Goal: Task Accomplishment & Management: Complete application form

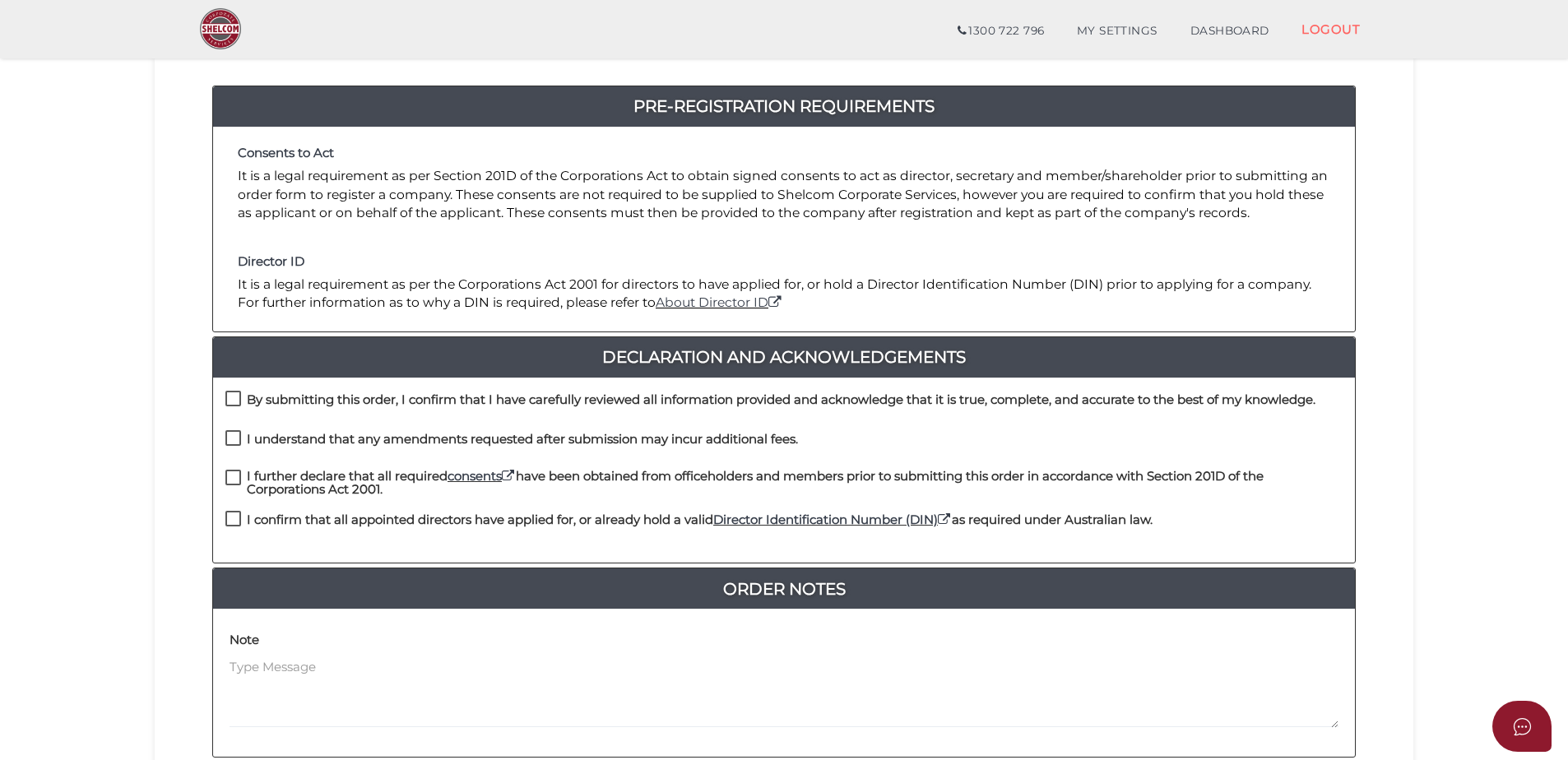
scroll to position [165, 0]
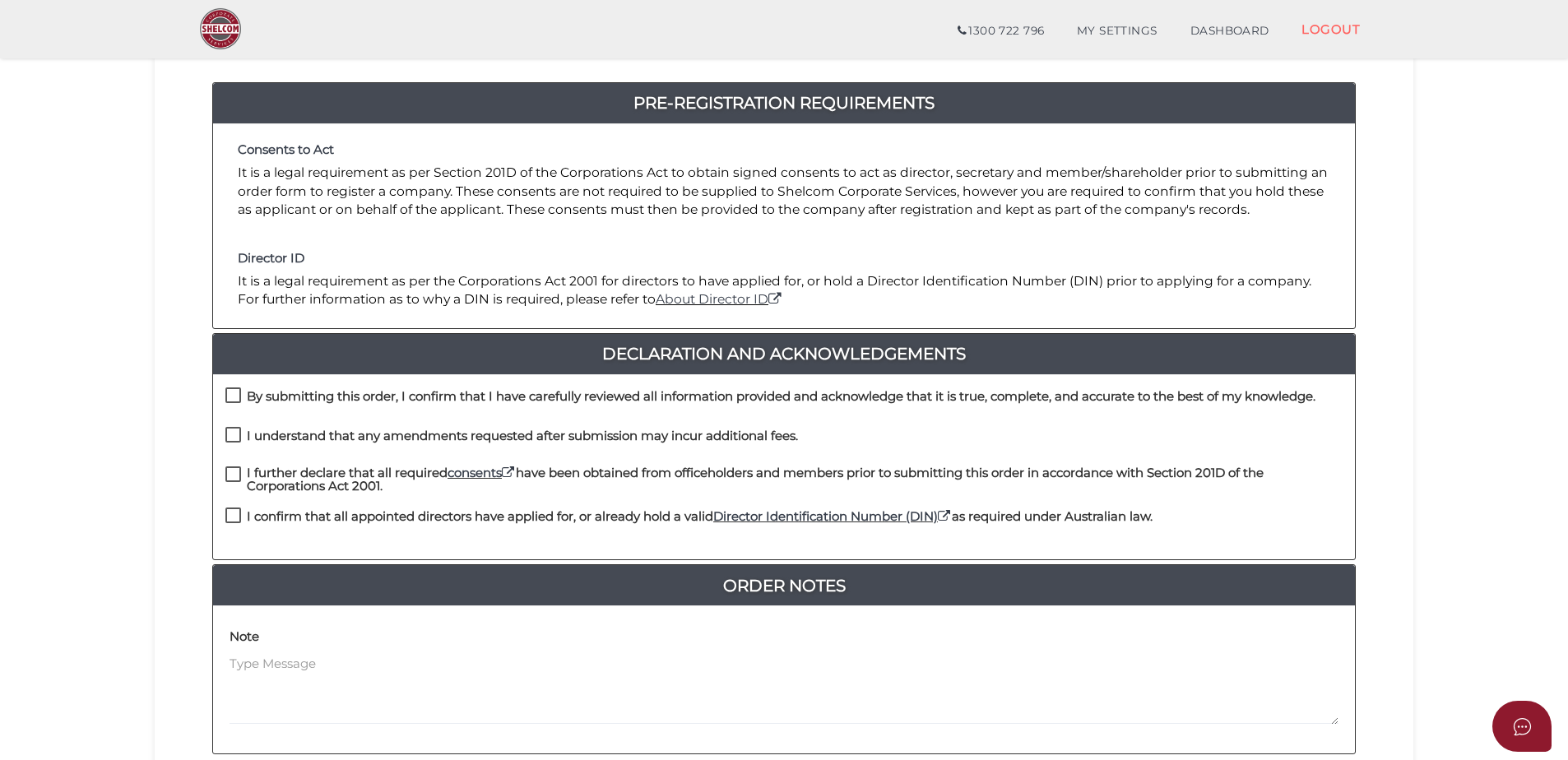
click at [228, 392] on label "By submitting this order, I confirm that I have carefully reviewed all informat…" at bounding box center [770, 400] width 1090 height 21
checkbox input "true"
click at [222, 441] on div "I understand that any amendments requested after submission may incur additiona…" at bounding box center [784, 446] width 1142 height 39
click at [235, 439] on label "I understand that any amendments requested after submission may incur additiona…" at bounding box center [511, 440] width 572 height 21
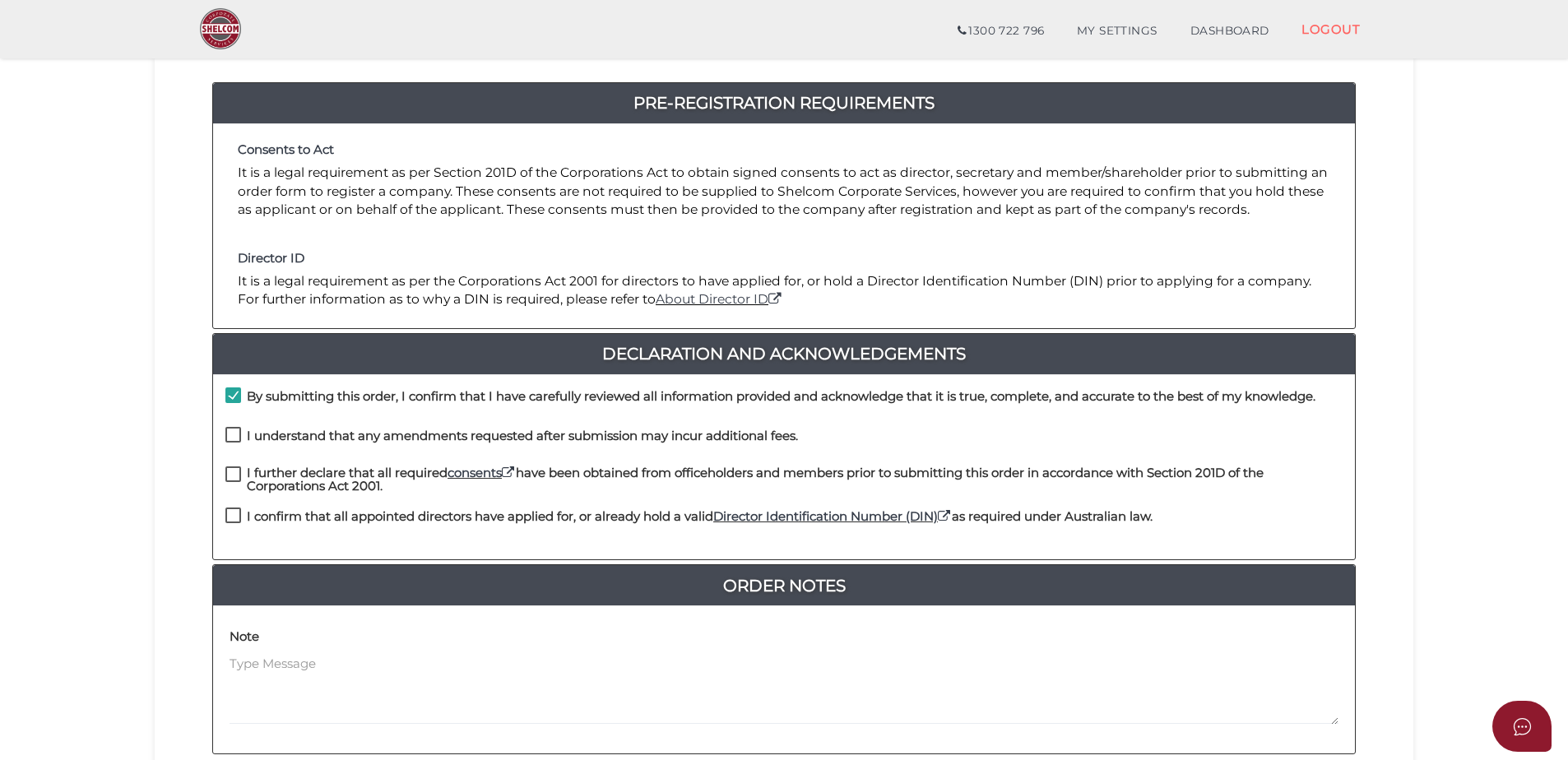
checkbox input "true"
click at [233, 474] on label "I further declare that all required consents have been obtained from officehold…" at bounding box center [784, 476] width 1117 height 21
checkbox input "true"
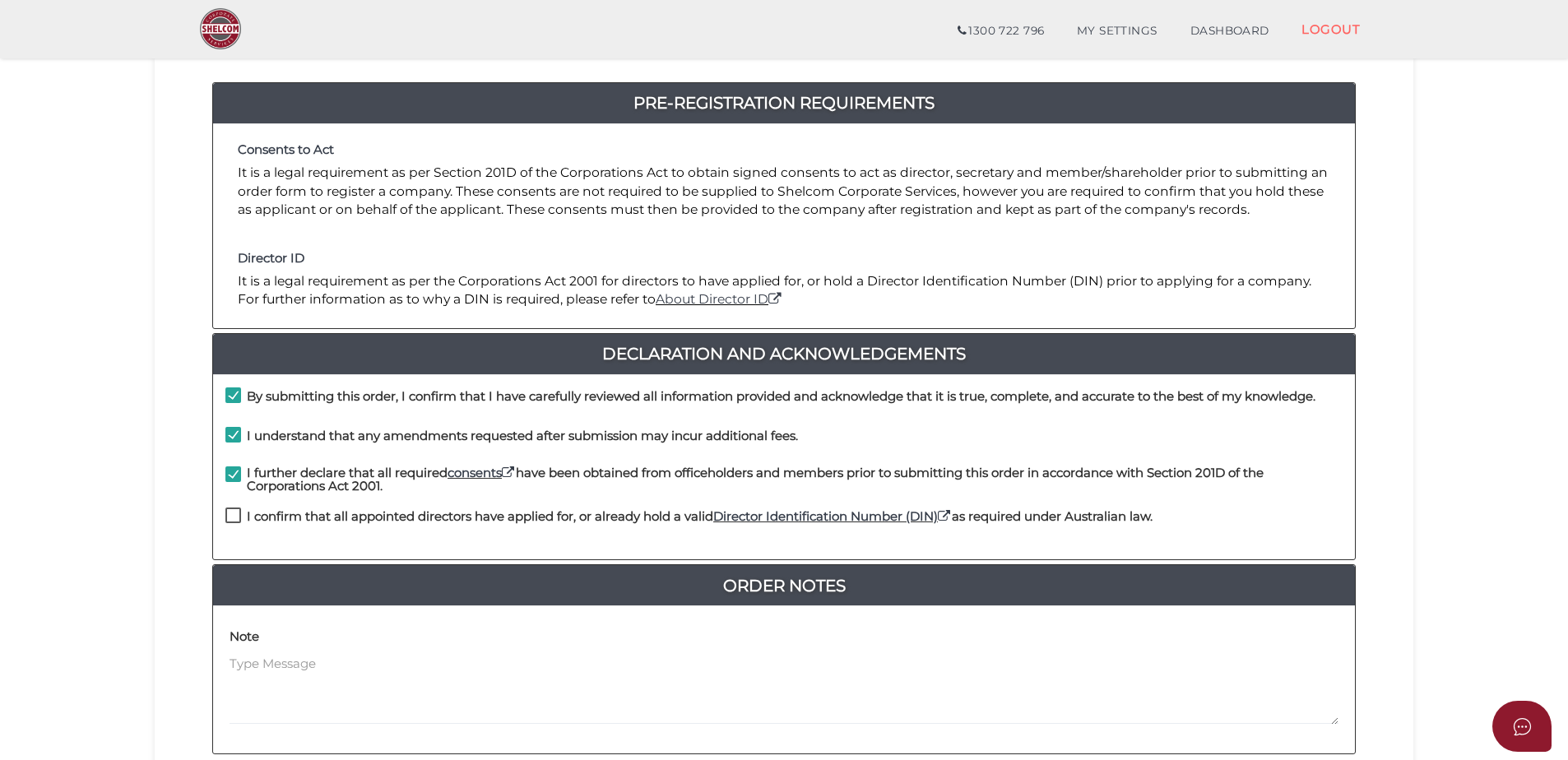
click at [226, 517] on label "I confirm that all appointed directors have applied for, or already hold a vali…" at bounding box center [689, 521] width 927 height 21
checkbox input "true"
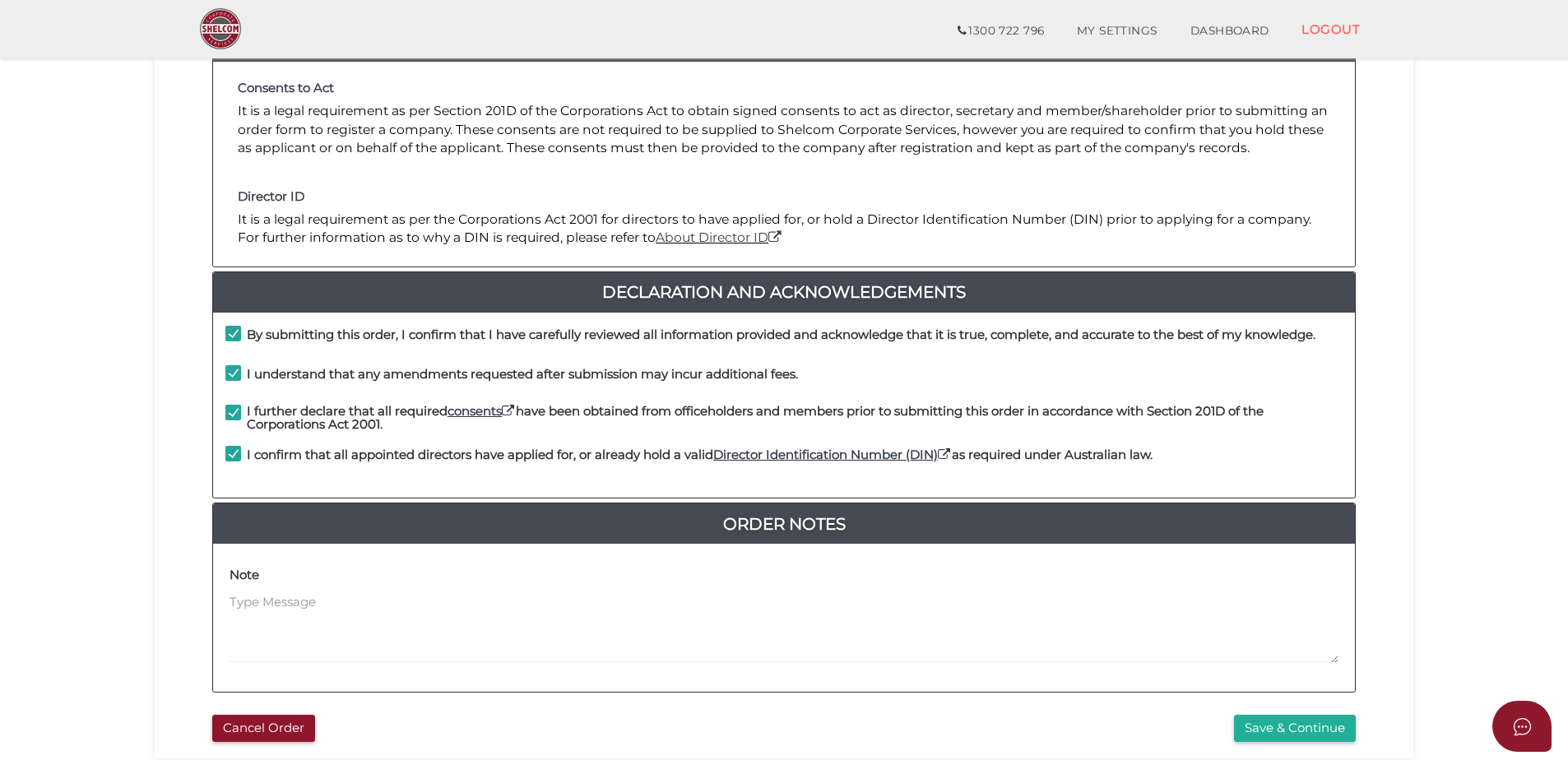
scroll to position [329, 0]
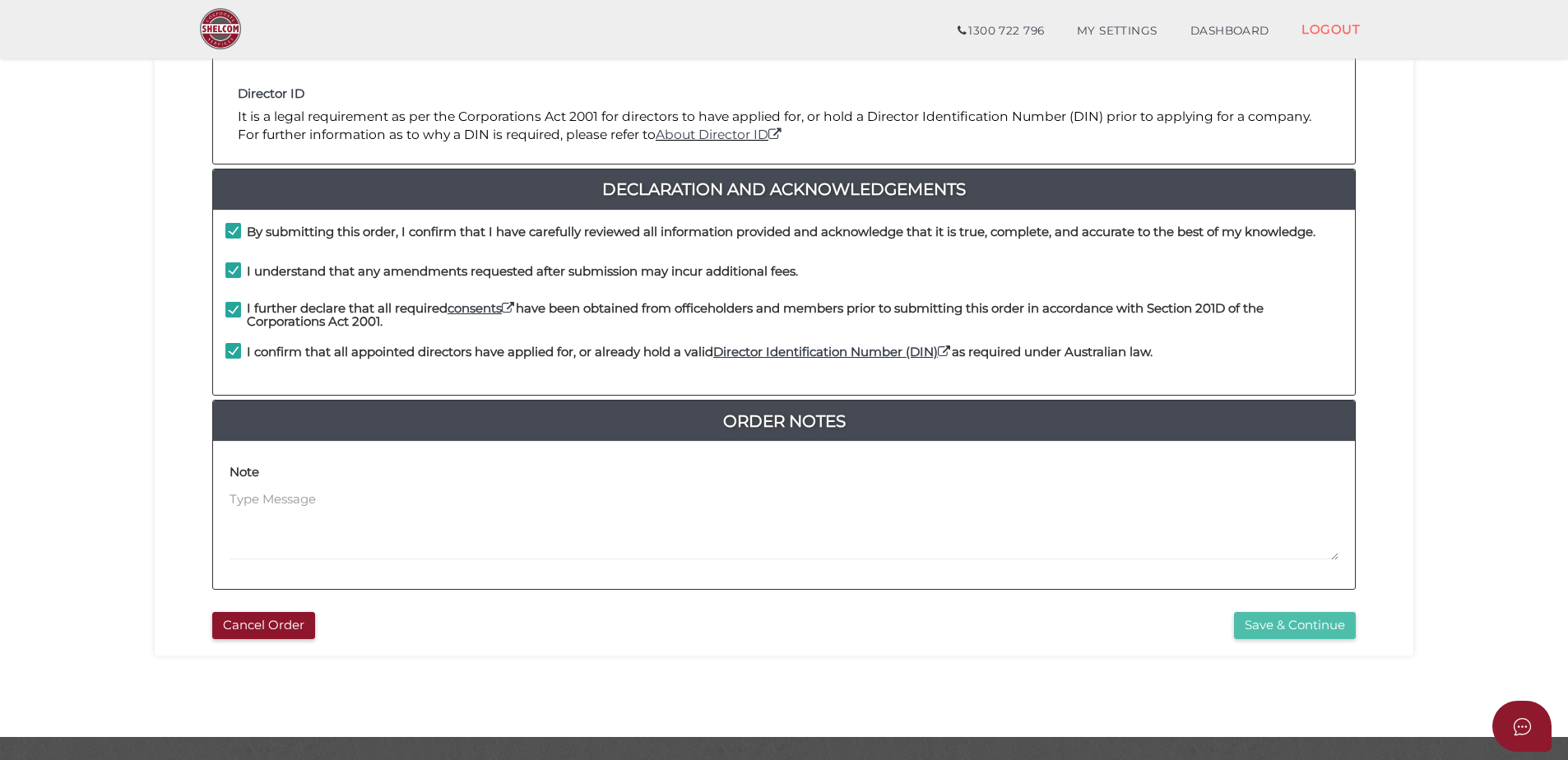
click at [1342, 634] on button "Save & Continue" at bounding box center [1295, 625] width 122 height 27
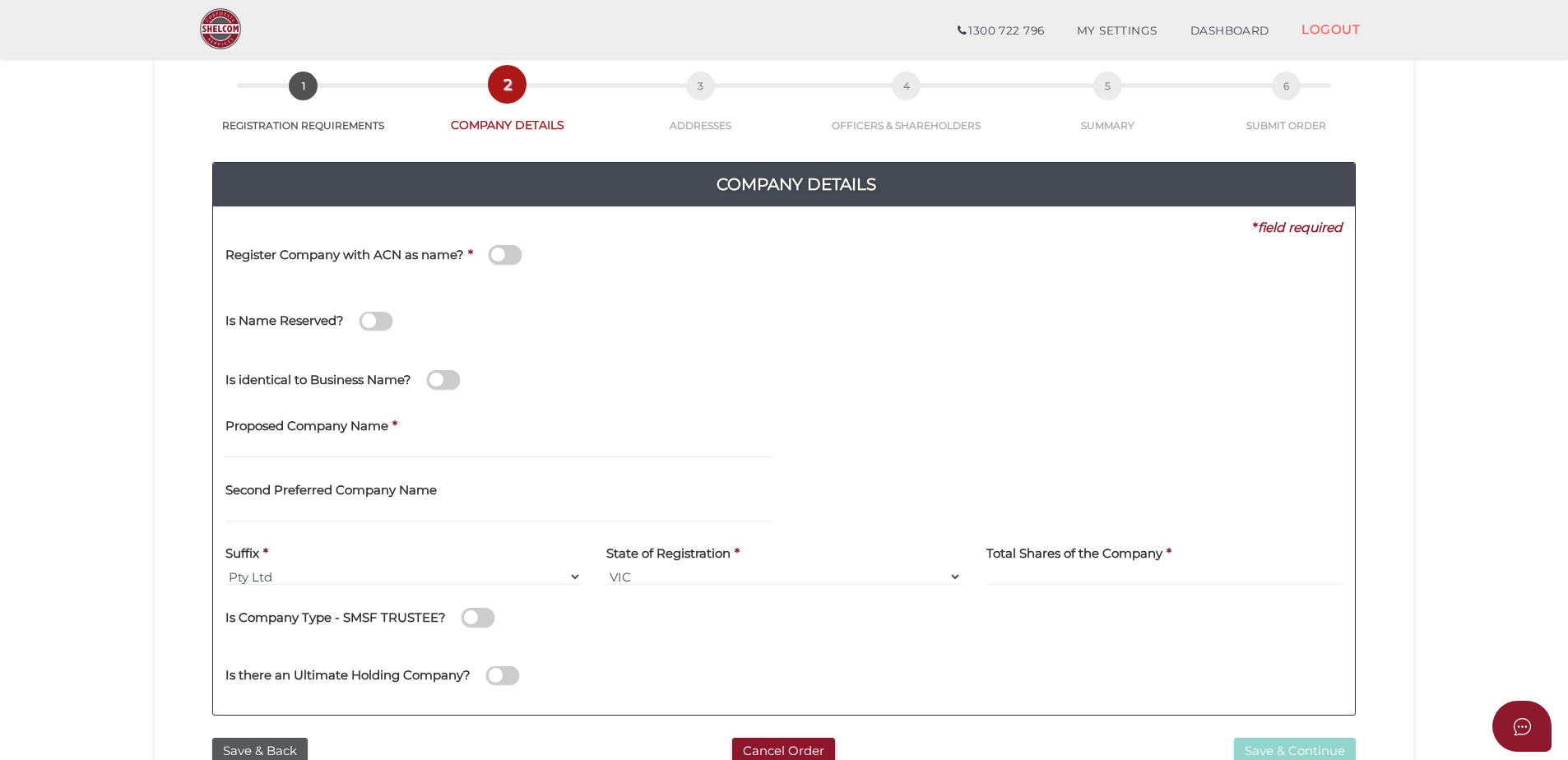
scroll to position [165, 0]
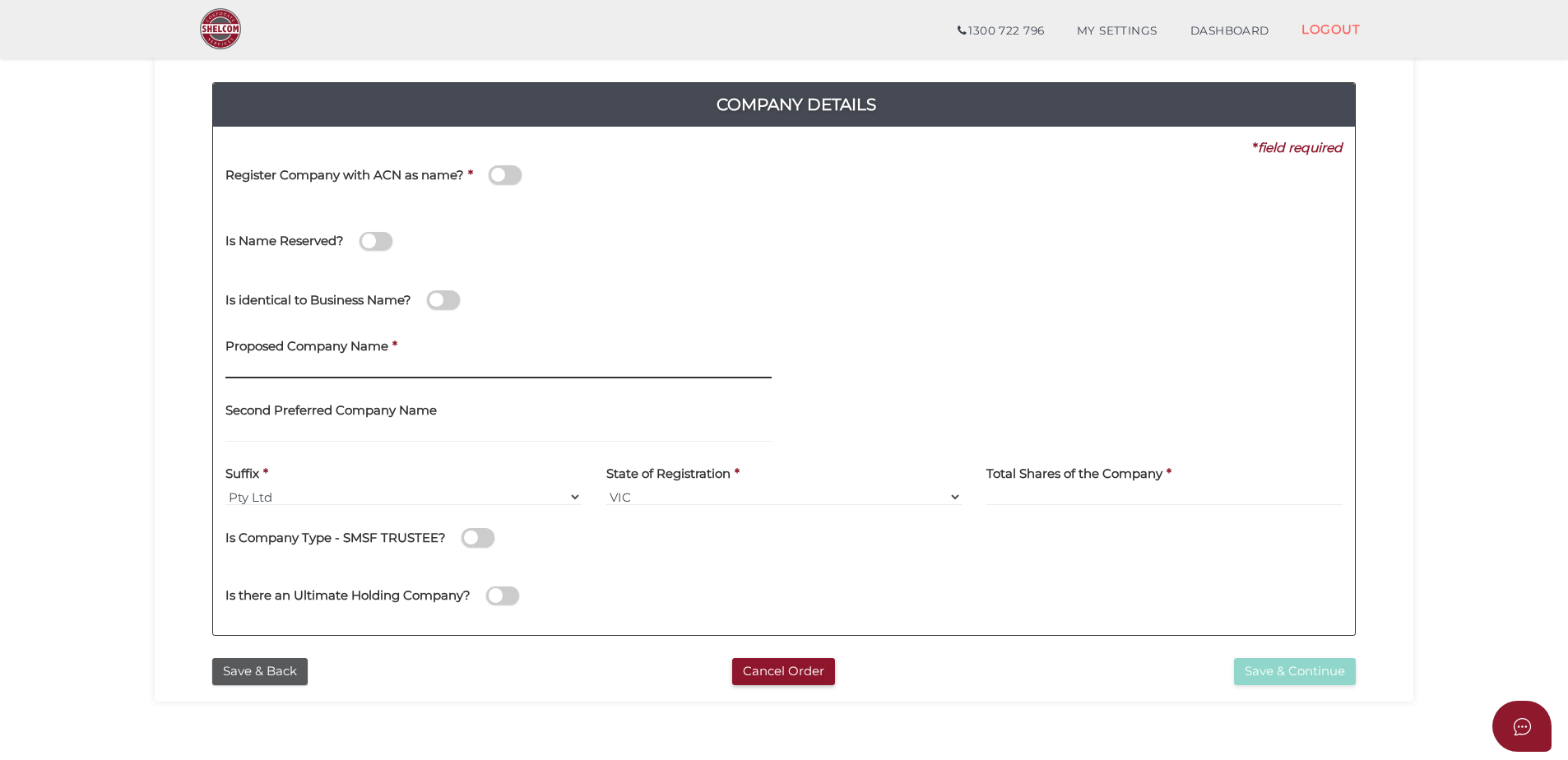
click at [362, 376] on input "text" at bounding box center [498, 369] width 546 height 18
type input "Volve Hundred Capital Investment"
click at [1041, 493] on input at bounding box center [1164, 496] width 356 height 18
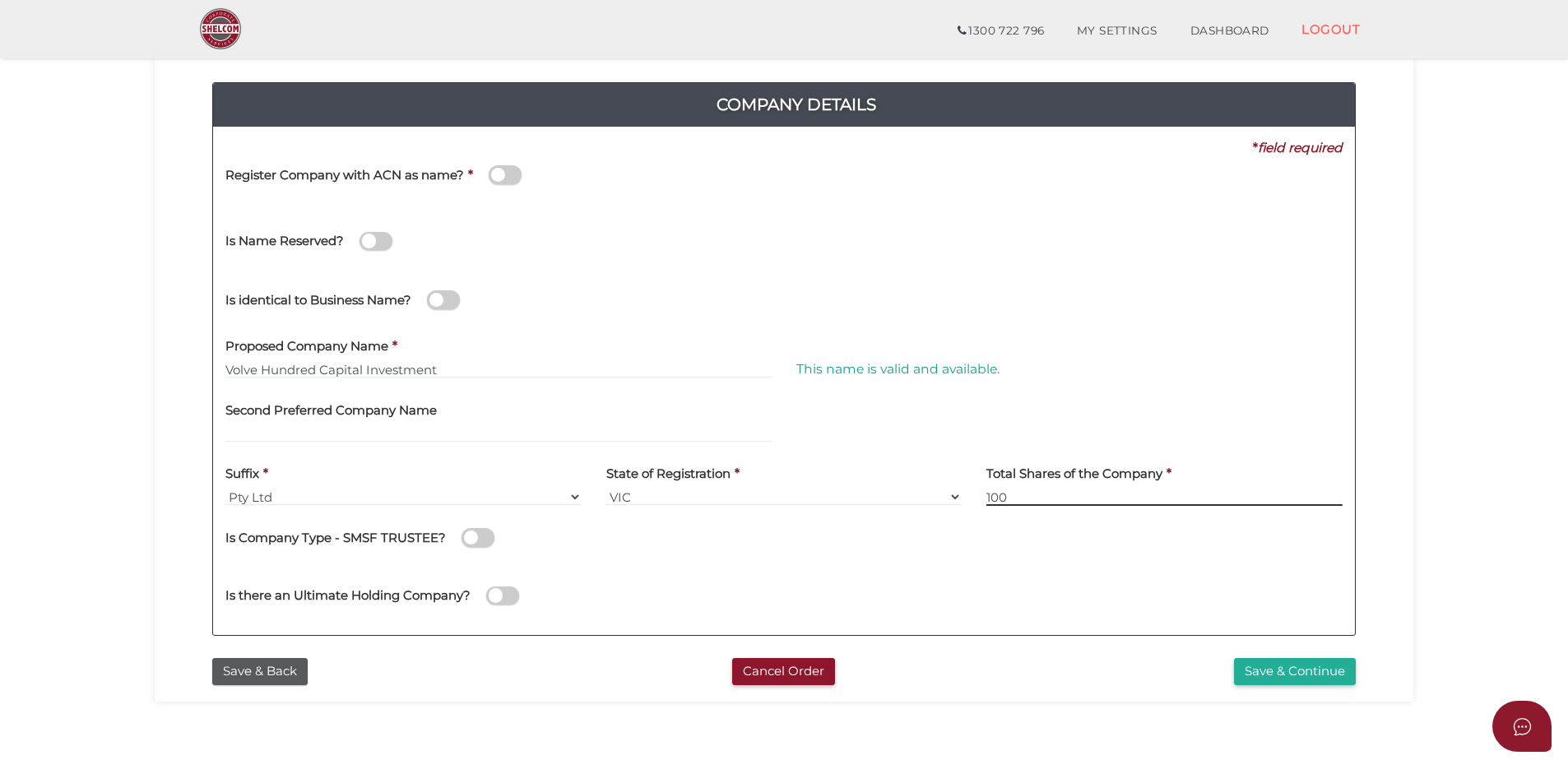
type input "100"
click at [1078, 584] on div "Is there an Ultimate Holding Company?" at bounding box center [784, 593] width 1142 height 58
click at [1339, 672] on button "Save & Continue" at bounding box center [1295, 671] width 122 height 27
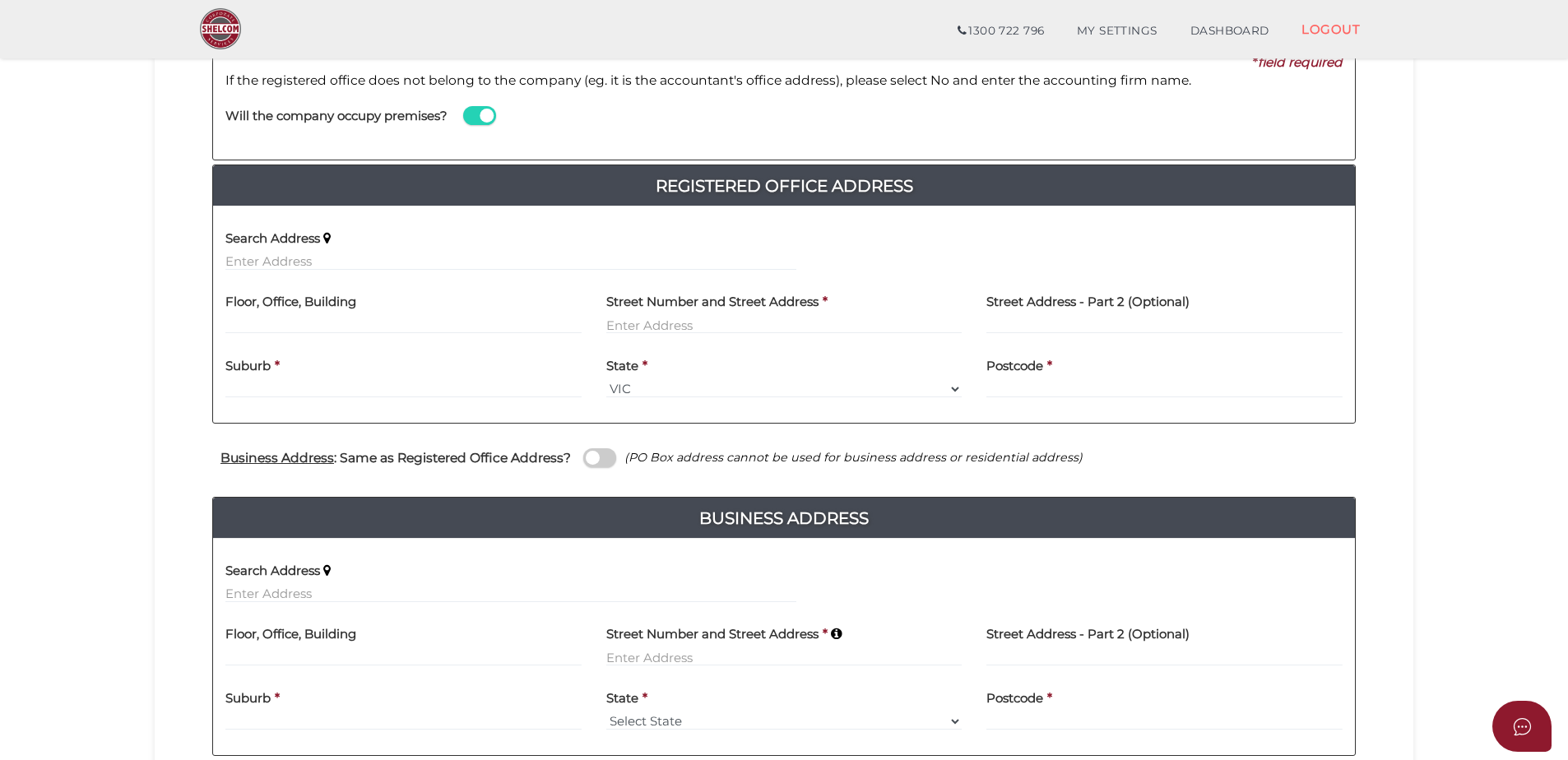
scroll to position [246, 0]
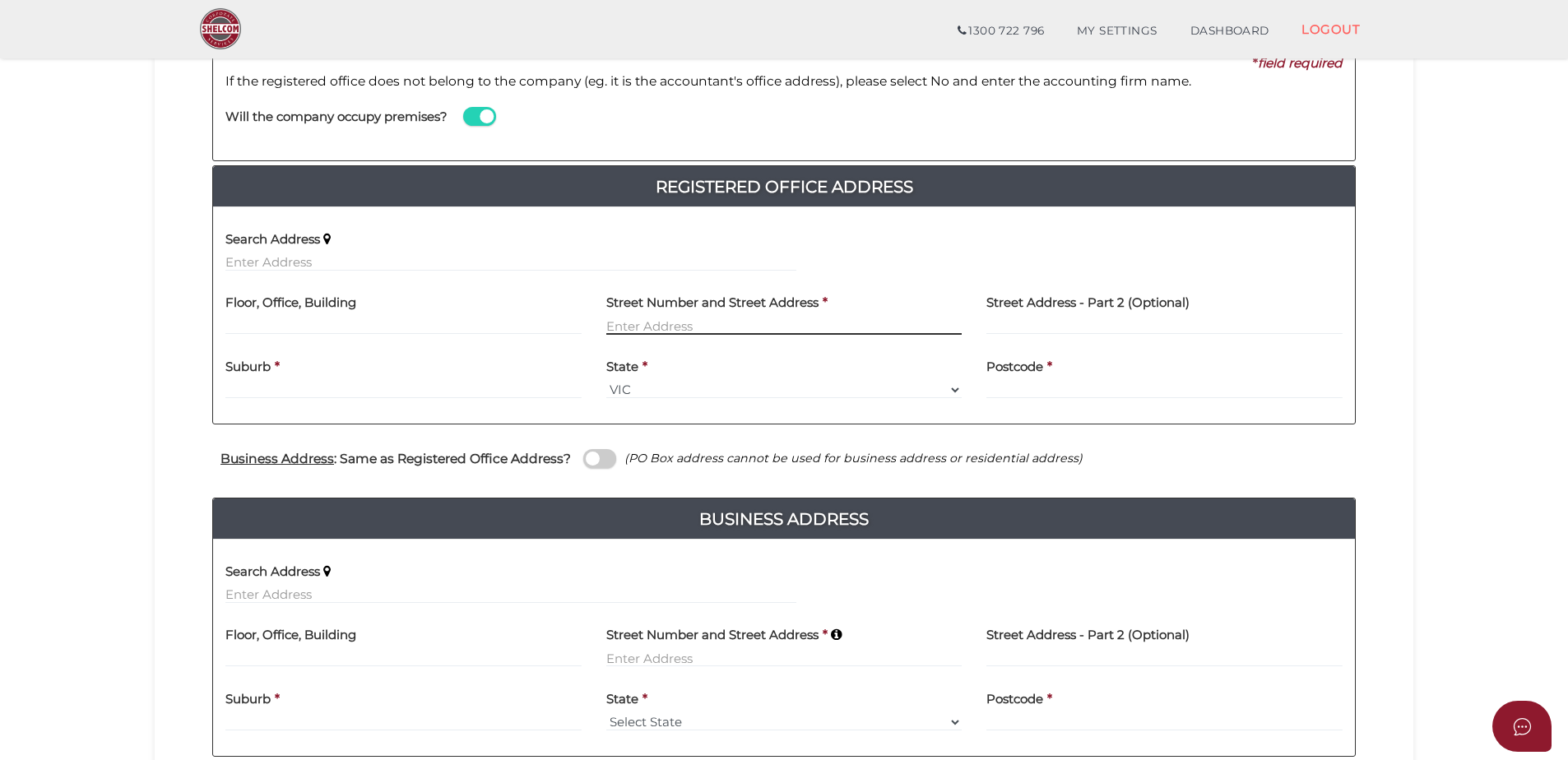
click at [651, 318] on input "text" at bounding box center [784, 326] width 356 height 18
click at [326, 250] on div "Search Address" at bounding box center [510, 245] width 571 height 51
click at [332, 255] on input "text" at bounding box center [510, 262] width 571 height 18
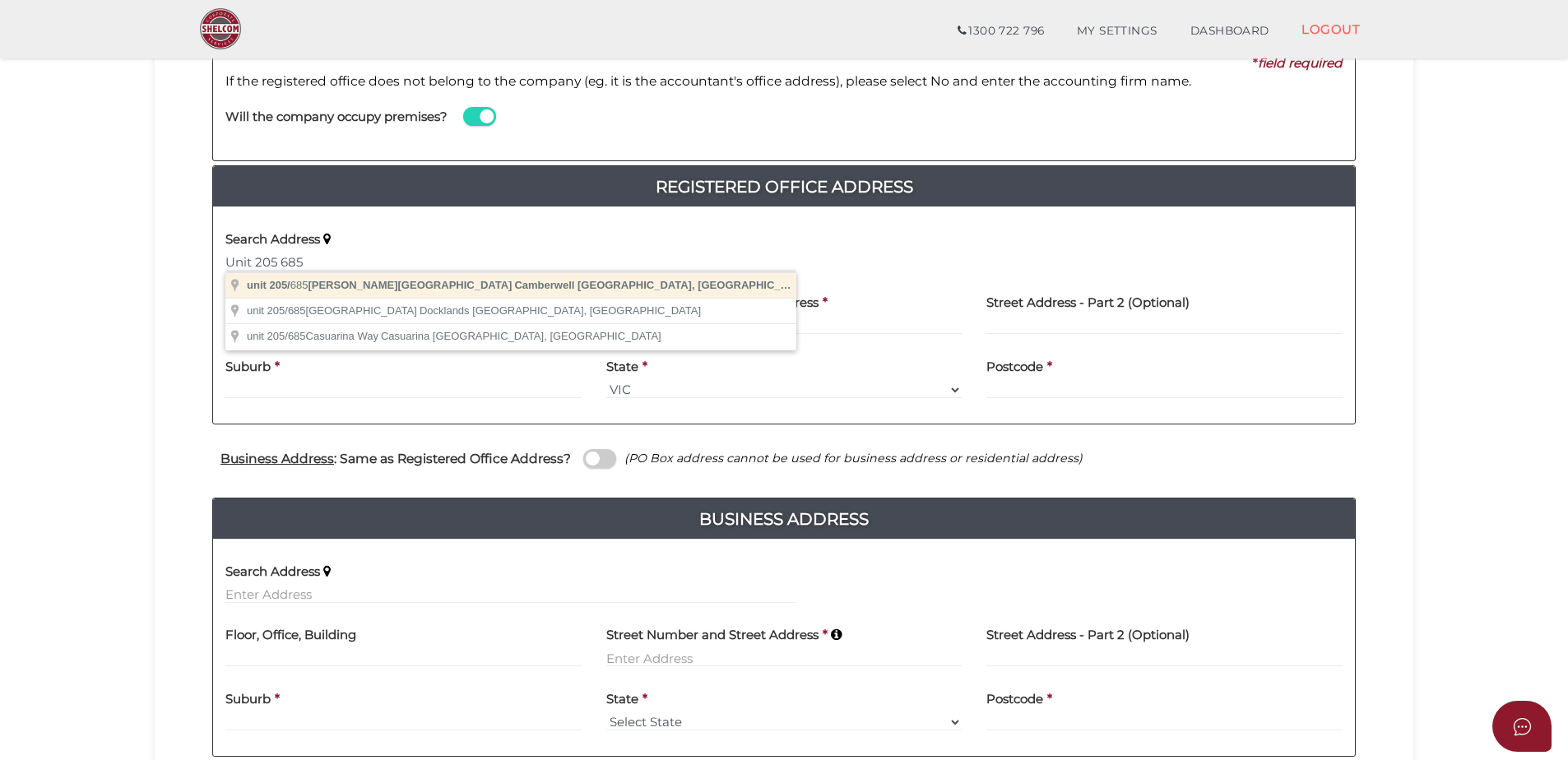
type input "unit 205/685 Burke Road, Camberwell VIC, Australia"
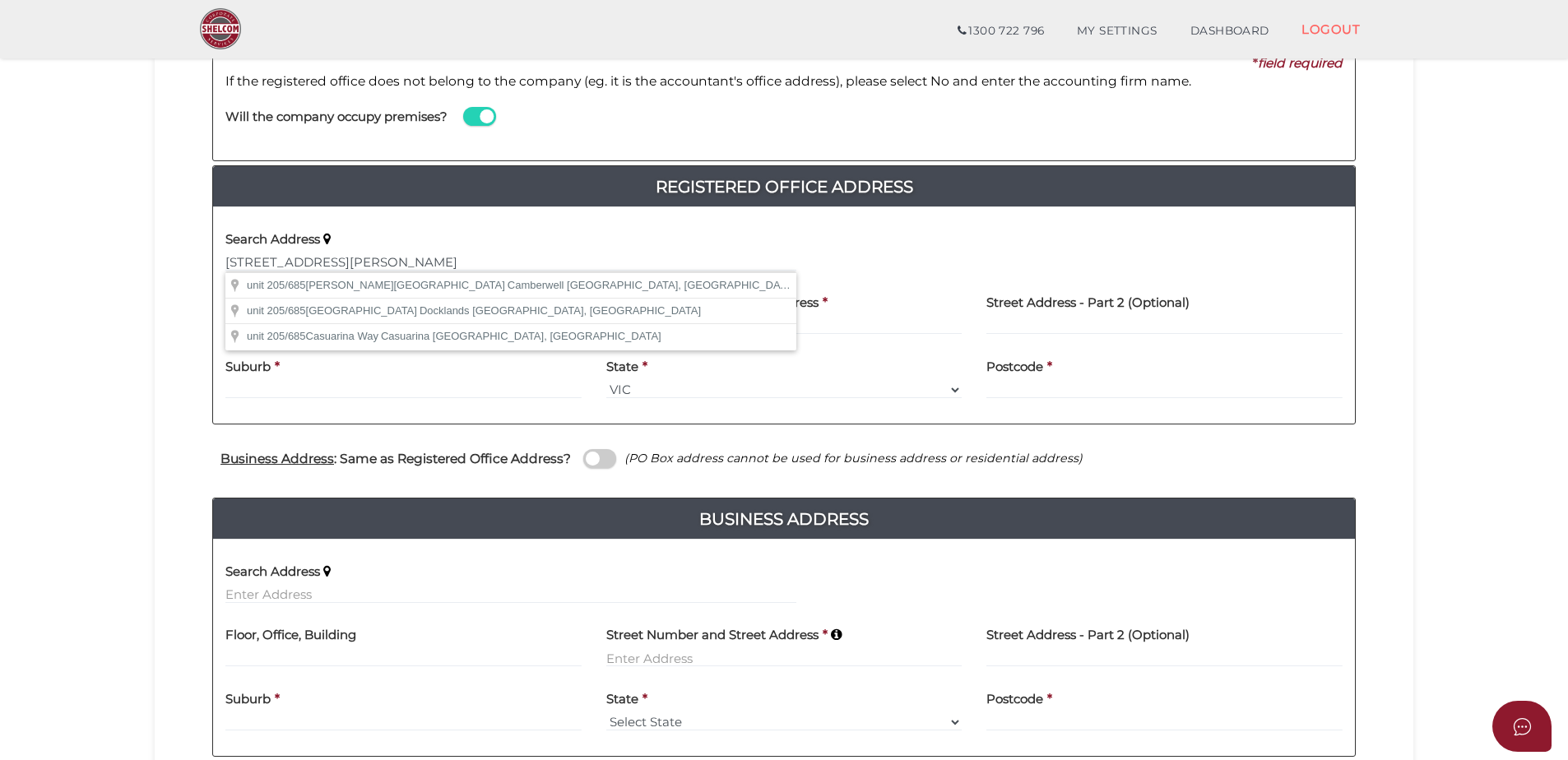
type input "unit 205"
type input "685 Burke Road"
type input "Camberwell"
select select "VIC"
type input "3124"
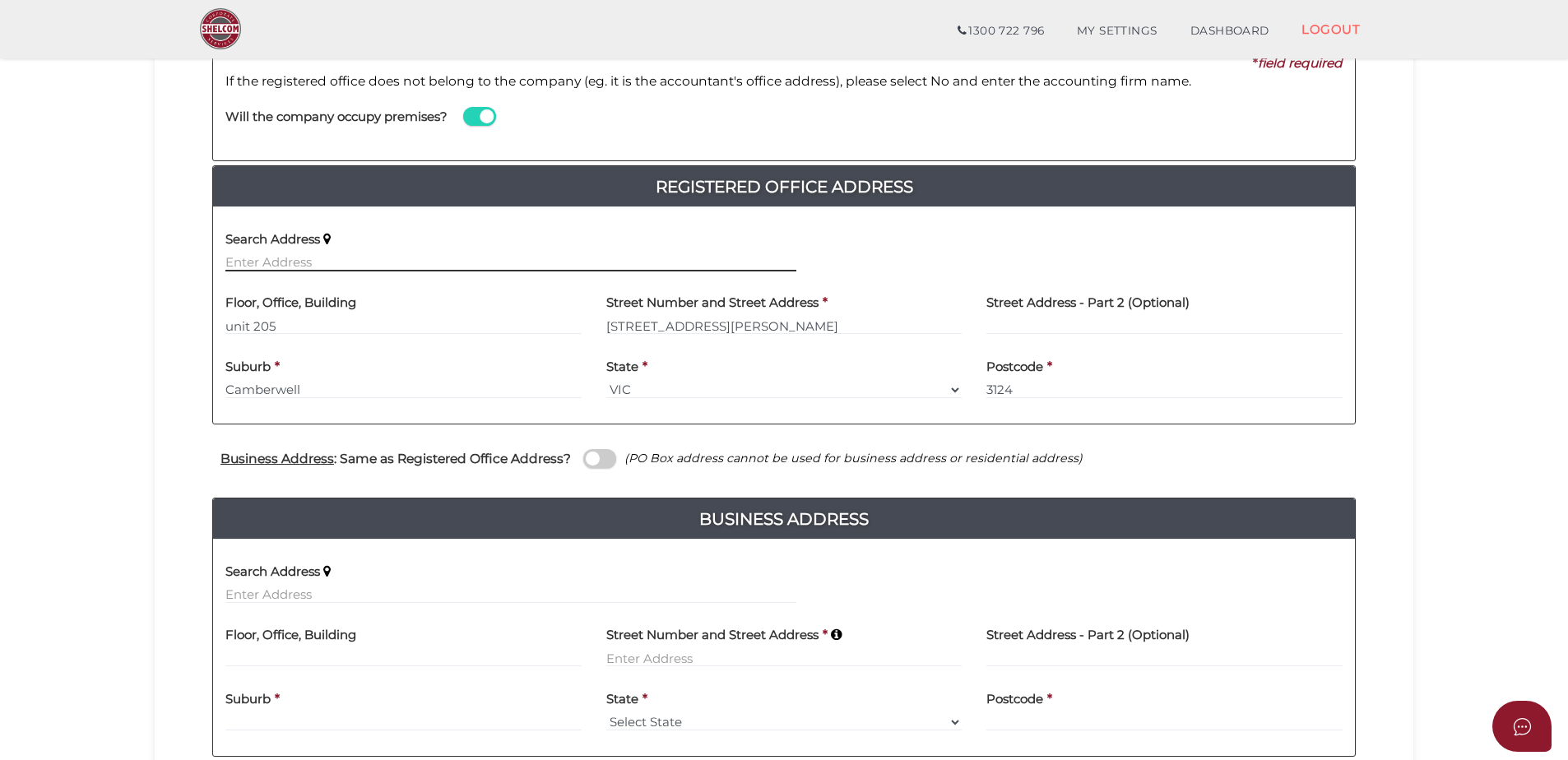
click at [354, 262] on input "text" at bounding box center [510, 262] width 571 height 18
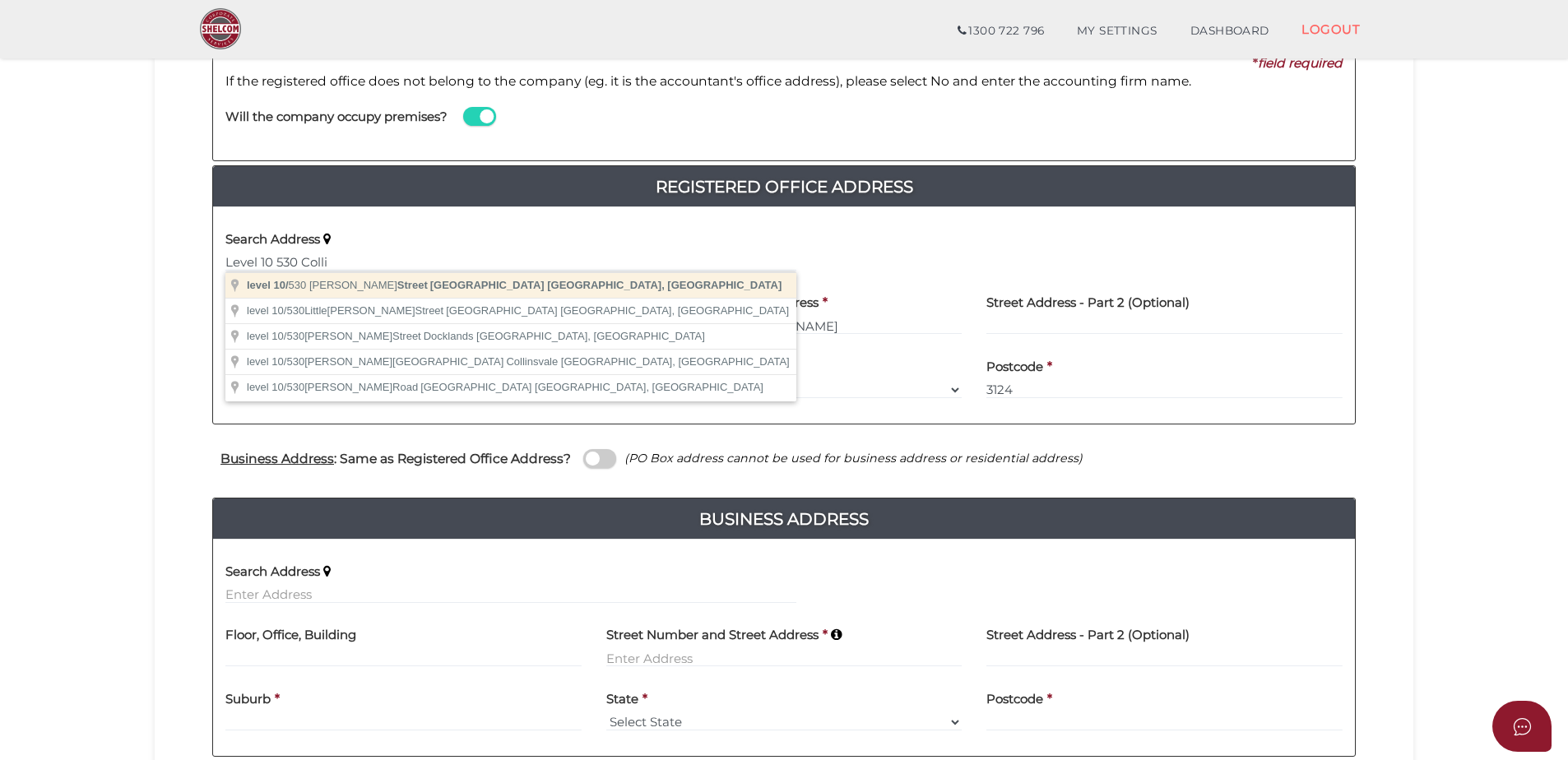
type input "level 10/530 Collins Street, Melbourne VIC, Australia"
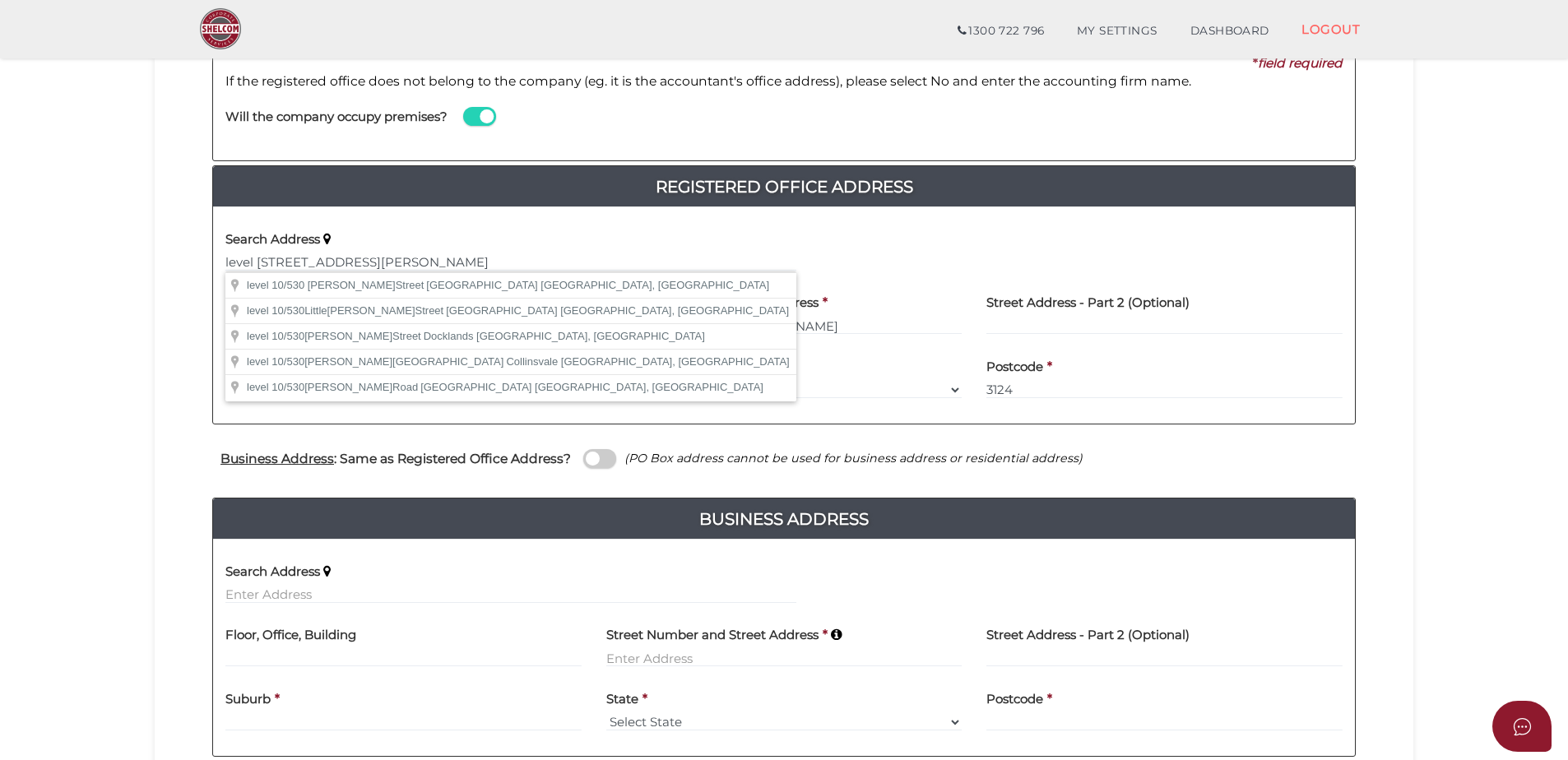
type input "level 10"
type input "530 Collins Street"
type input "Melbourne"
select select "VIC"
type input "3000"
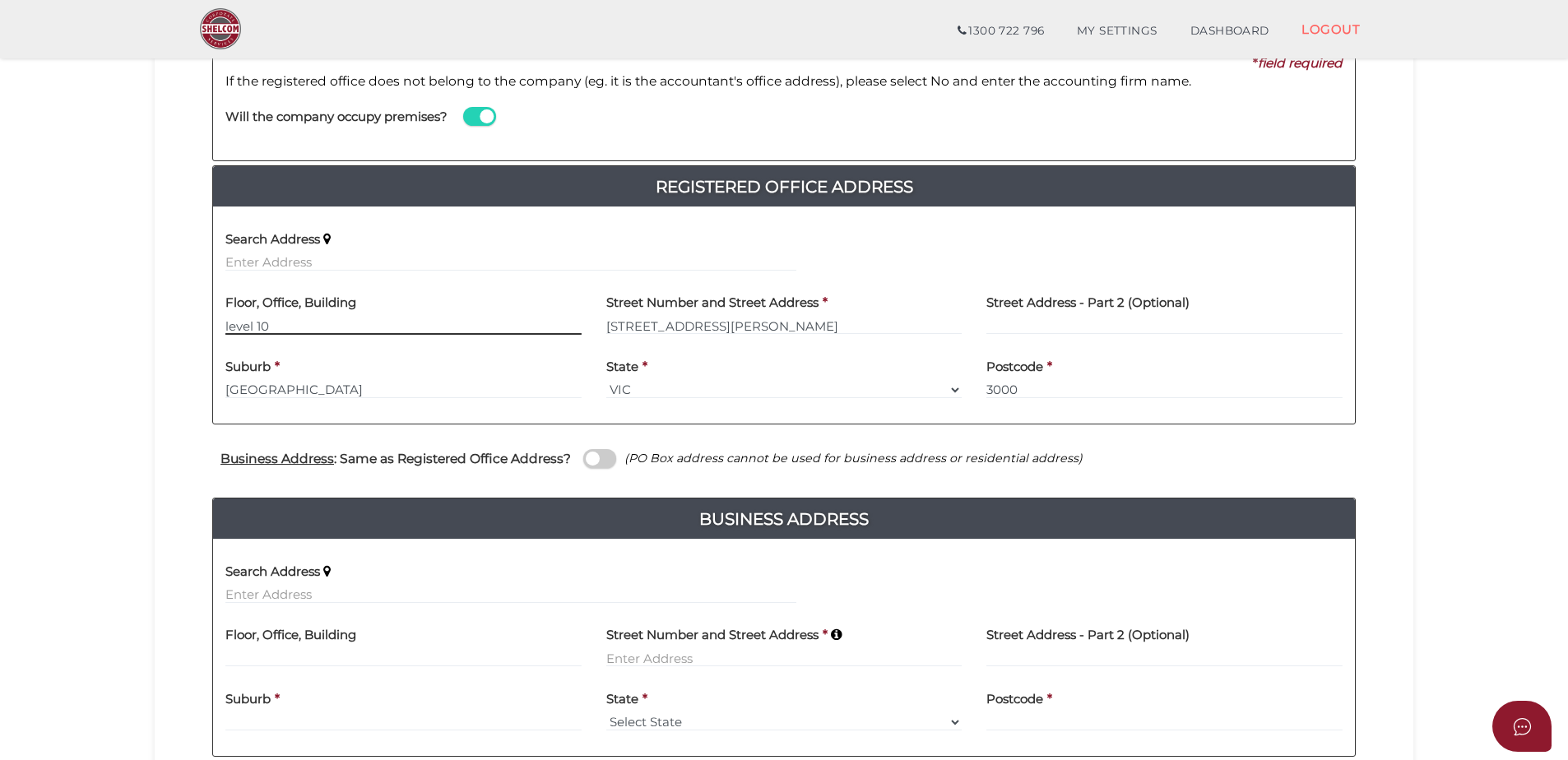
click at [232, 325] on input "level 10" at bounding box center [403, 326] width 356 height 18
type input "Level 10"
click at [483, 121] on span at bounding box center [480, 117] width 33 height 19
click at [0, 0] on input "checkbox" at bounding box center [0, 0] width 0 height 0
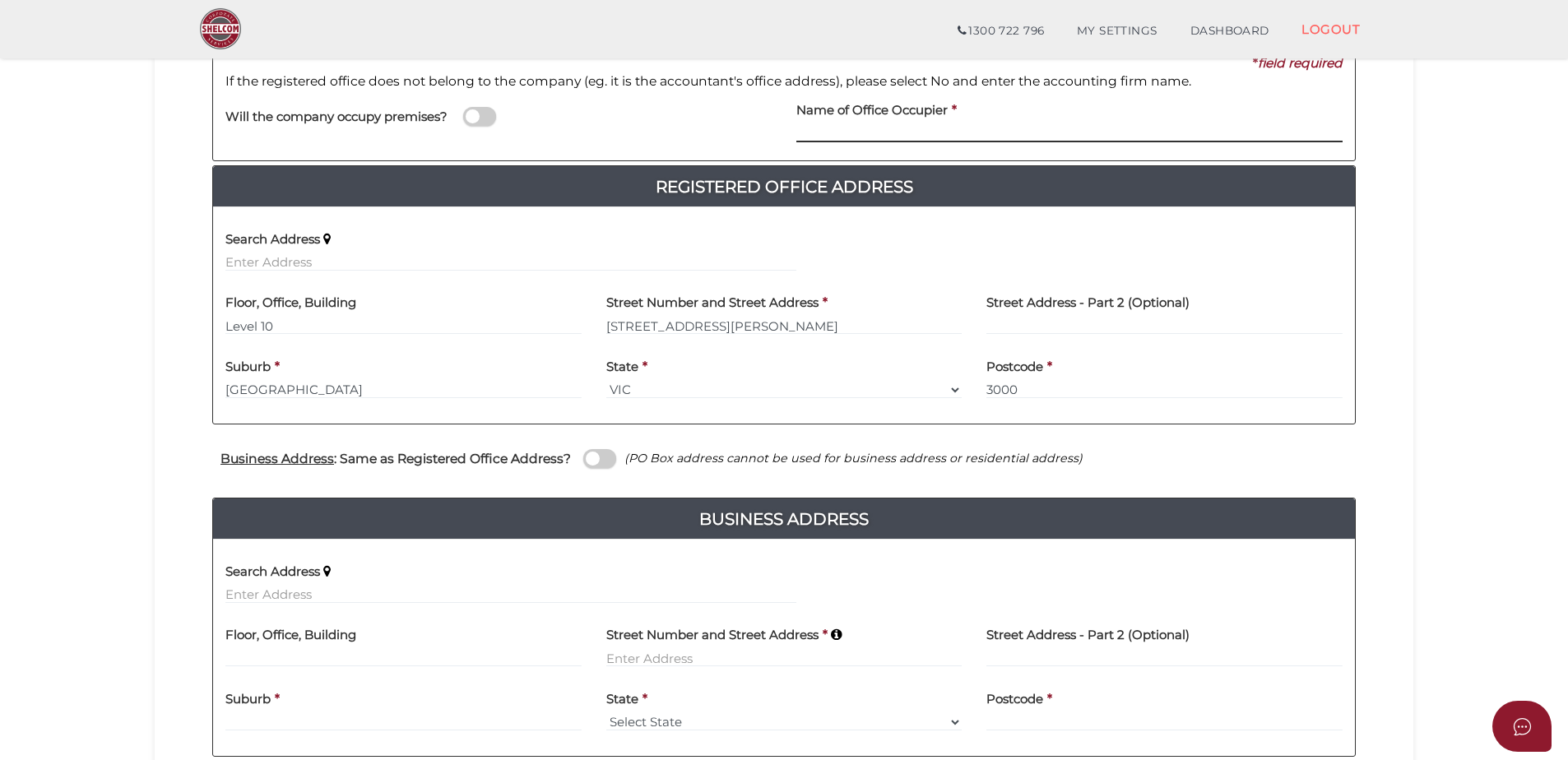
click at [954, 126] on input at bounding box center [1069, 133] width 546 height 18
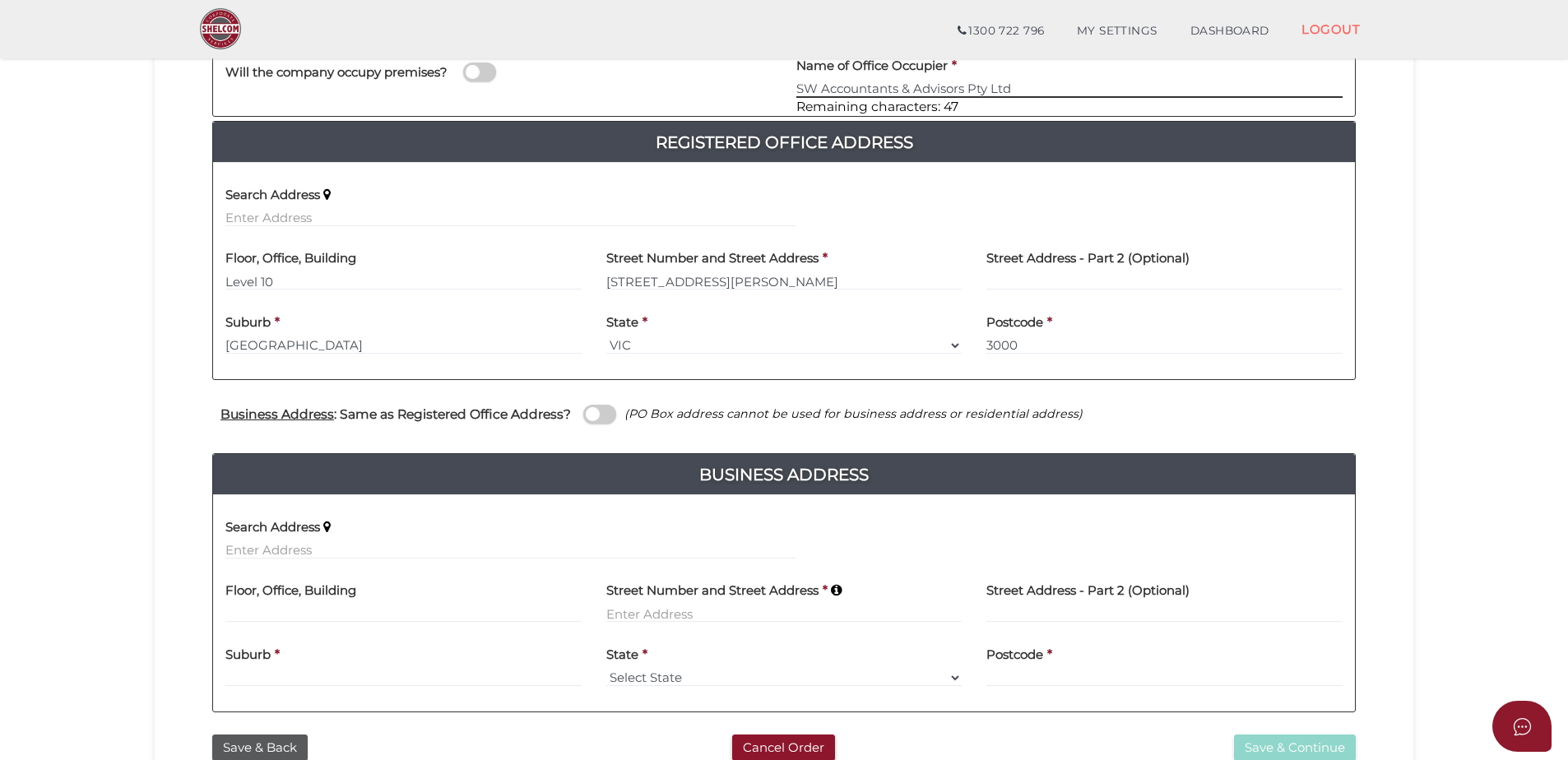
scroll to position [439, 0]
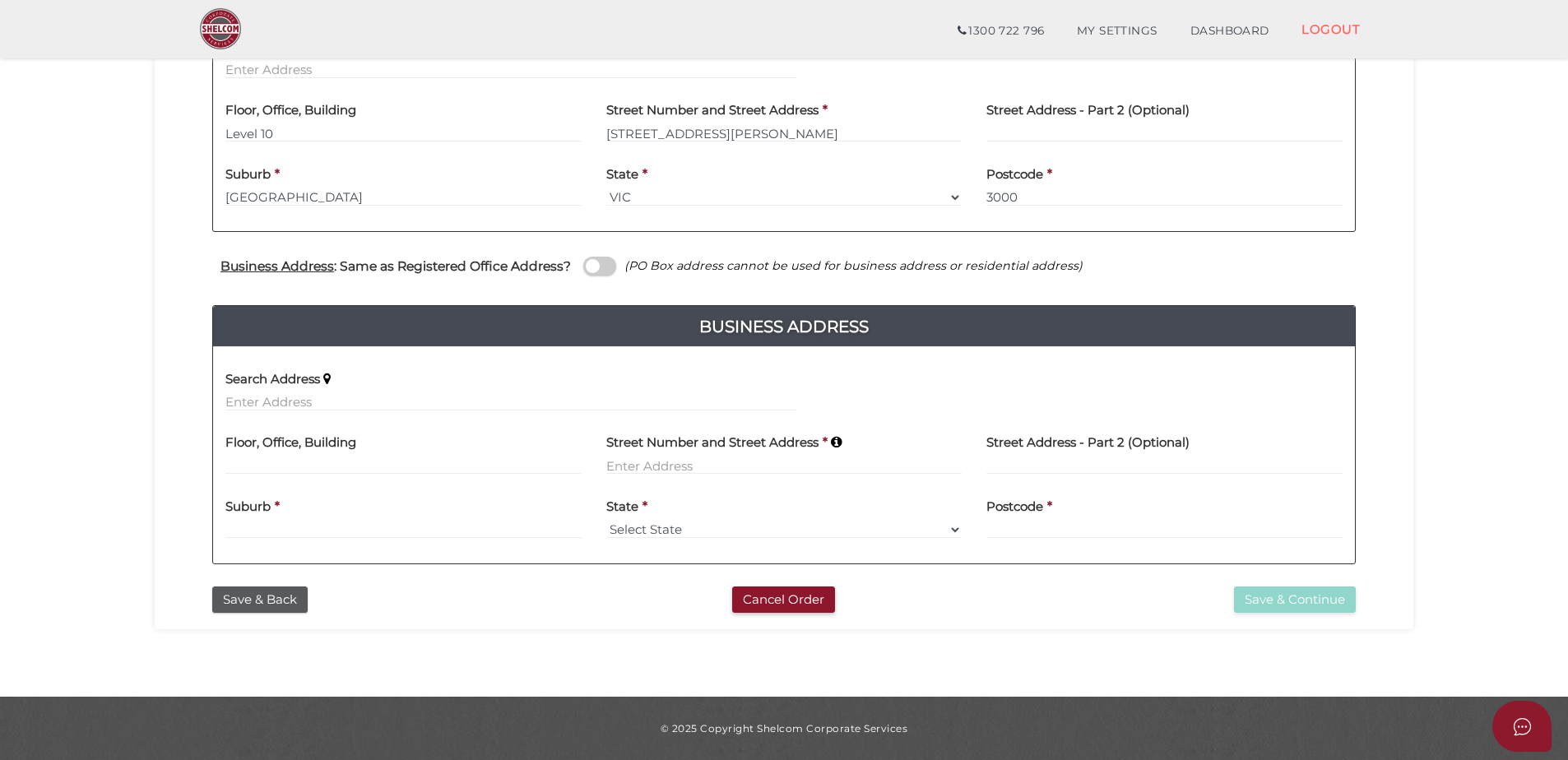
type input "SW Accountants & Advisors Pty Ltd"
click at [346, 407] on input "text" at bounding box center [510, 401] width 571 height 18
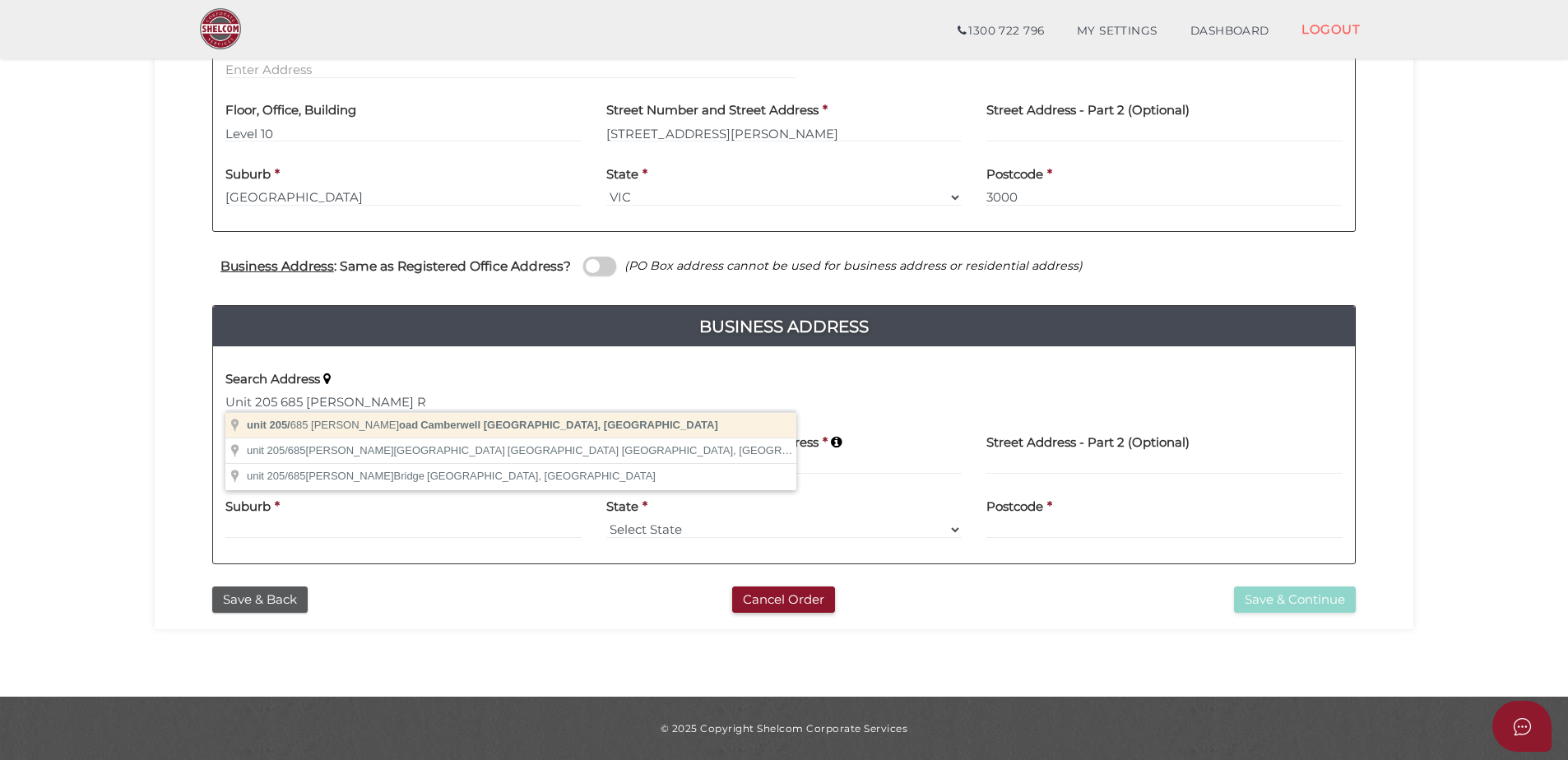
type input "unit 205/685 Burke Road, Camberwell VIC, Australia"
type input "unit 205"
type input "685 Burke Road"
type input "Camberwell"
select select "VIC"
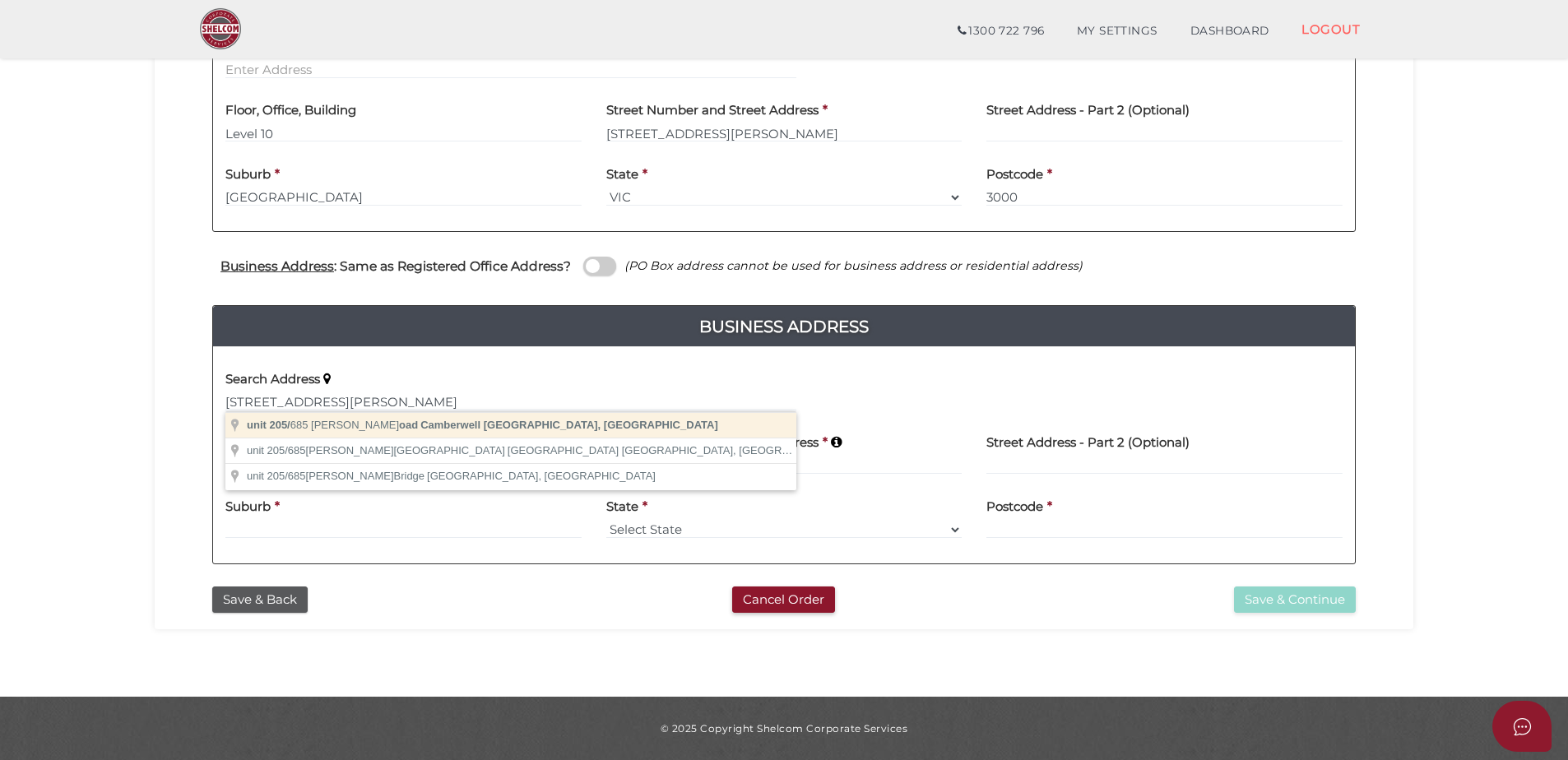
type input "3124"
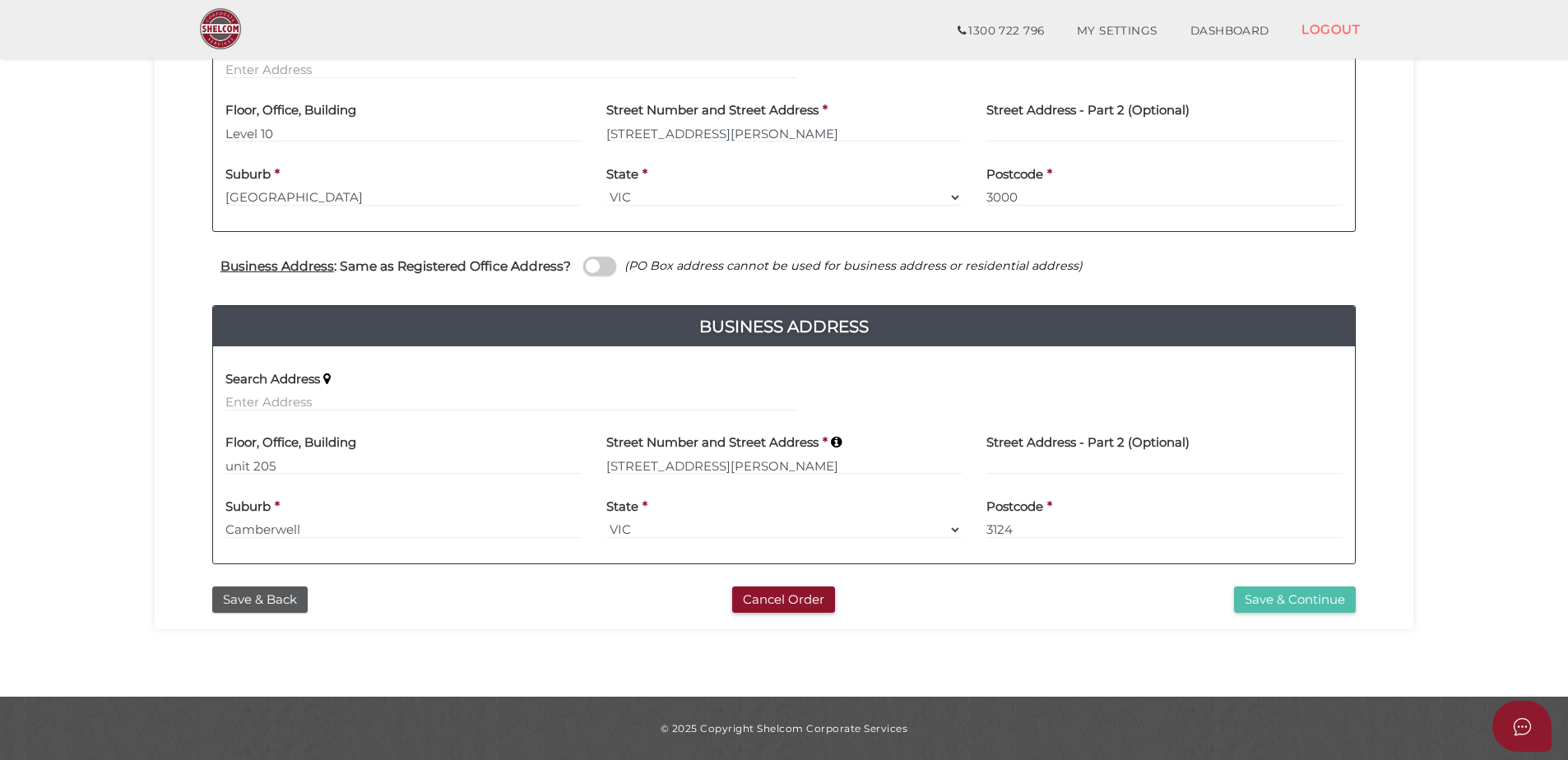
click at [1330, 591] on button "Save & Continue" at bounding box center [1295, 599] width 122 height 27
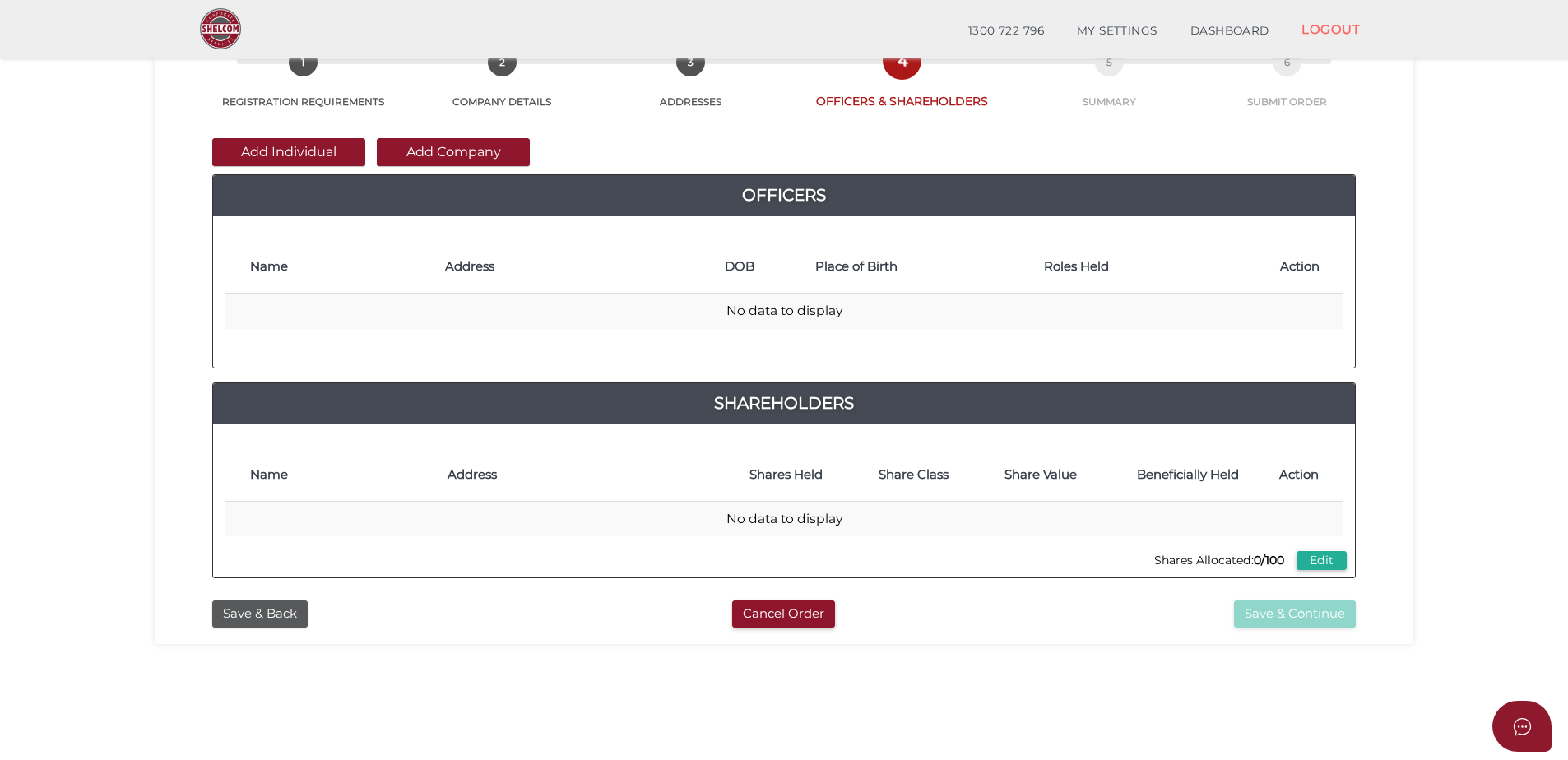
scroll to position [165, 0]
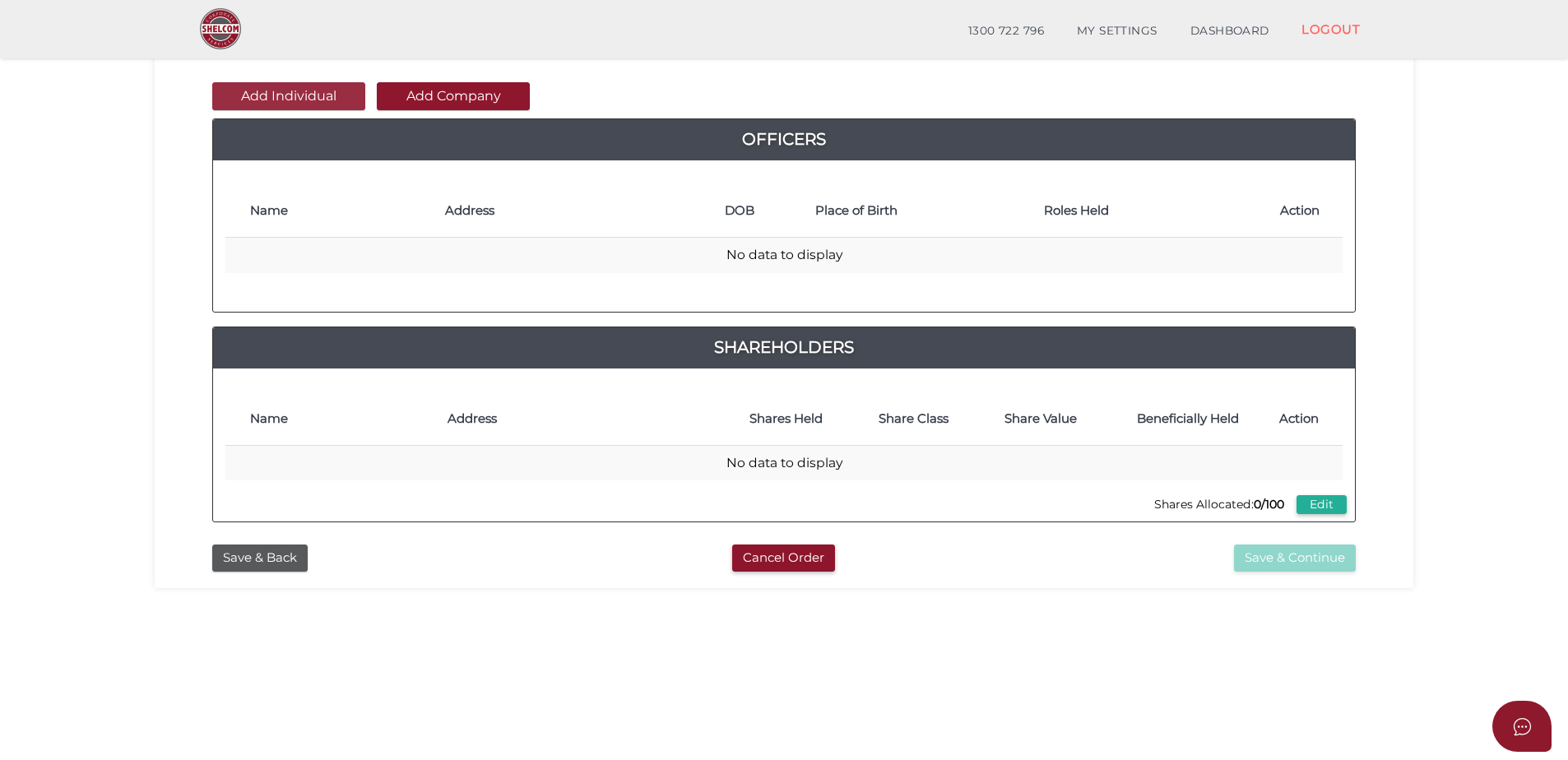
click at [310, 98] on button "Add Individual" at bounding box center [289, 96] width 153 height 28
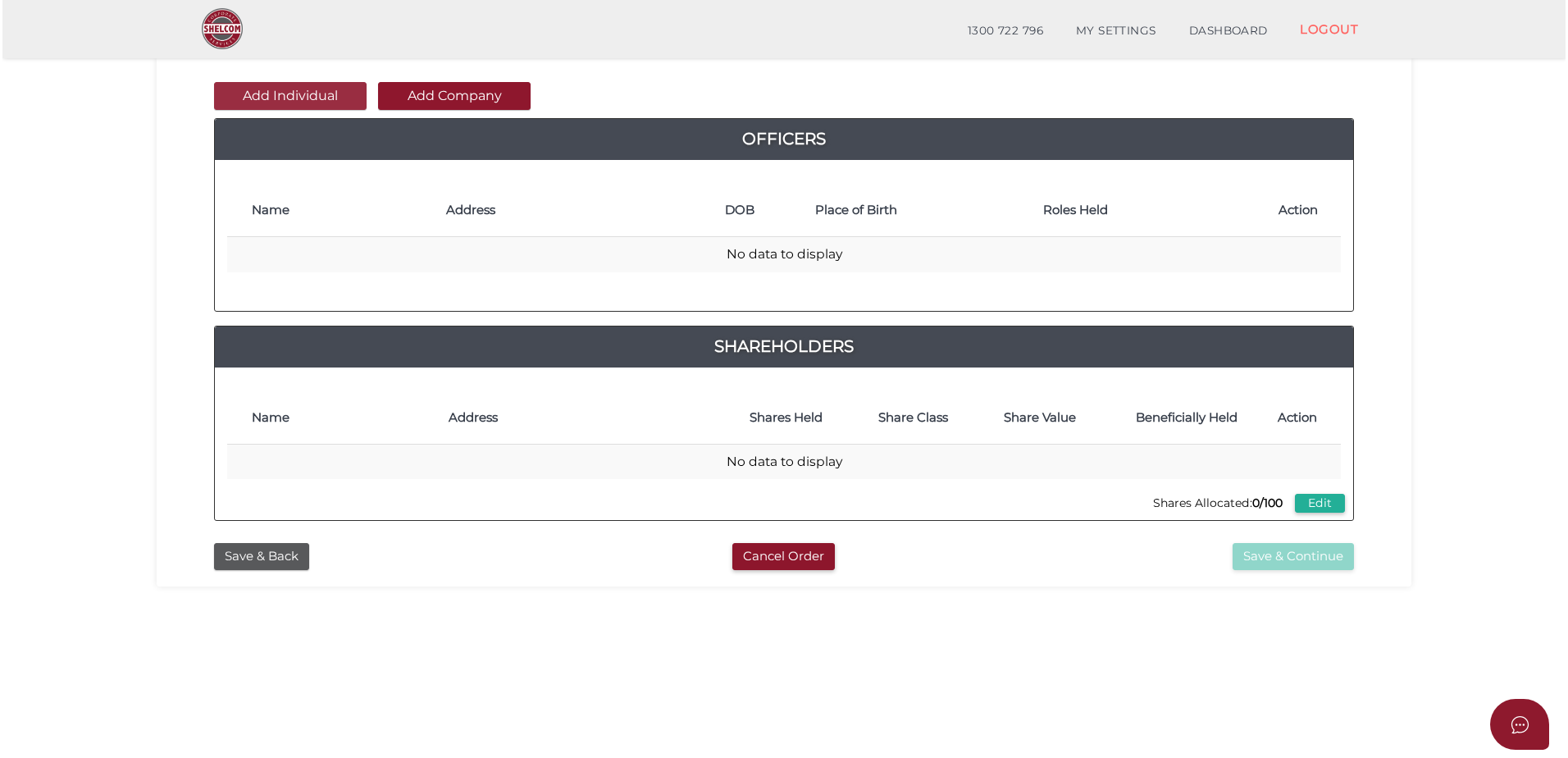
scroll to position [0, 0]
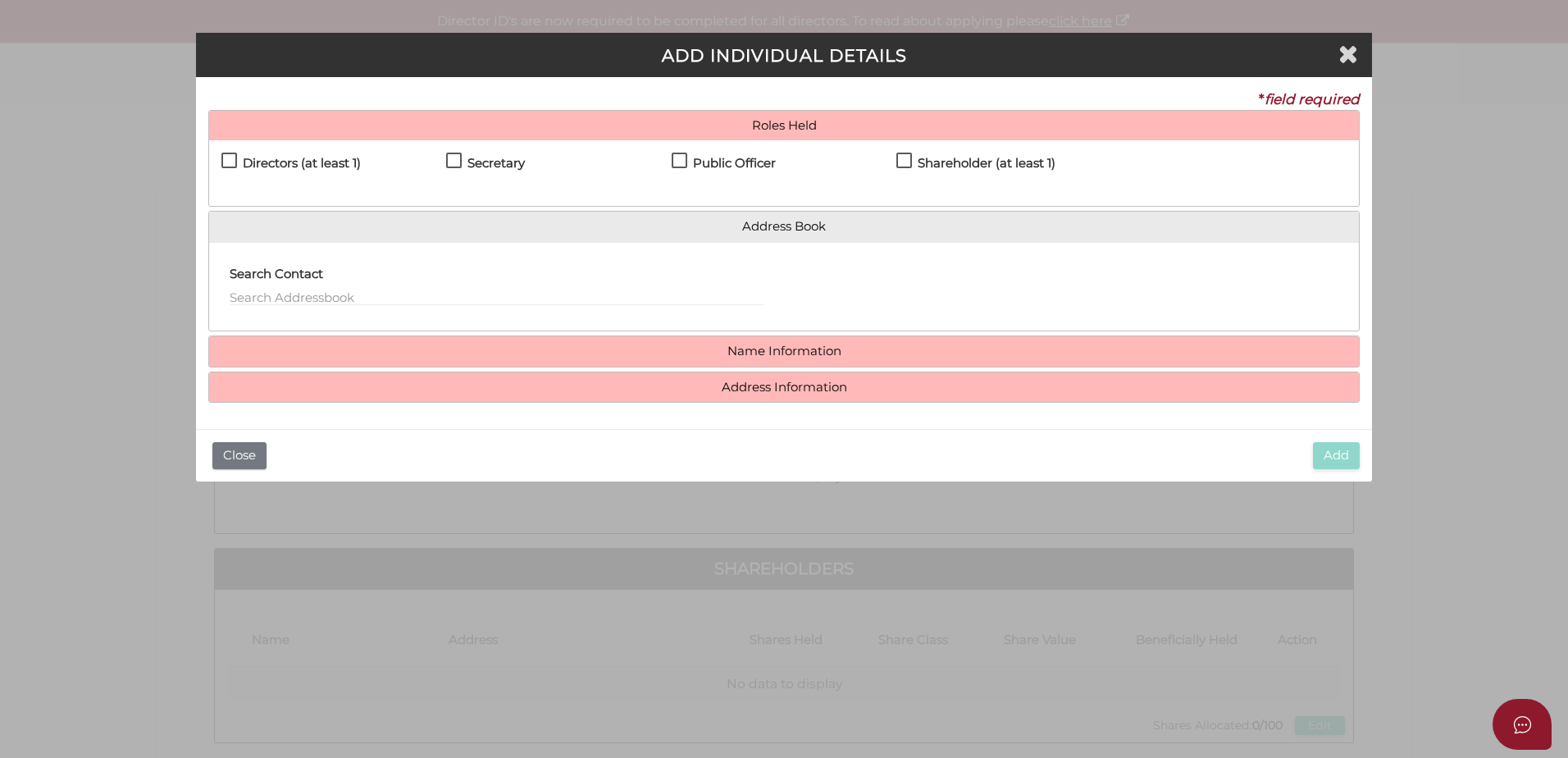
click at [339, 169] on h4 "Directors (at least 1)" at bounding box center [302, 163] width 118 height 14
checkbox input "true"
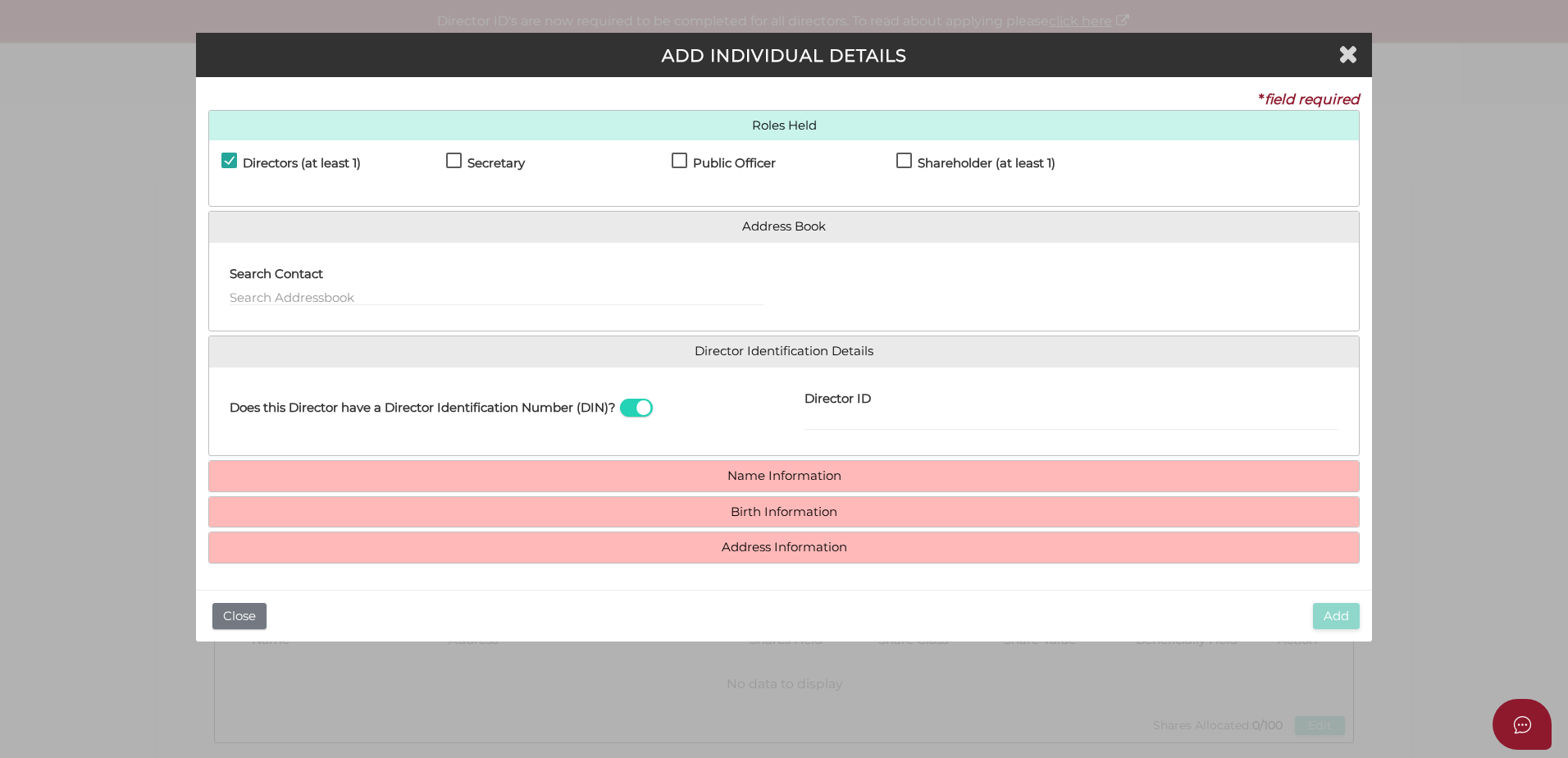
click at [999, 164] on h4 "Shareholder (at least 1)" at bounding box center [986, 163] width 138 height 14
checkbox input "true"
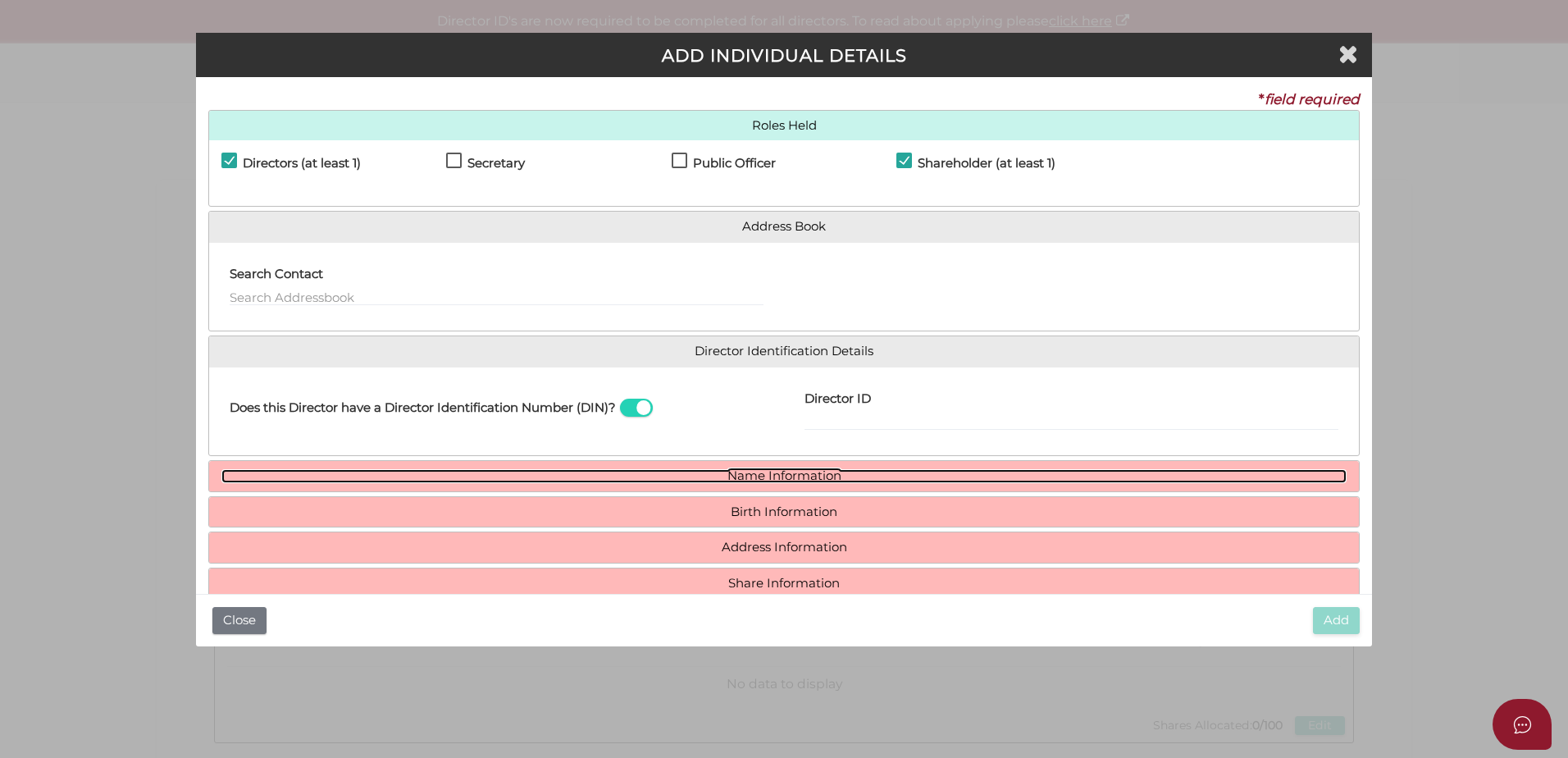
click at [806, 474] on link "Name Information" at bounding box center [784, 476] width 1125 height 14
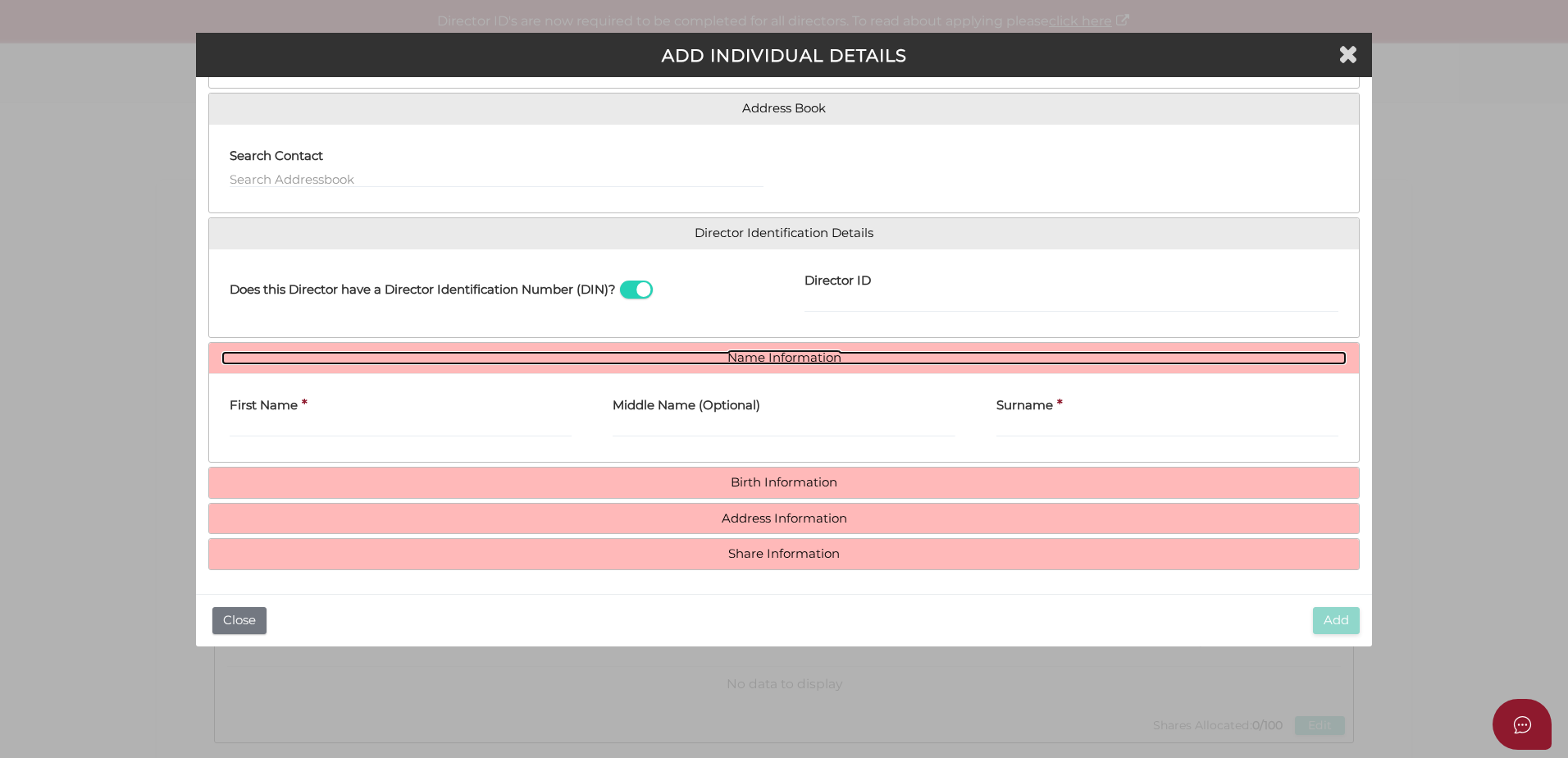
scroll to position [121, 0]
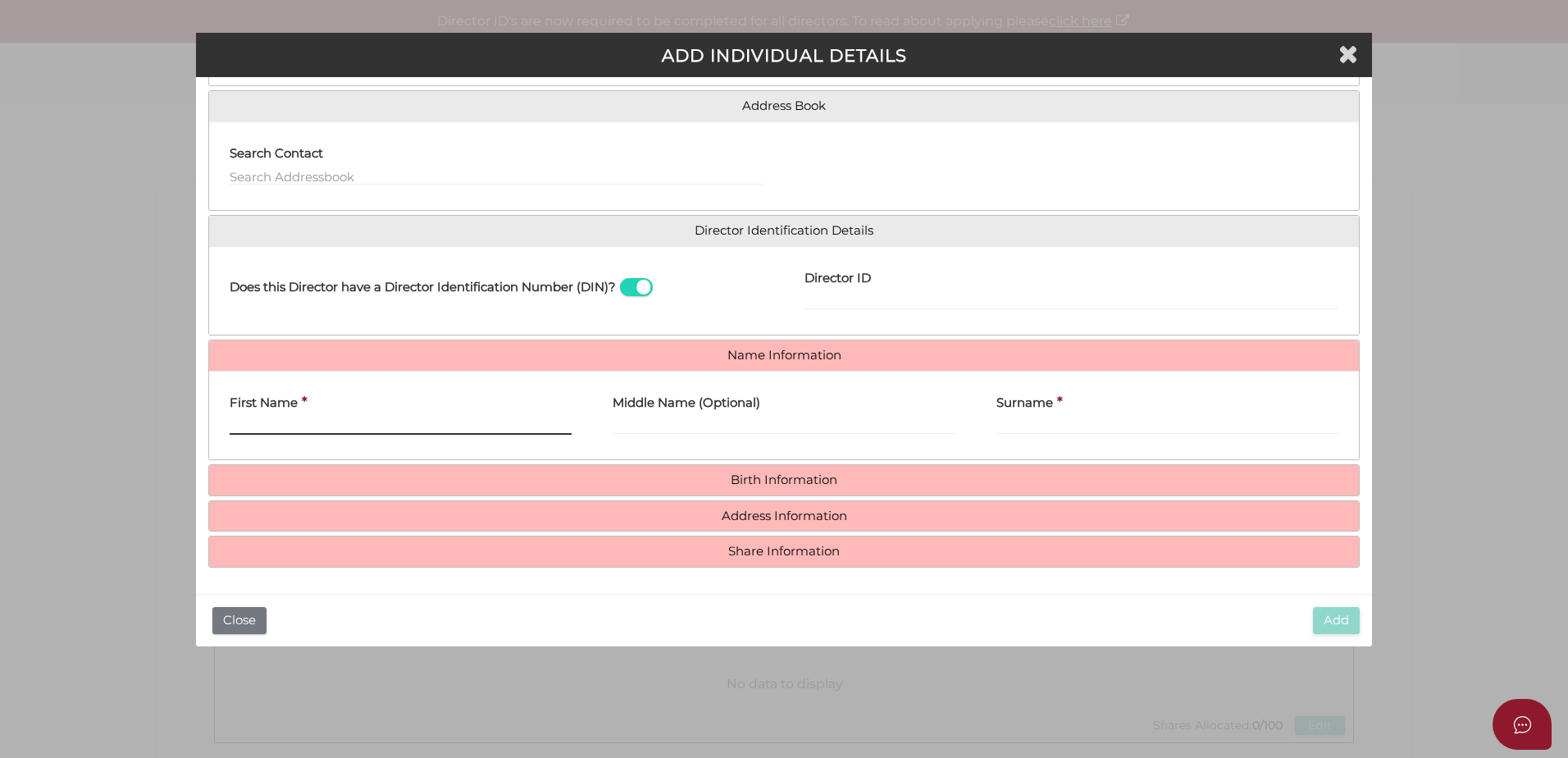
click at [401, 420] on input "First Name" at bounding box center [400, 425] width 342 height 18
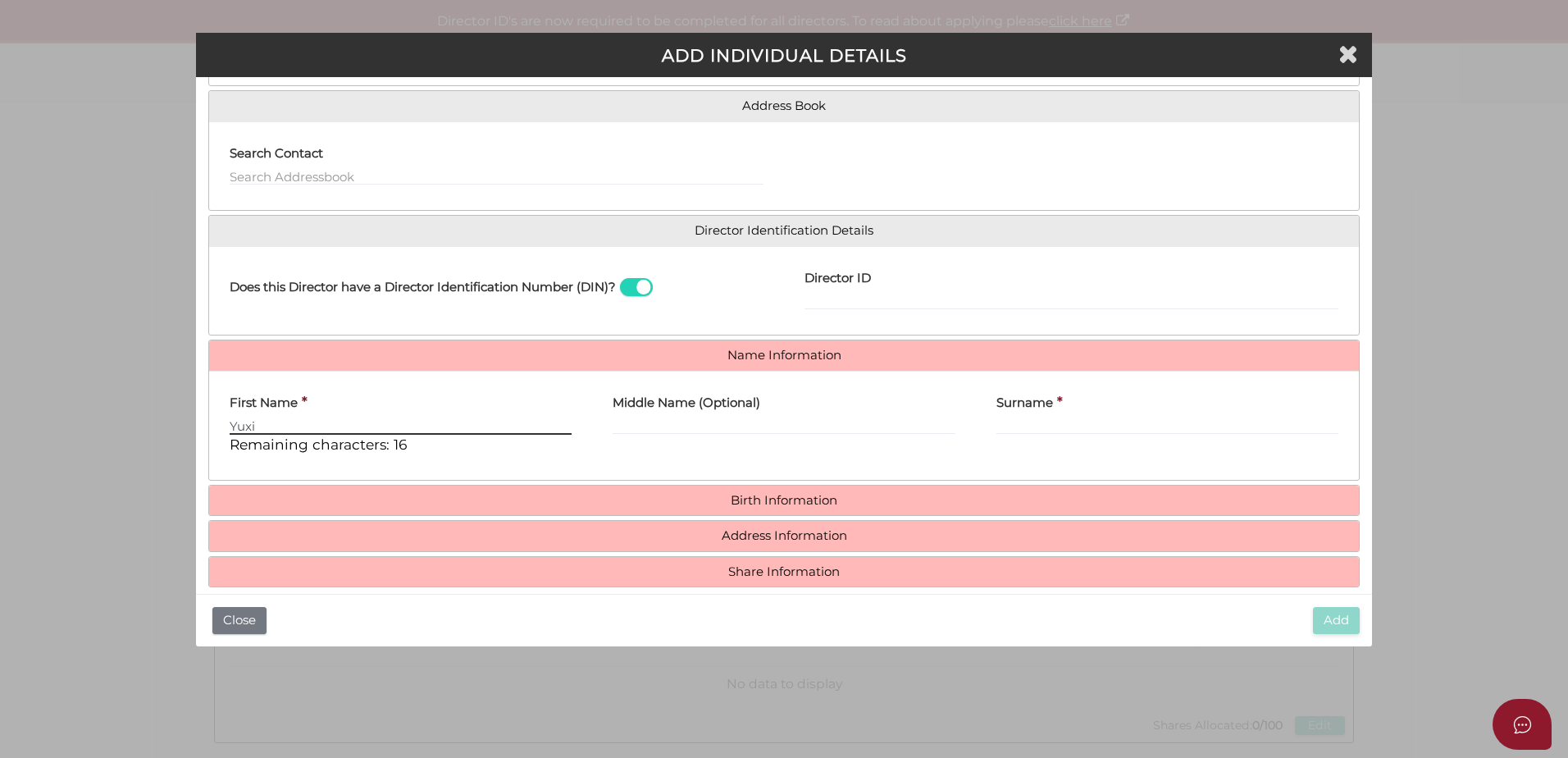
type input "Yuxi"
click at [1063, 419] on input "Surname" at bounding box center [1167, 425] width 342 height 18
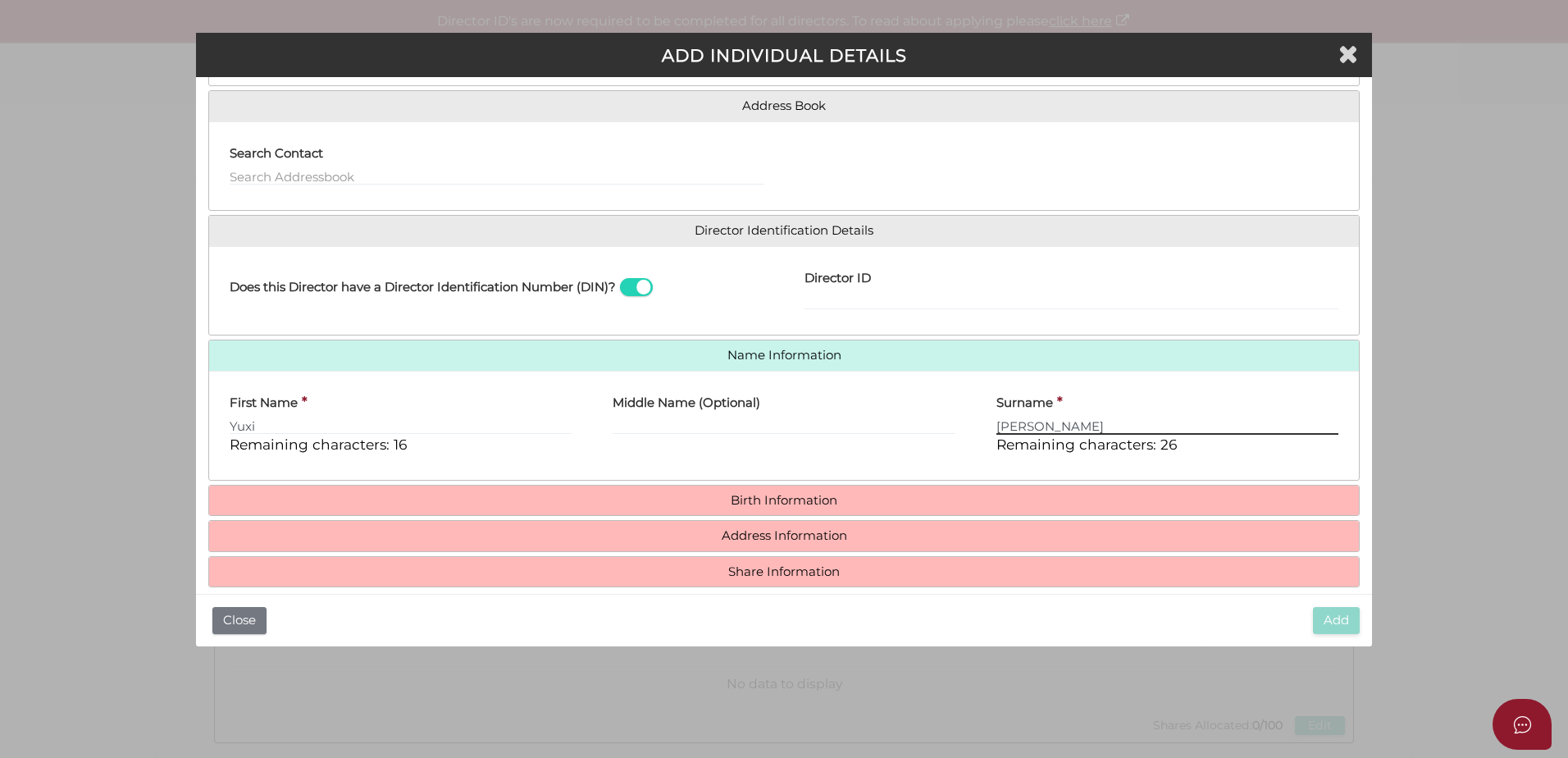
type input "Yang"
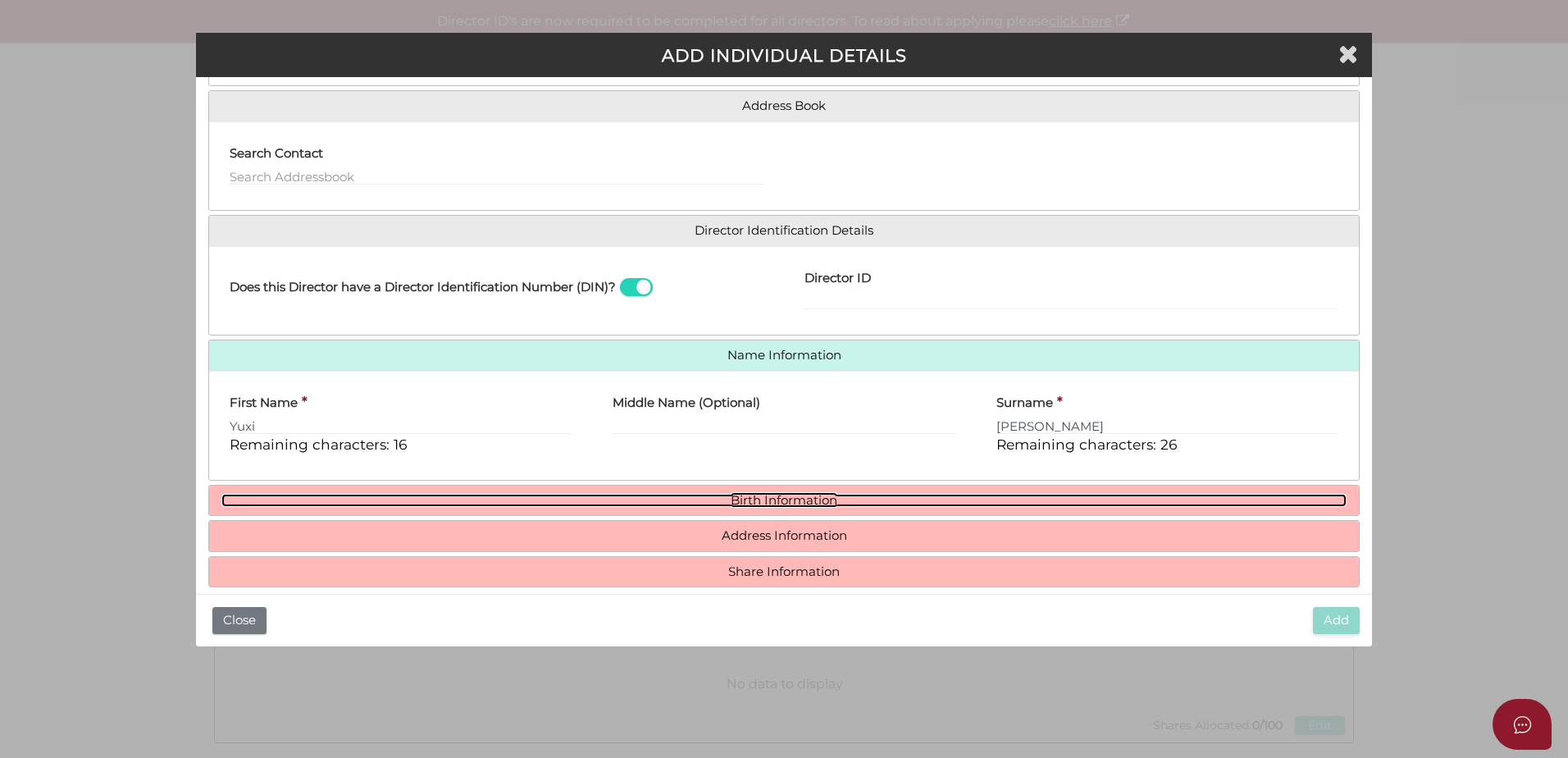
click at [864, 497] on link "Birth Information" at bounding box center [784, 501] width 1125 height 14
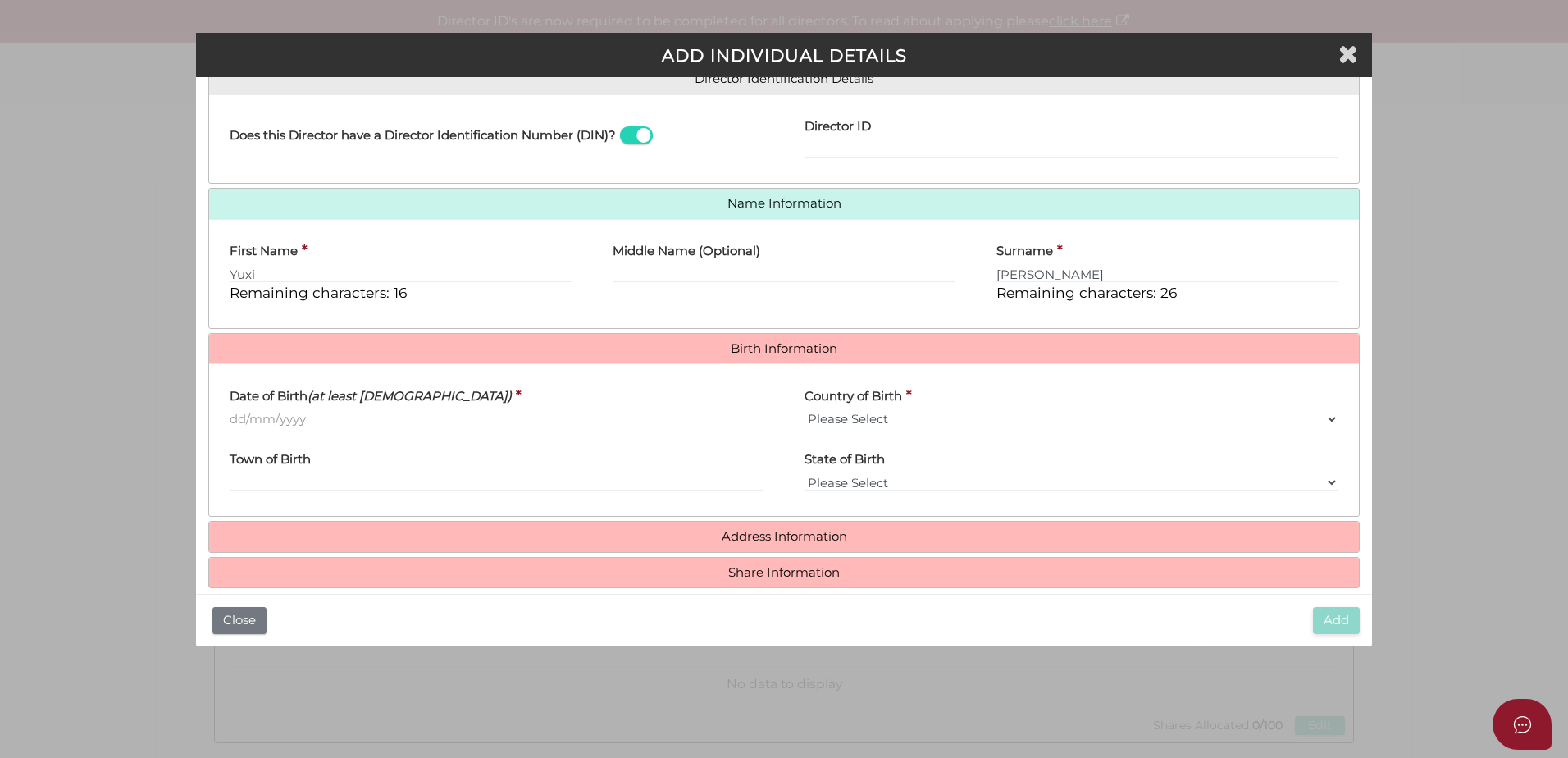
scroll to position [293, 0]
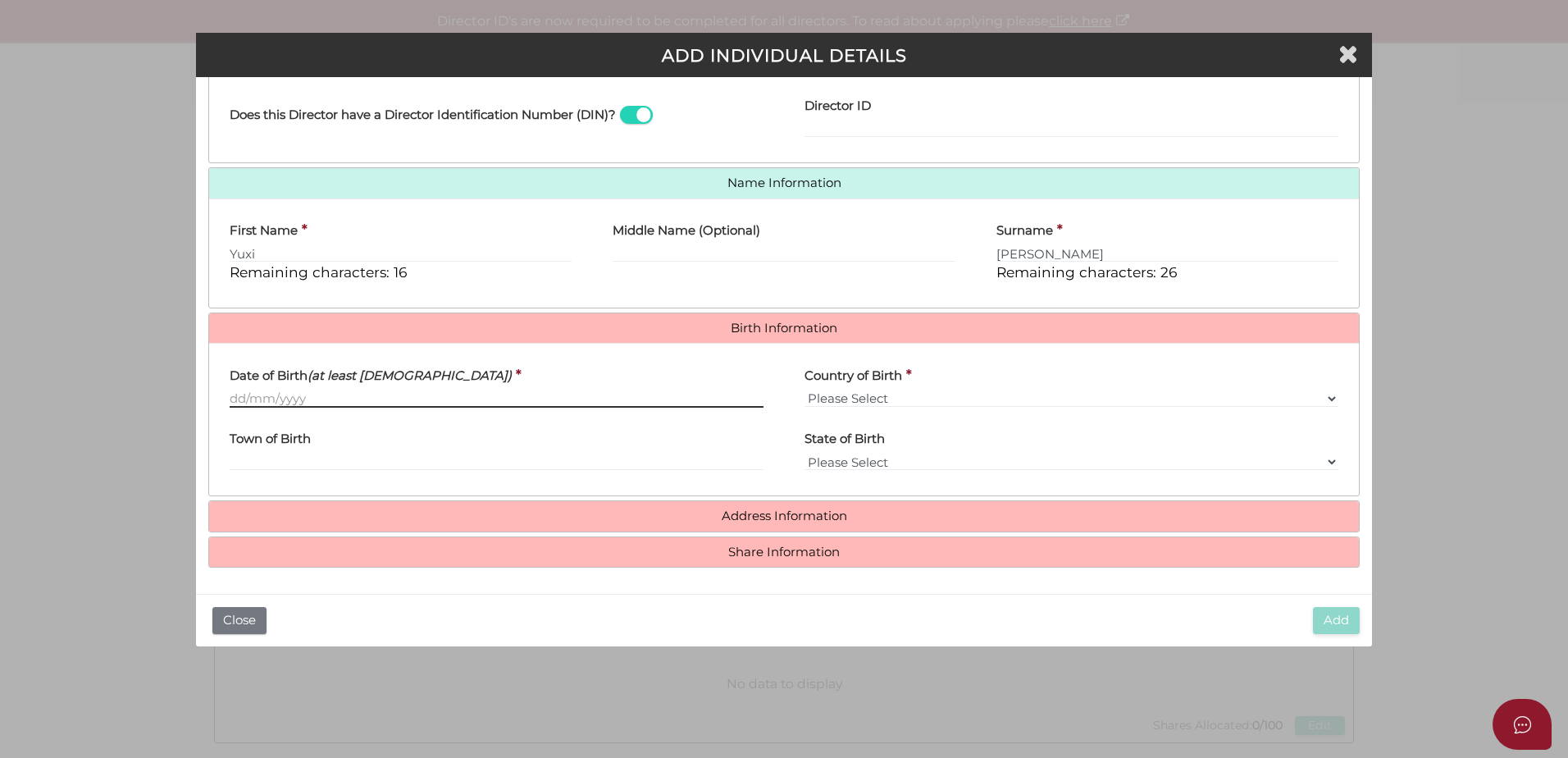
click at [338, 391] on input "Date of Birth (at least 18 years old)" at bounding box center [496, 399] width 534 height 18
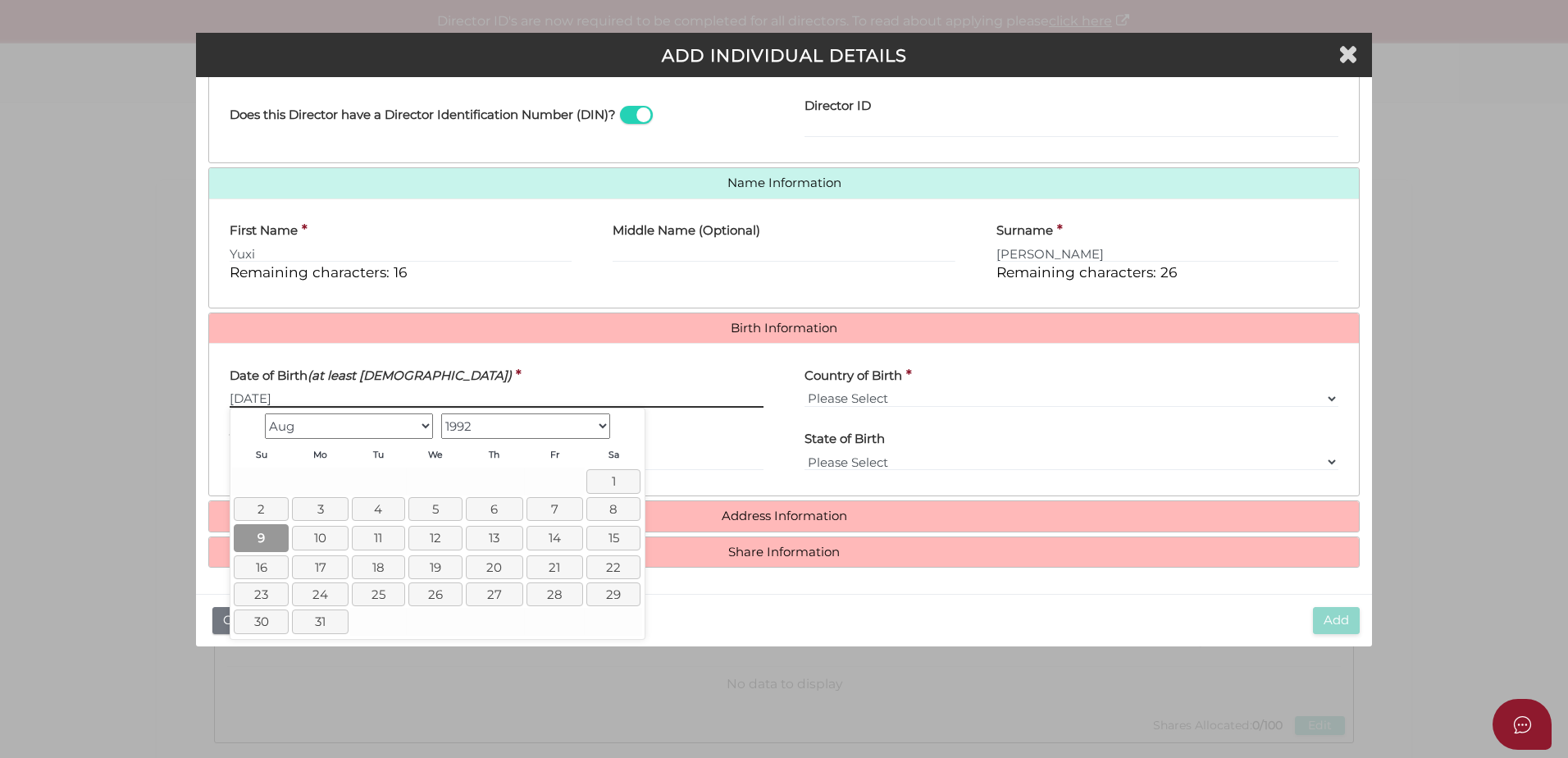
type input "09/08/1992"
click at [272, 529] on link "9" at bounding box center [260, 537] width 55 height 27
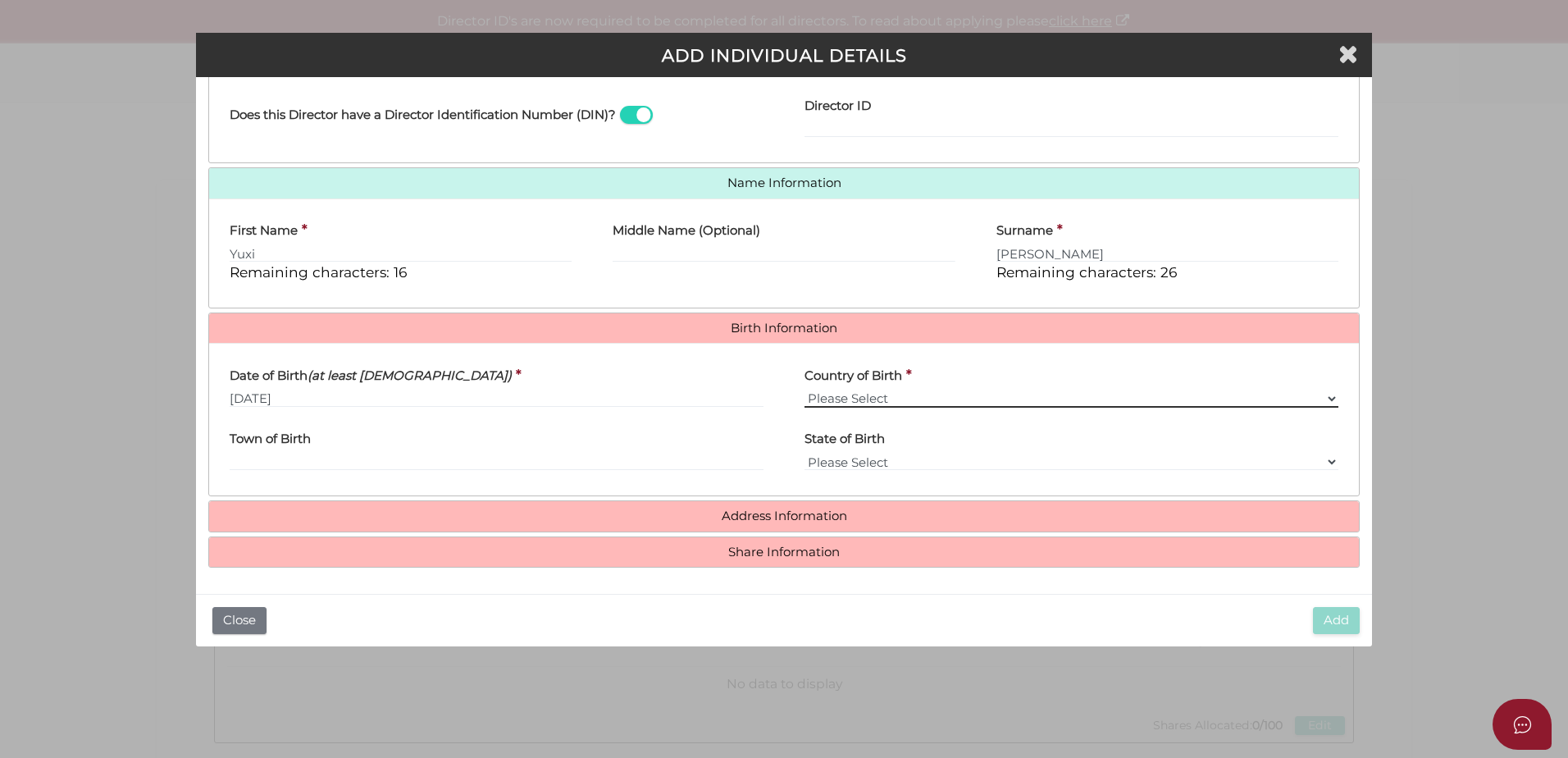
click at [1006, 400] on select "Please Select v Australia Afghanistan Albania Algeria American Samoa Andorra An…" at bounding box center [1071, 399] width 534 height 18
select select "[GEOGRAPHIC_DATA]"
click at [804, 390] on select "Please Select v Australia Afghanistan Albania Algeria American Samoa Andorra An…" at bounding box center [1071, 399] width 534 height 18
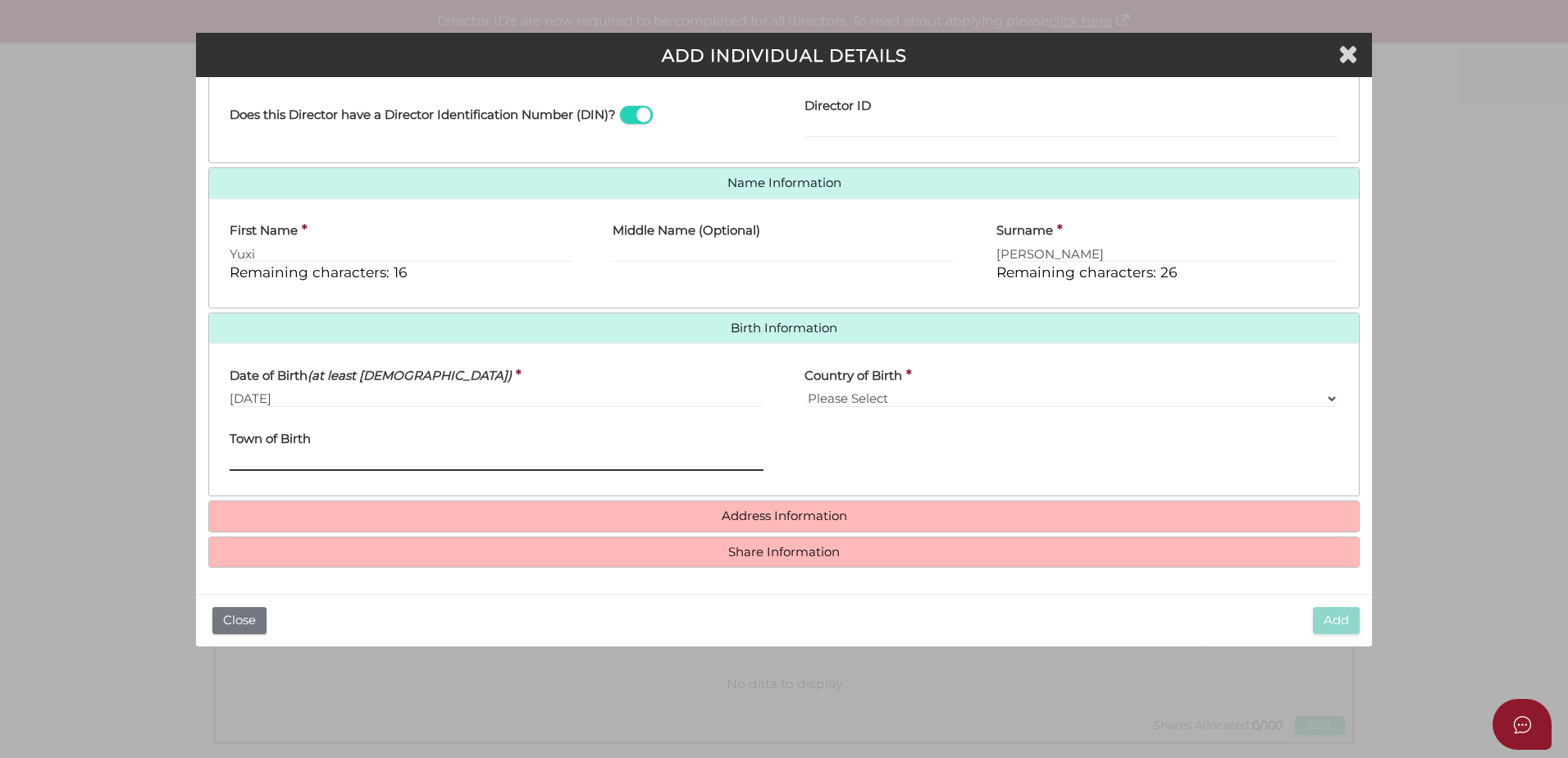
click at [382, 453] on input "Town of Birth" at bounding box center [496, 461] width 534 height 18
type input "Guangzhou"
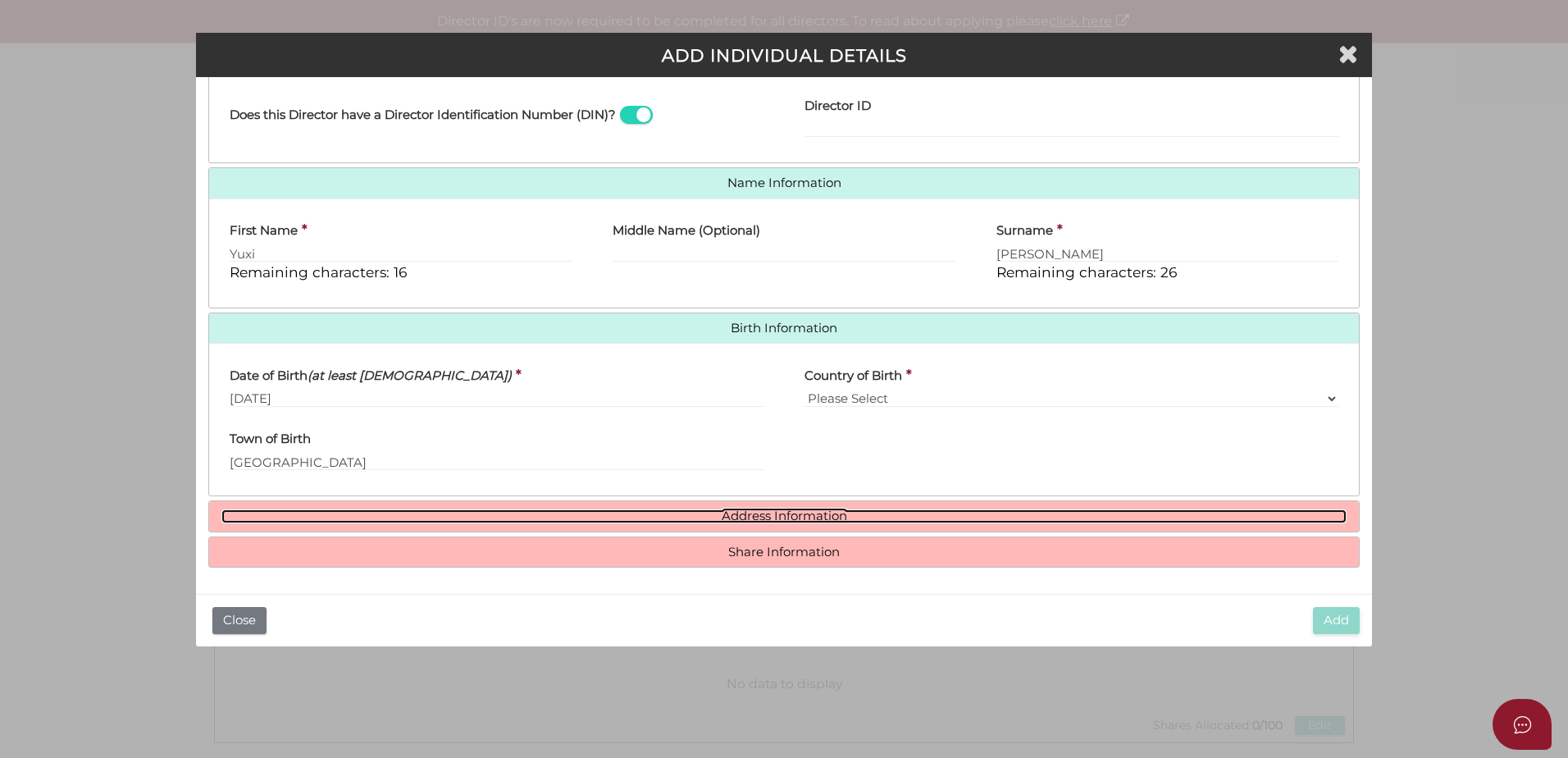
click at [772, 516] on link "Address Information" at bounding box center [784, 516] width 1125 height 14
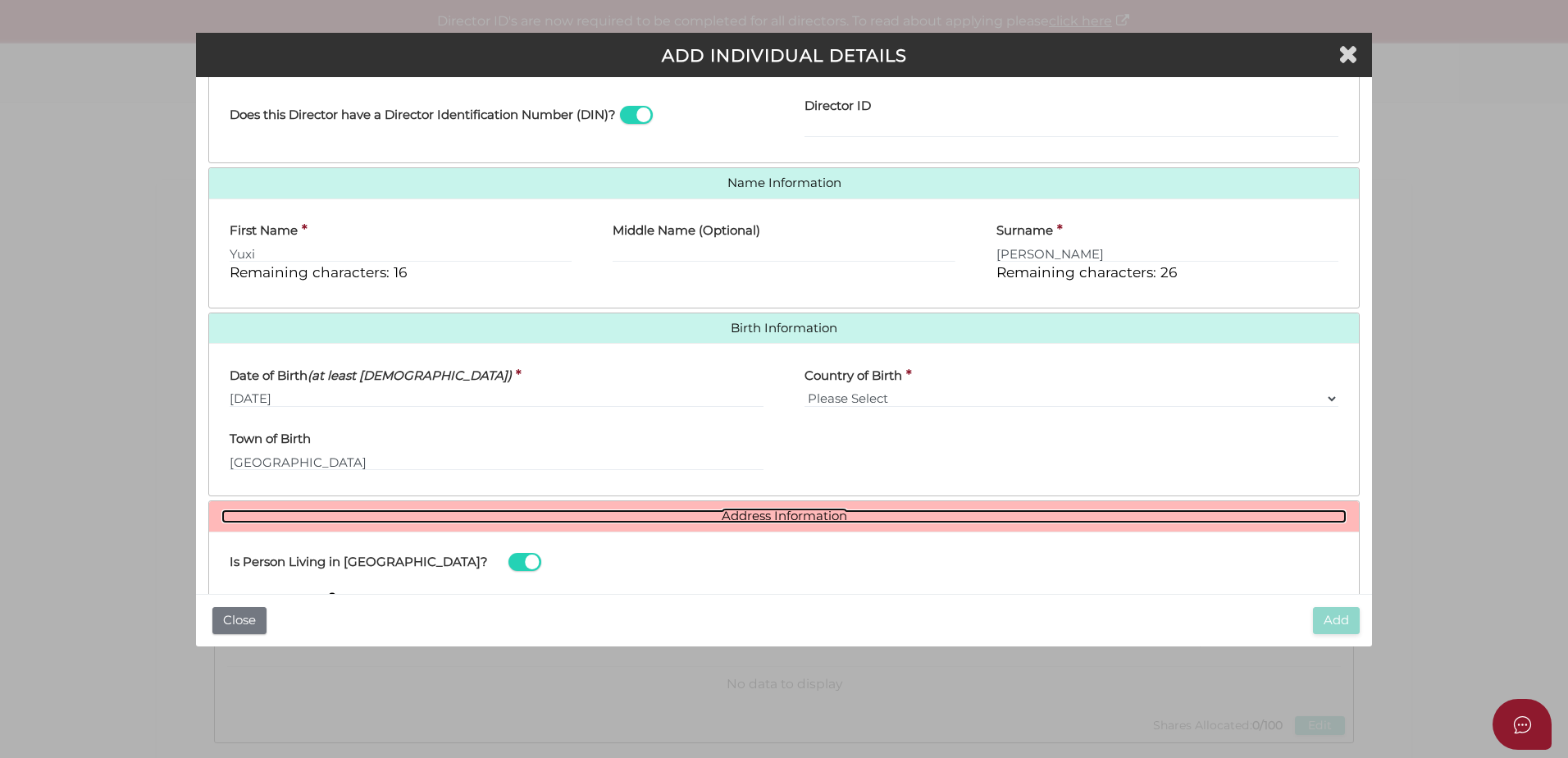
scroll to position [544, 0]
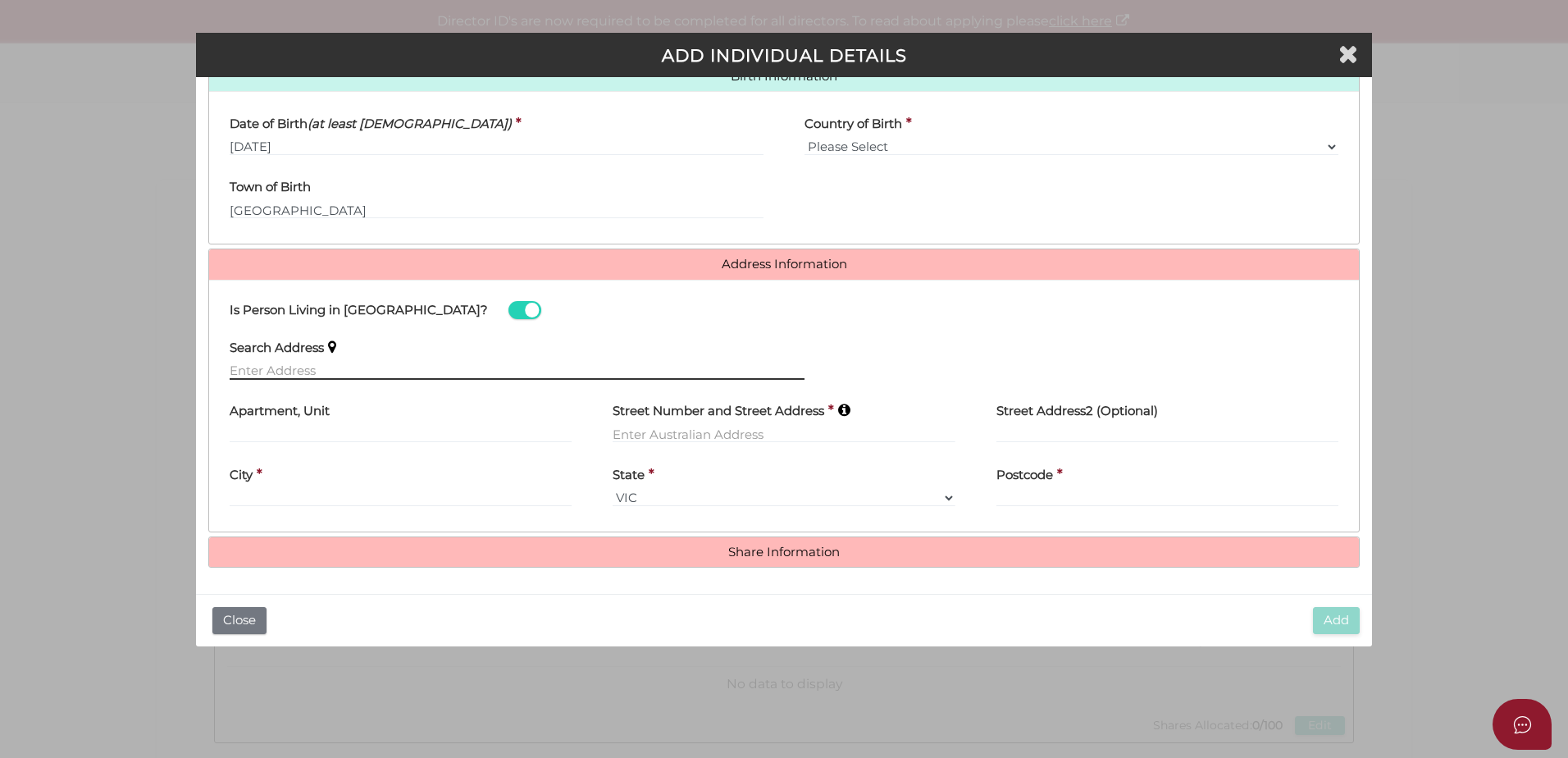
click at [360, 370] on input "text" at bounding box center [517, 370] width 575 height 18
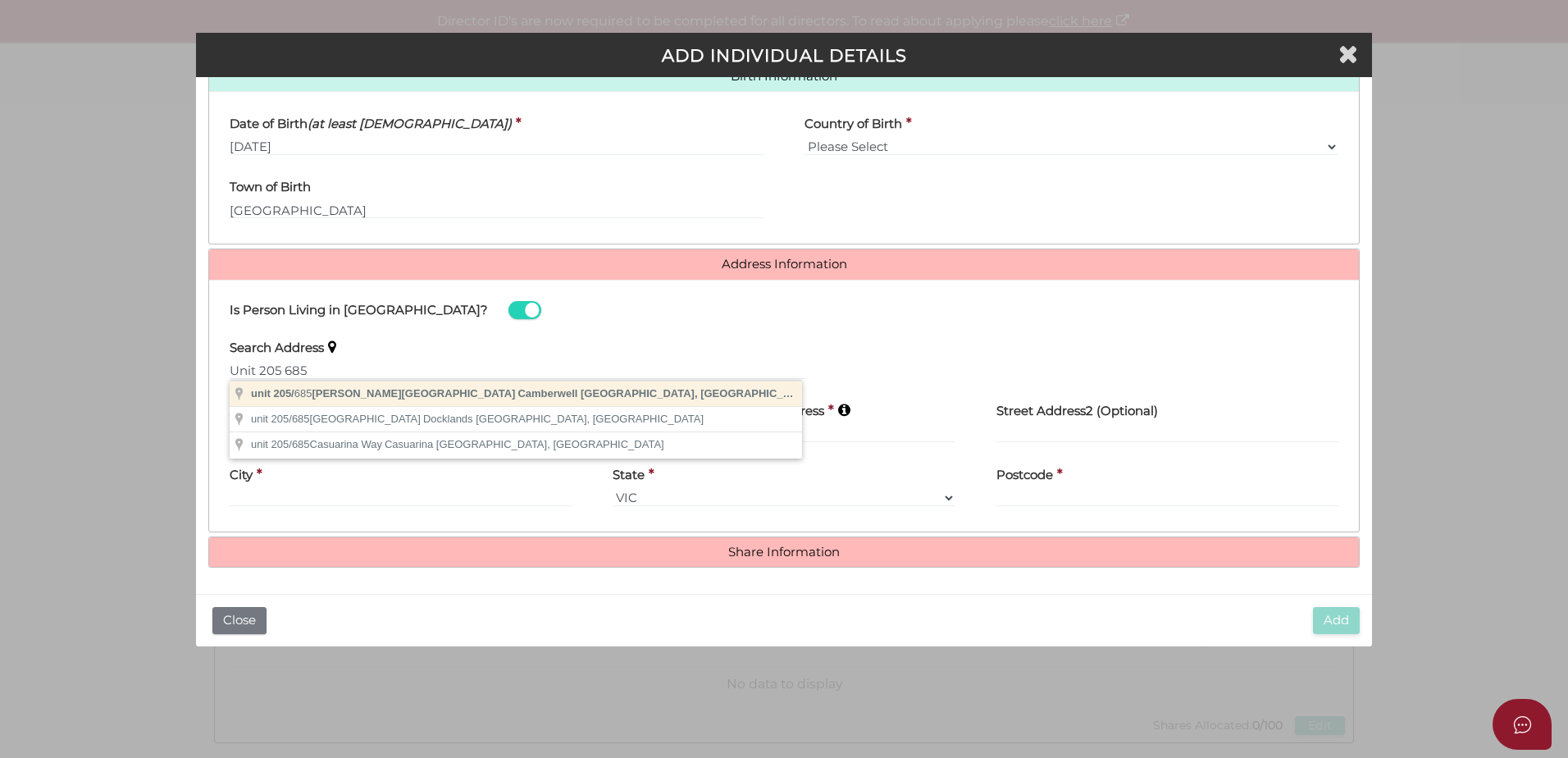
type input "unit 205/685 Burke Road, Camberwell VIC, Australia"
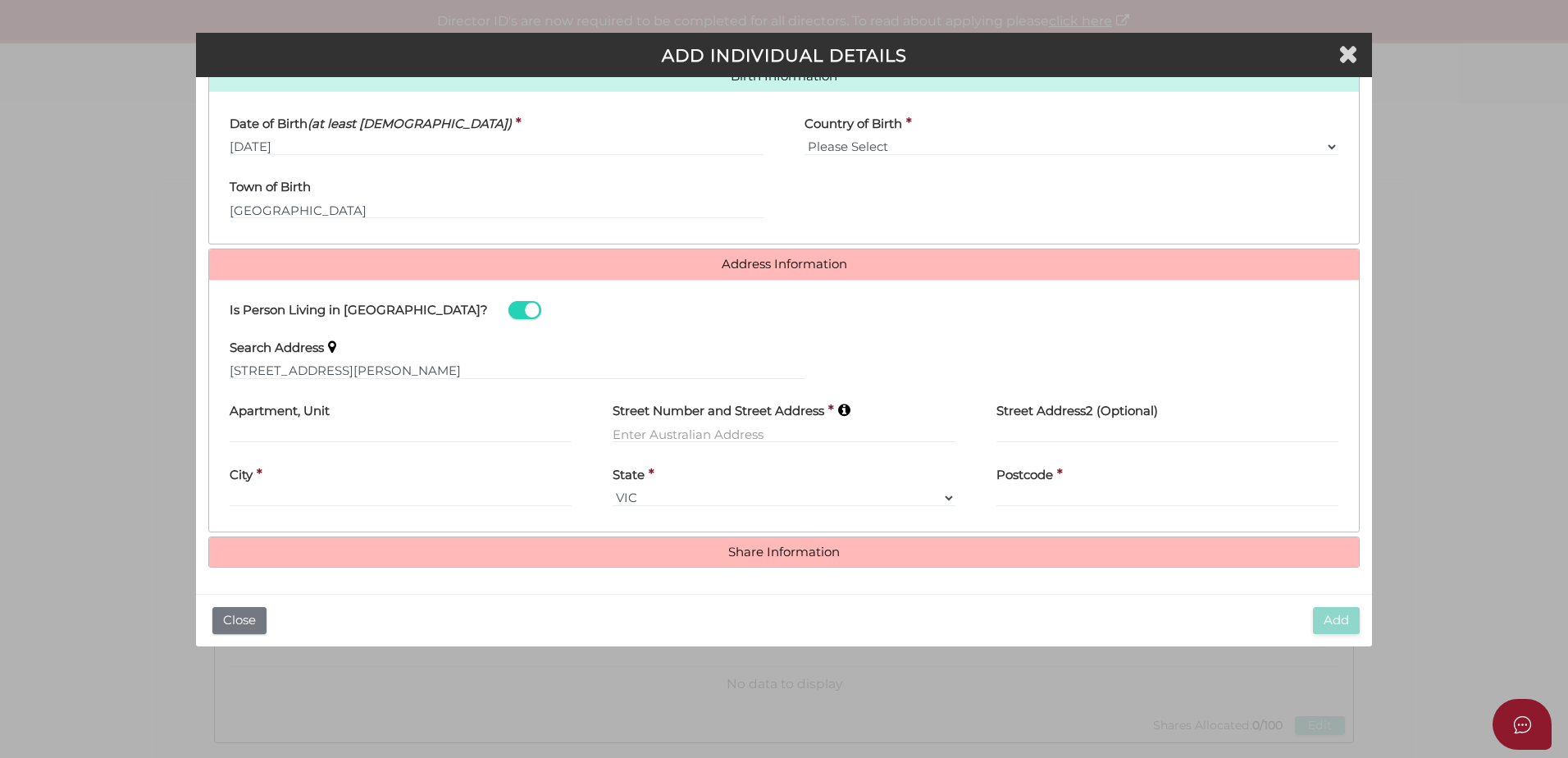
type input "unit 205"
type input "685 Burke Road"
type input "Camberwell"
select select "VIC"
type input "3124"
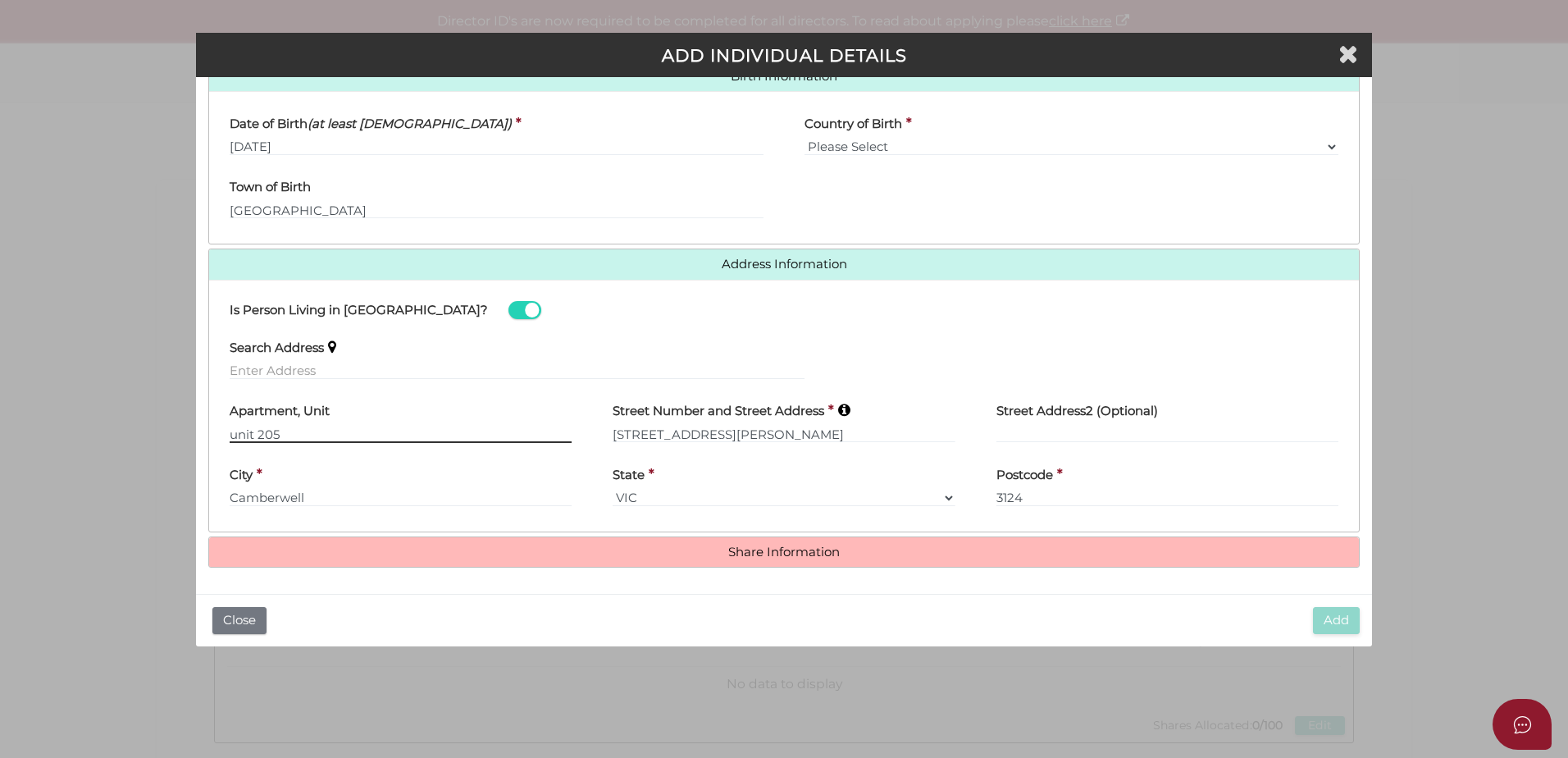
click at [236, 432] on input "unit 205" at bounding box center [400, 433] width 342 height 18
type input "Unit 205"
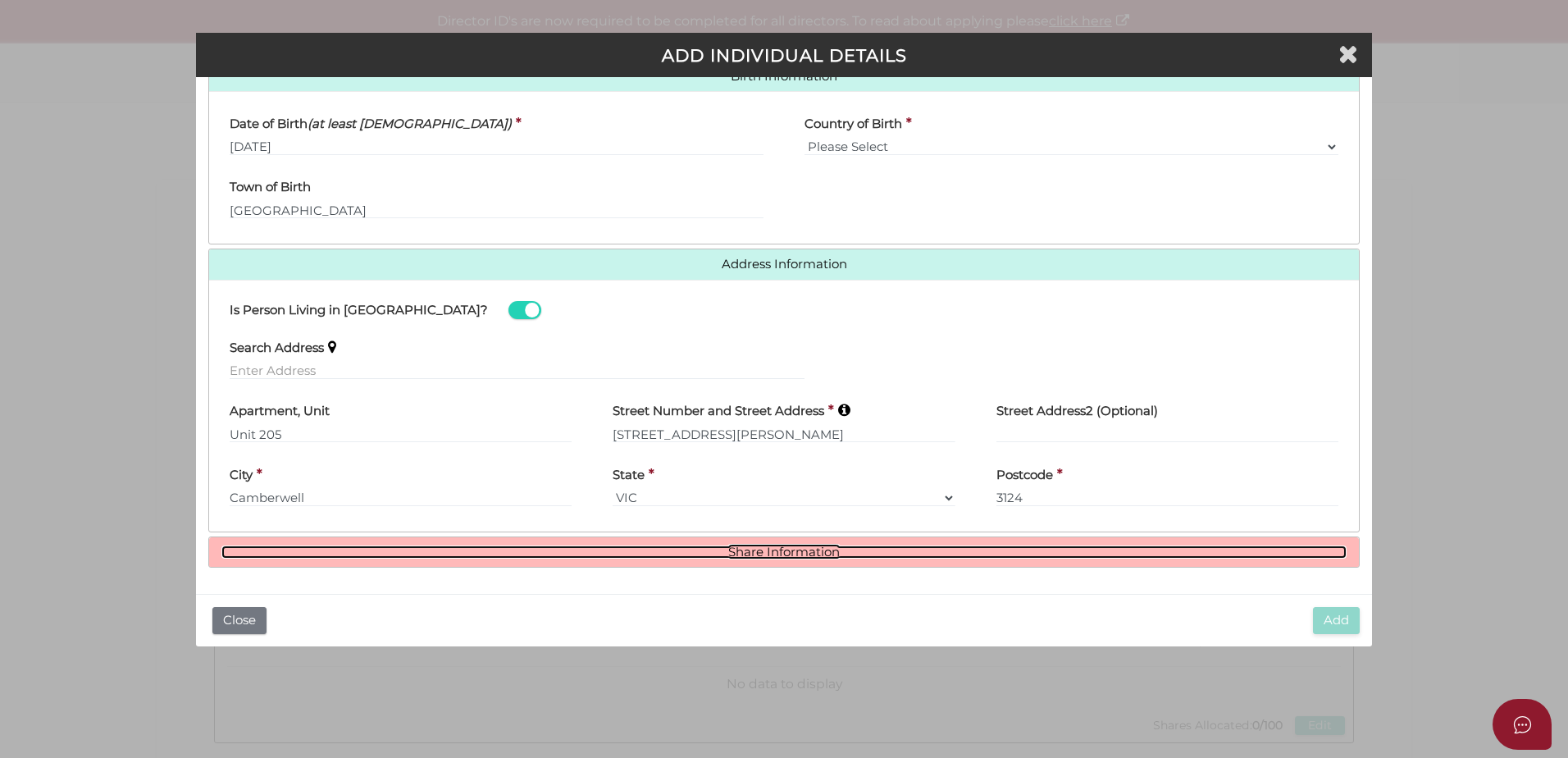
click at [602, 553] on link "Share Information" at bounding box center [784, 552] width 1125 height 14
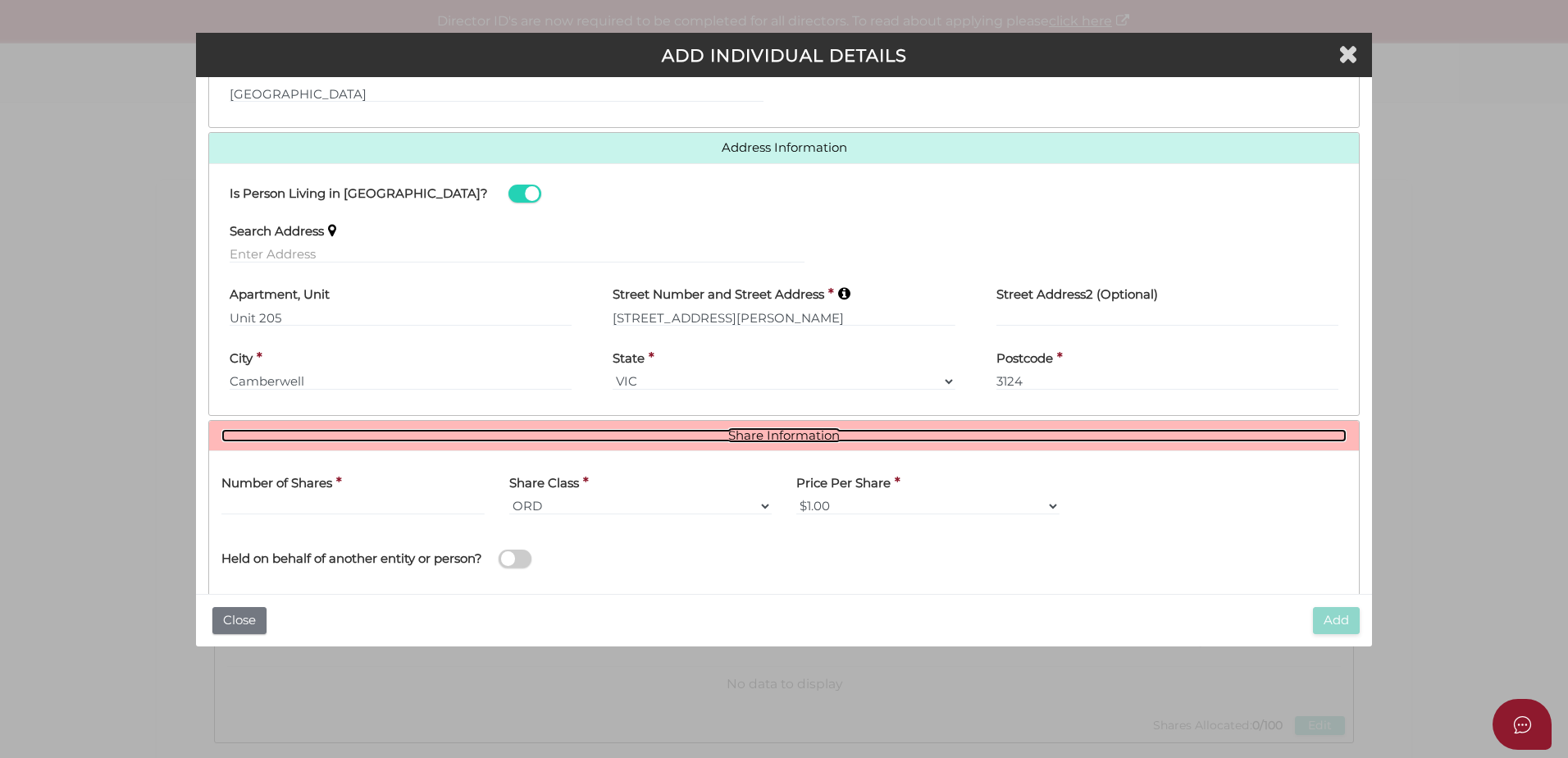
scroll to position [745, 0]
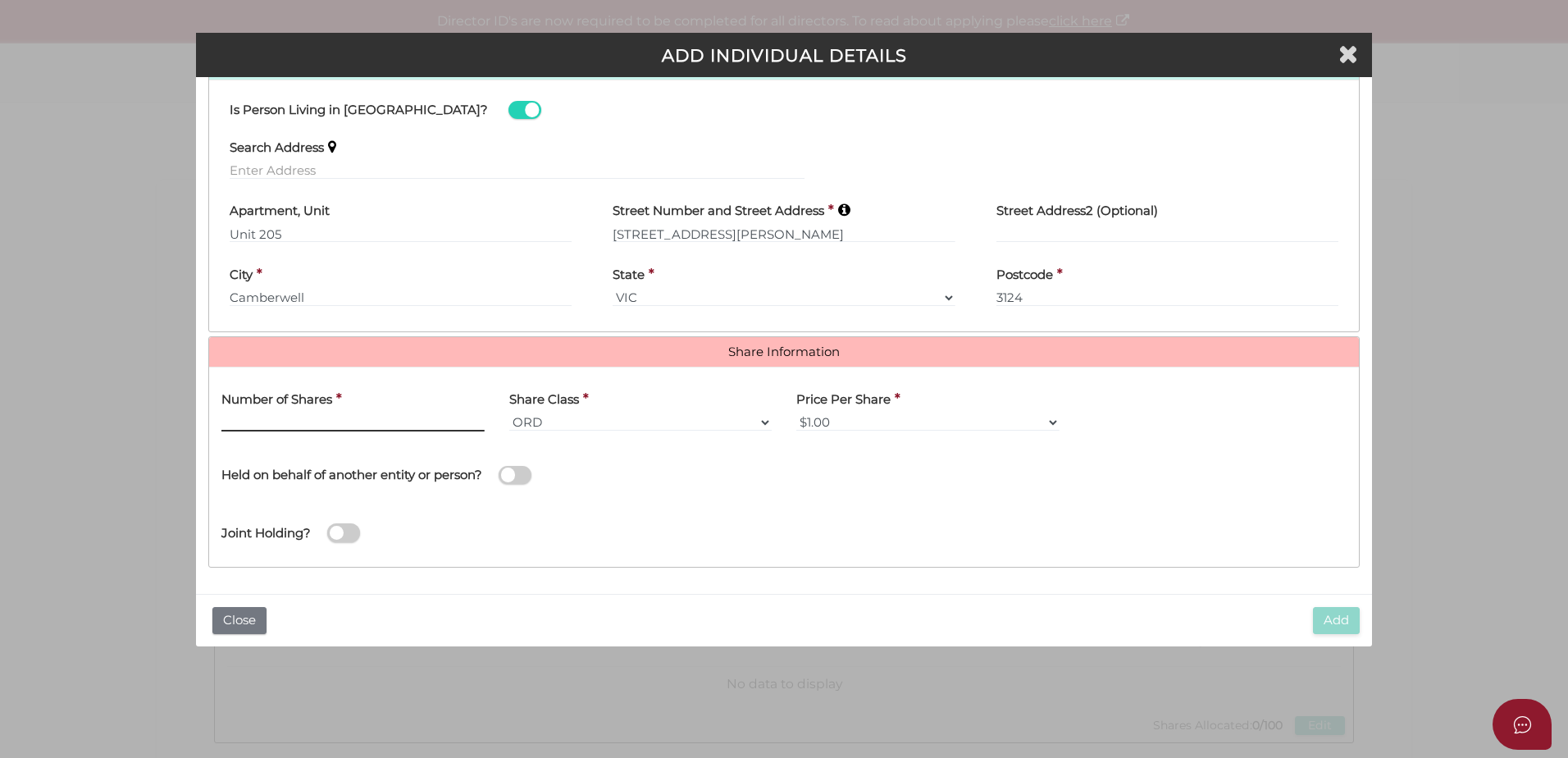
click at [380, 419] on input "text" at bounding box center [352, 422] width 263 height 18
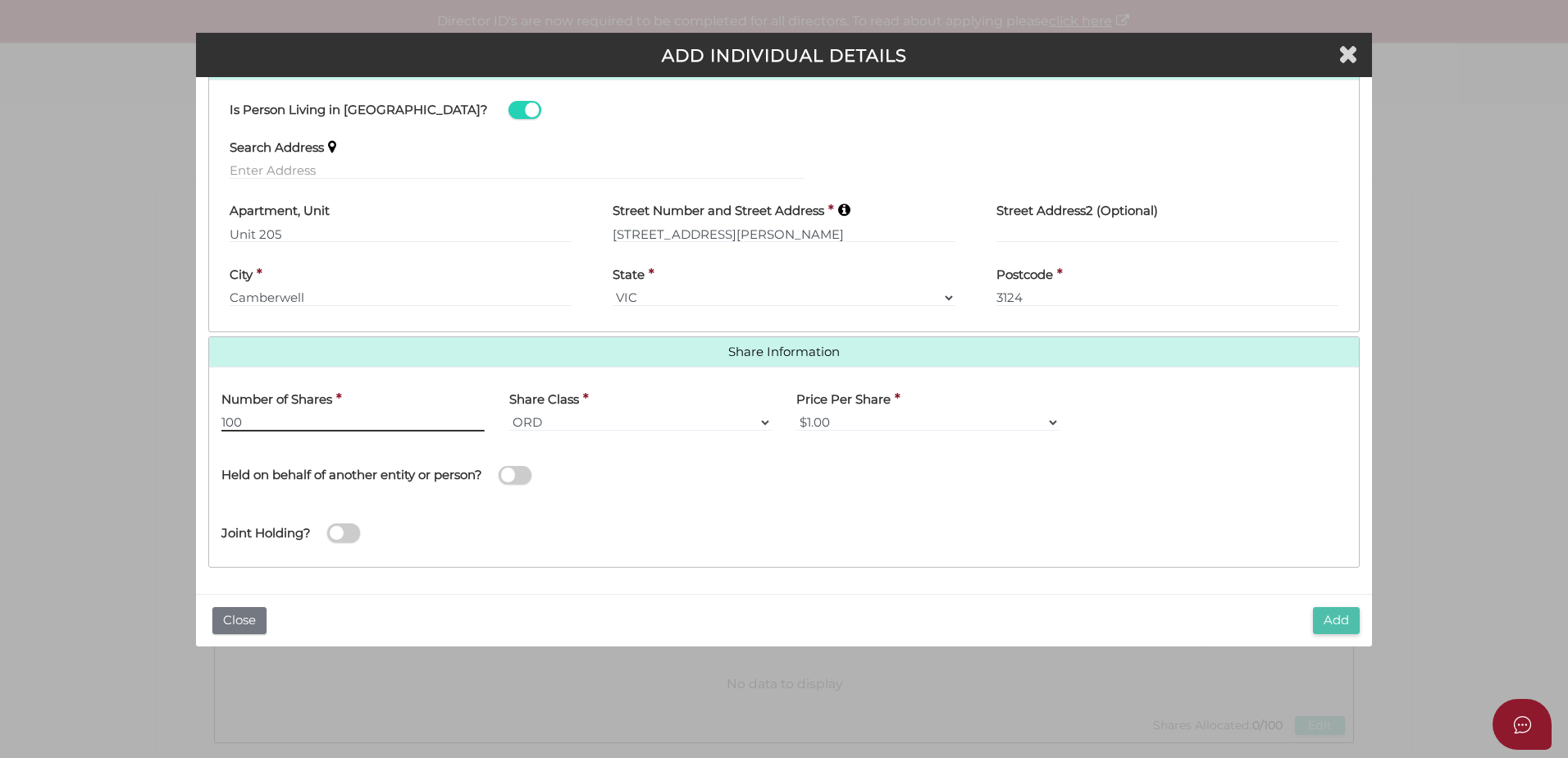
type input "100"
click at [1331, 627] on button "Add" at bounding box center [1336, 620] width 47 height 27
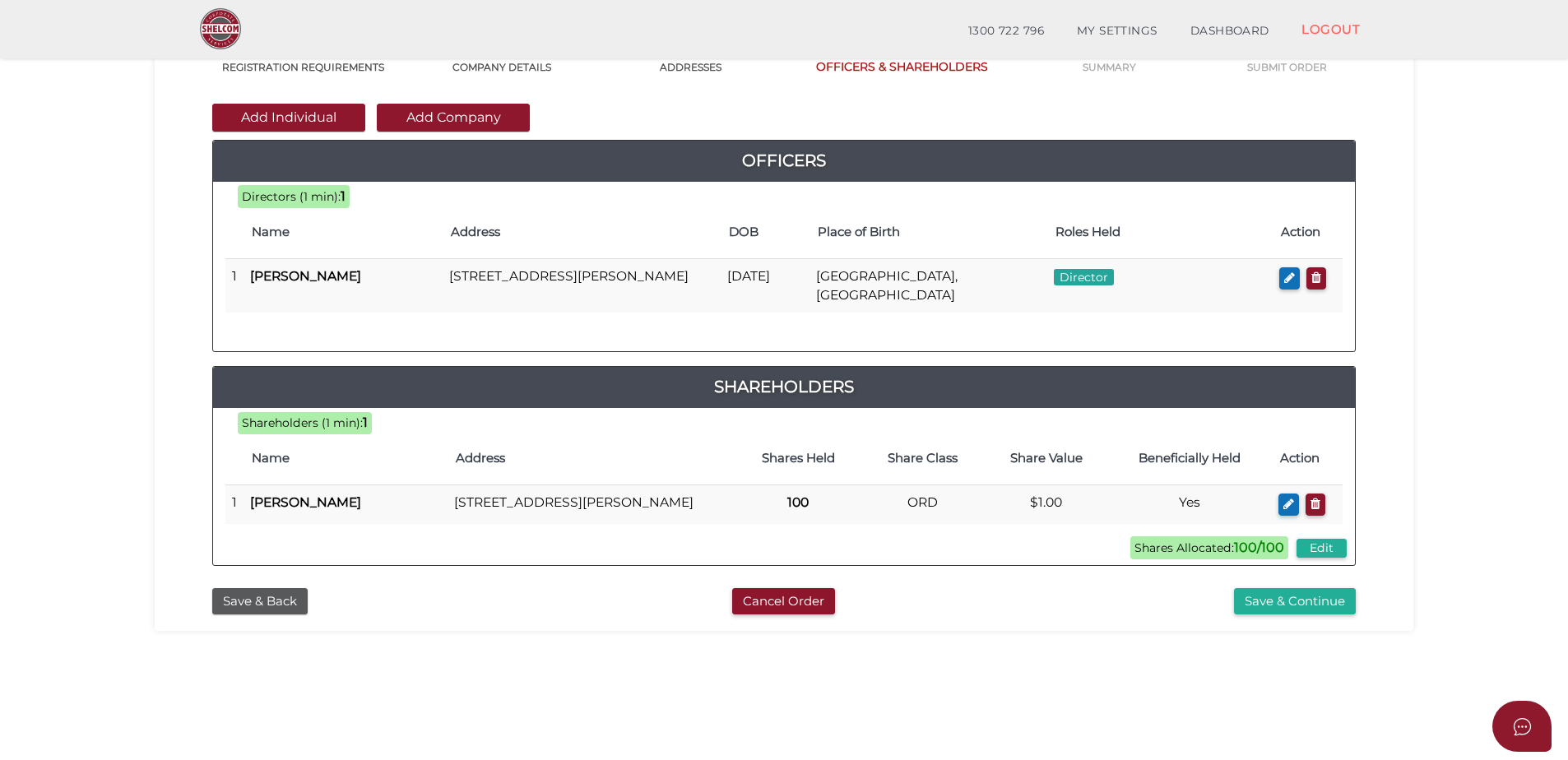
scroll to position [165, 0]
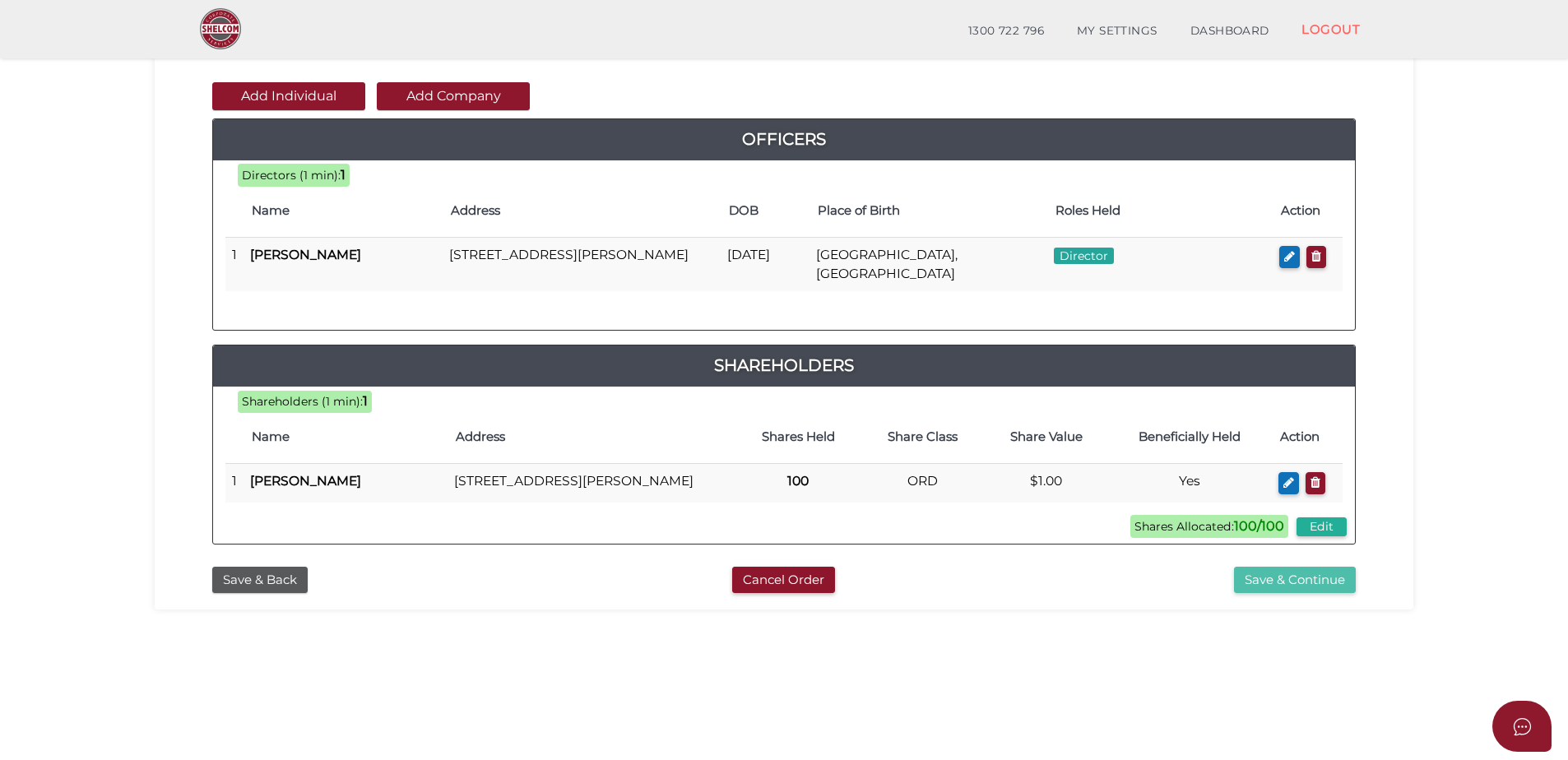
click at [1340, 594] on button "Save & Continue" at bounding box center [1295, 580] width 122 height 27
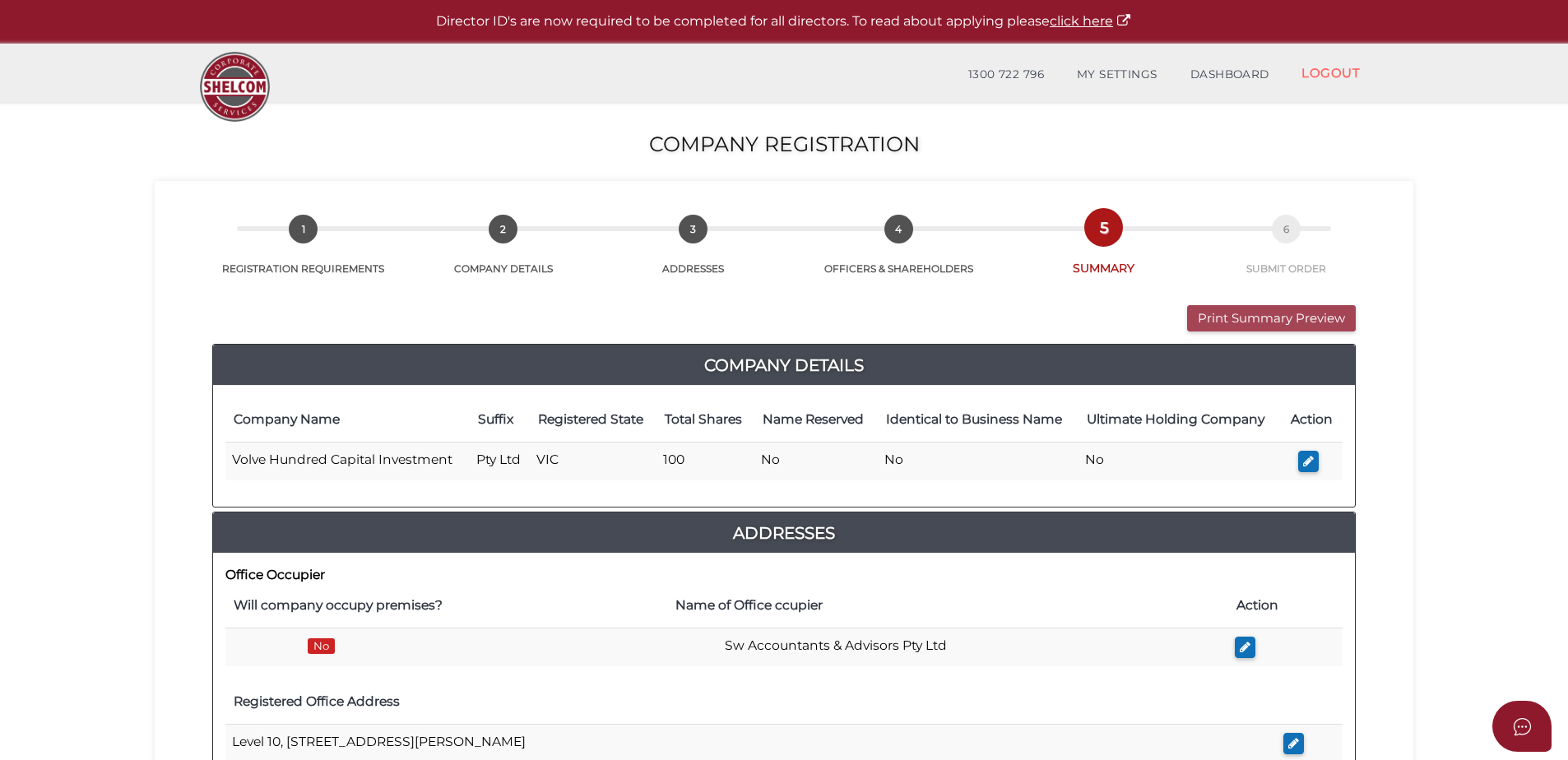
click at [1292, 308] on button "Print Summary Preview" at bounding box center [1272, 318] width 169 height 27
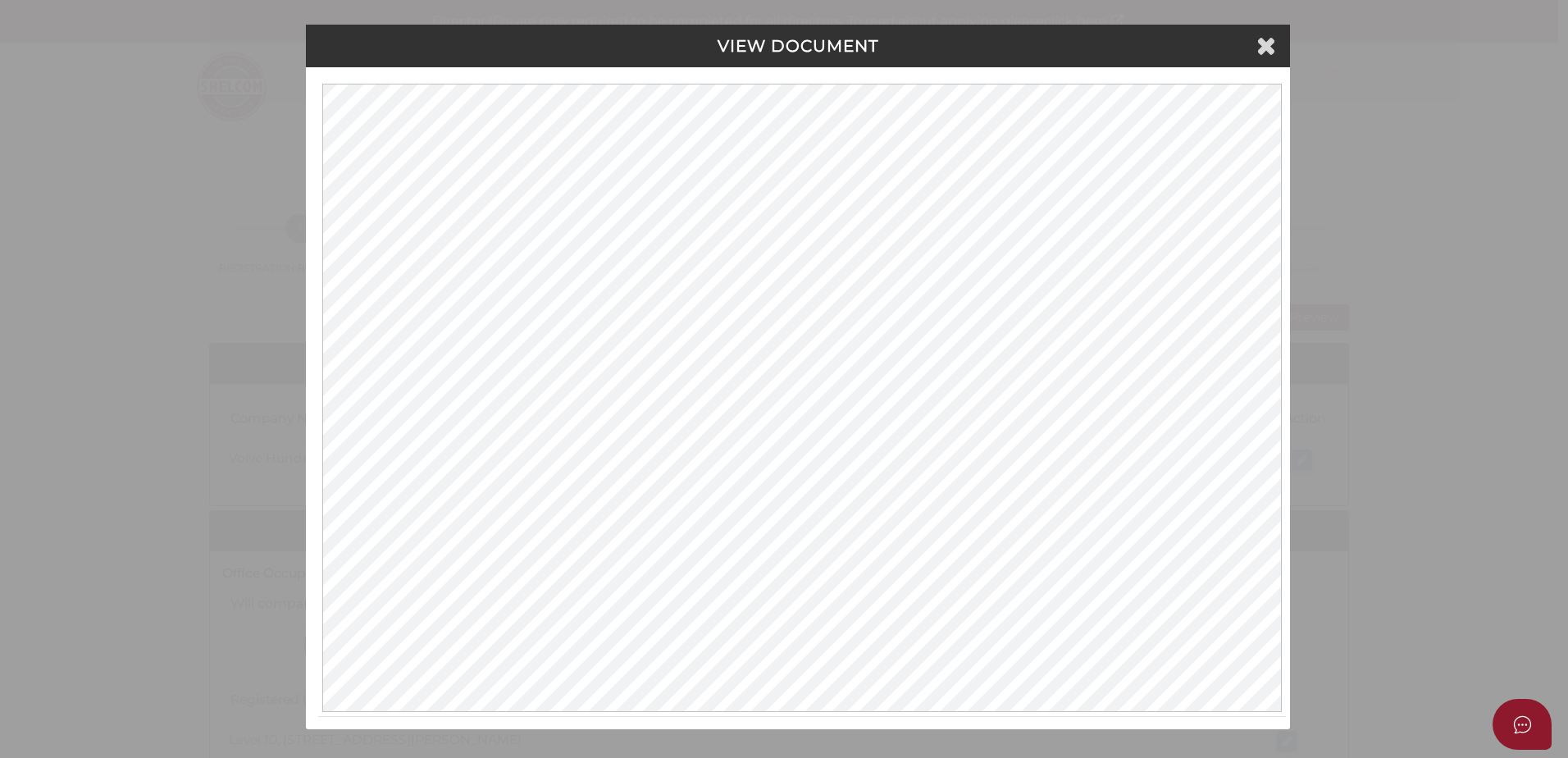
click at [1277, 44] on div "VIEW DOCUMENT" at bounding box center [797, 45] width 984 height 43
click at [1271, 43] on icon at bounding box center [1266, 45] width 20 height 24
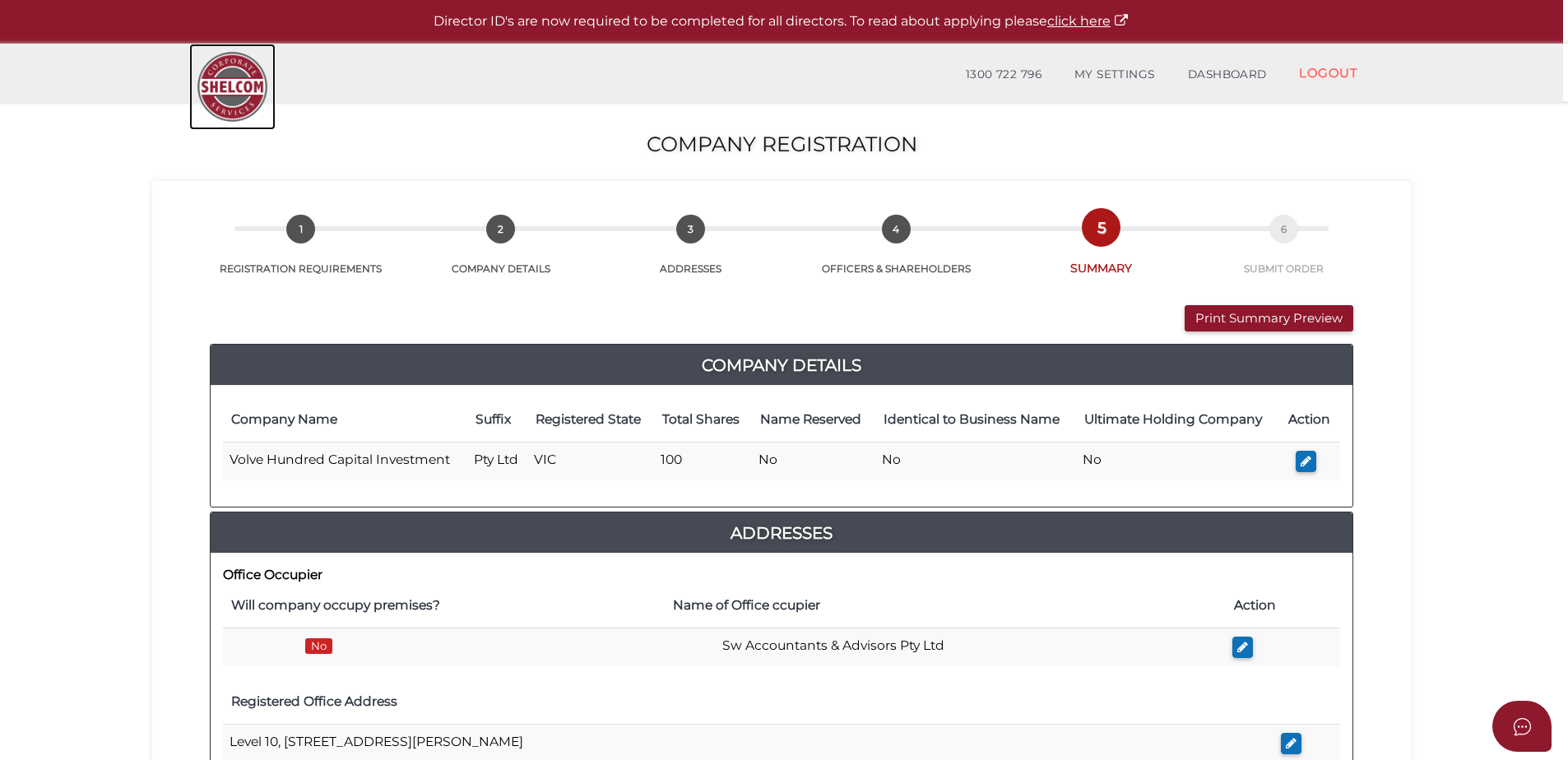
click at [244, 80] on img at bounding box center [232, 86] width 86 height 86
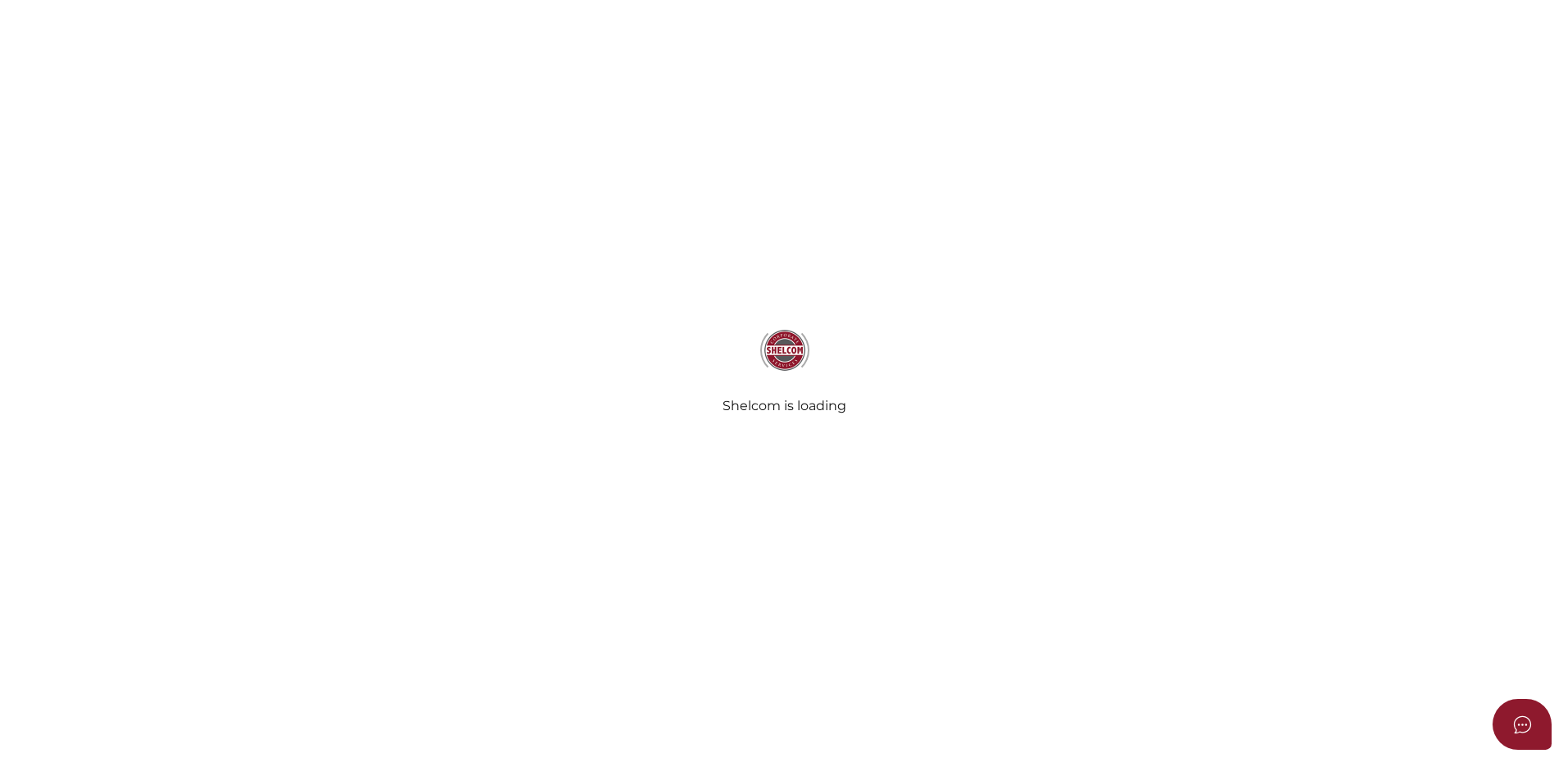
select select
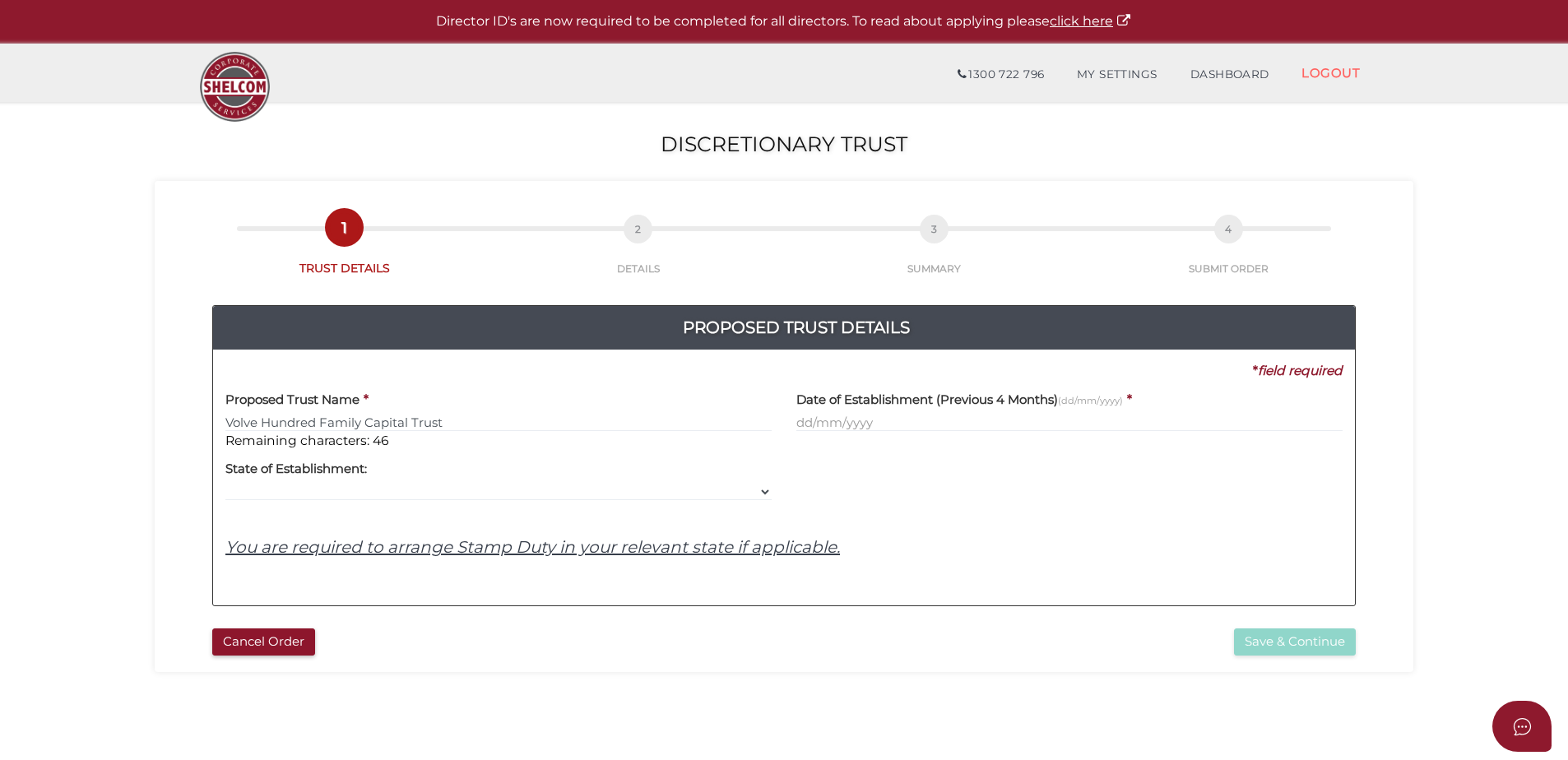
type input "Volve Hundred Family Capital Trust"
click at [801, 419] on input "text" at bounding box center [1069, 422] width 546 height 18
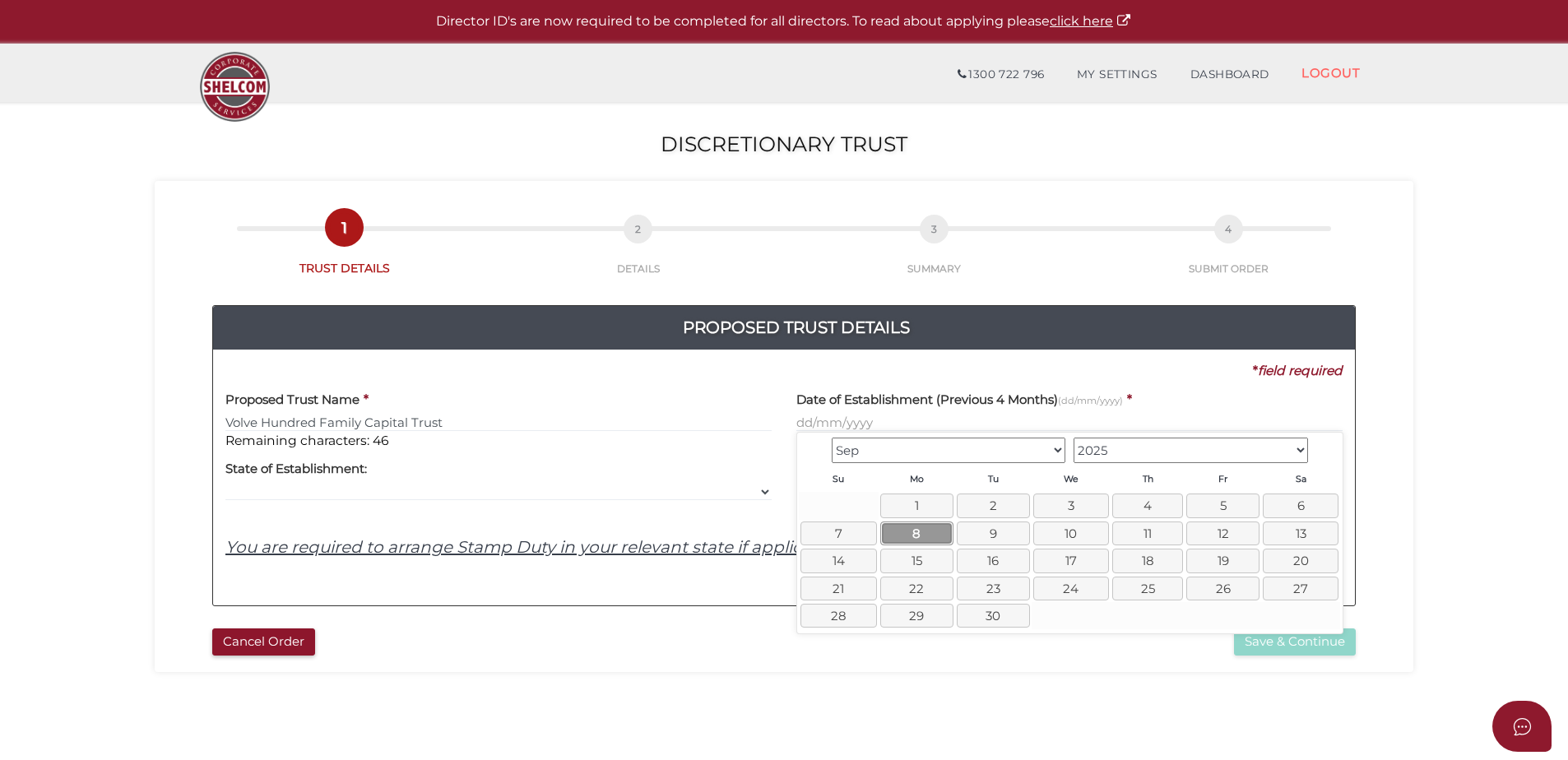
click at [916, 529] on link "8" at bounding box center [917, 533] width 73 height 24
type input "08/09/2025"
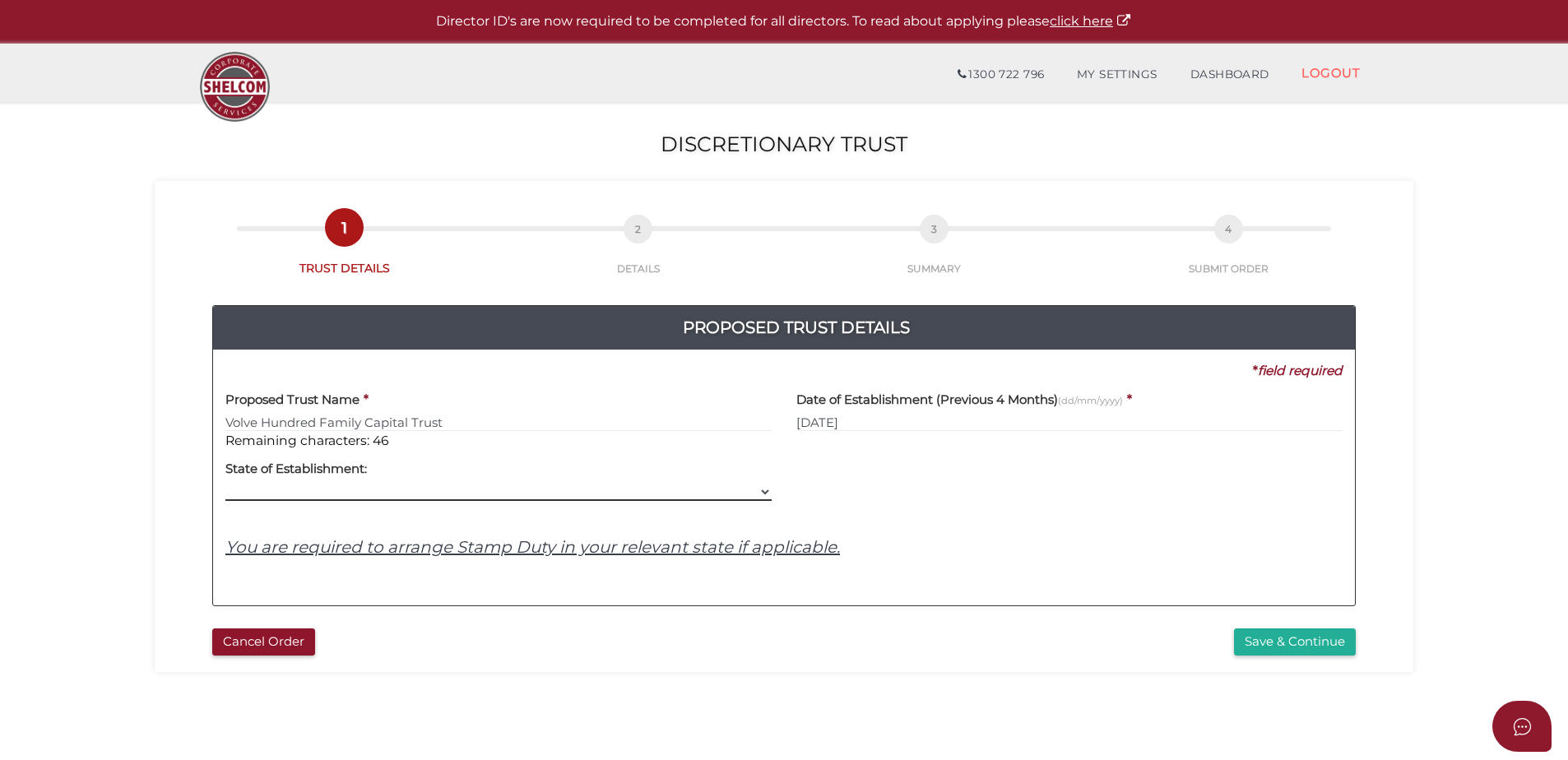
click at [443, 498] on select "VIC ACT NSW NT QLD TAS WA SA" at bounding box center [498, 491] width 546 height 18
select select "VIC"
click at [226, 482] on select "VIC ACT NSW NT QLD TAS WA SA" at bounding box center [498, 491] width 546 height 18
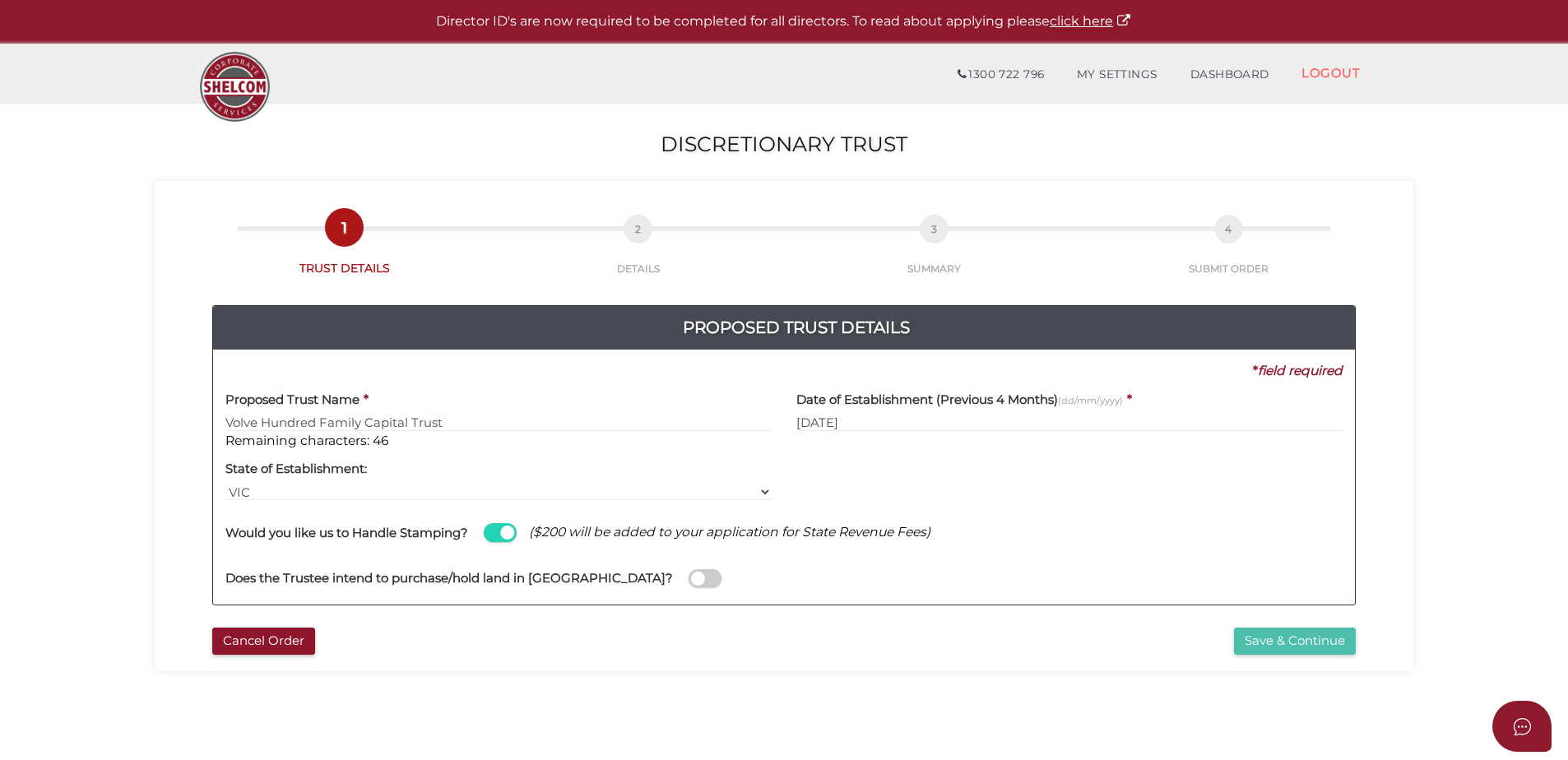
click at [1256, 632] on button "Save & Continue" at bounding box center [1295, 641] width 122 height 27
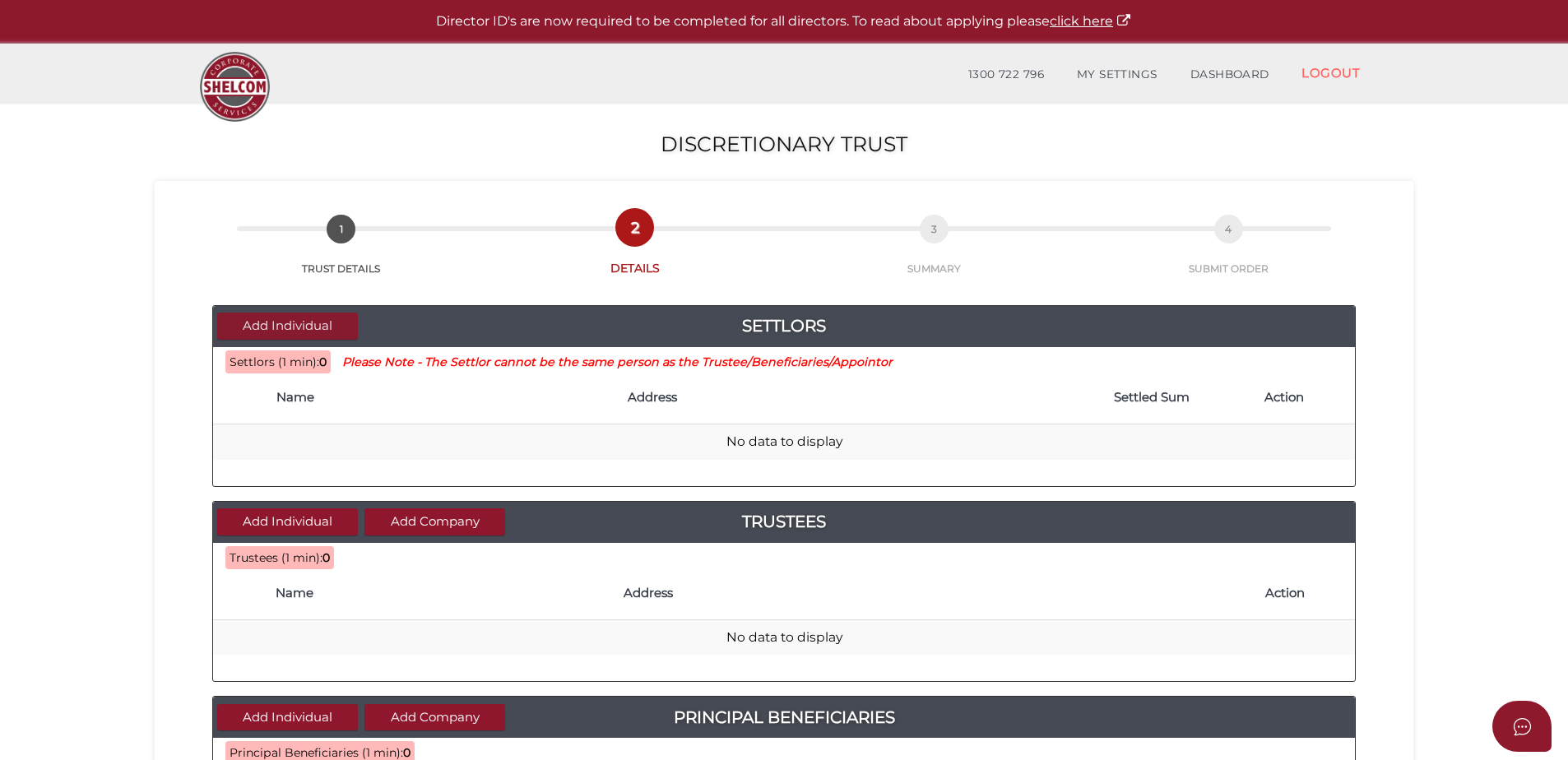
click at [318, 329] on button "Add Individual" at bounding box center [287, 326] width 140 height 27
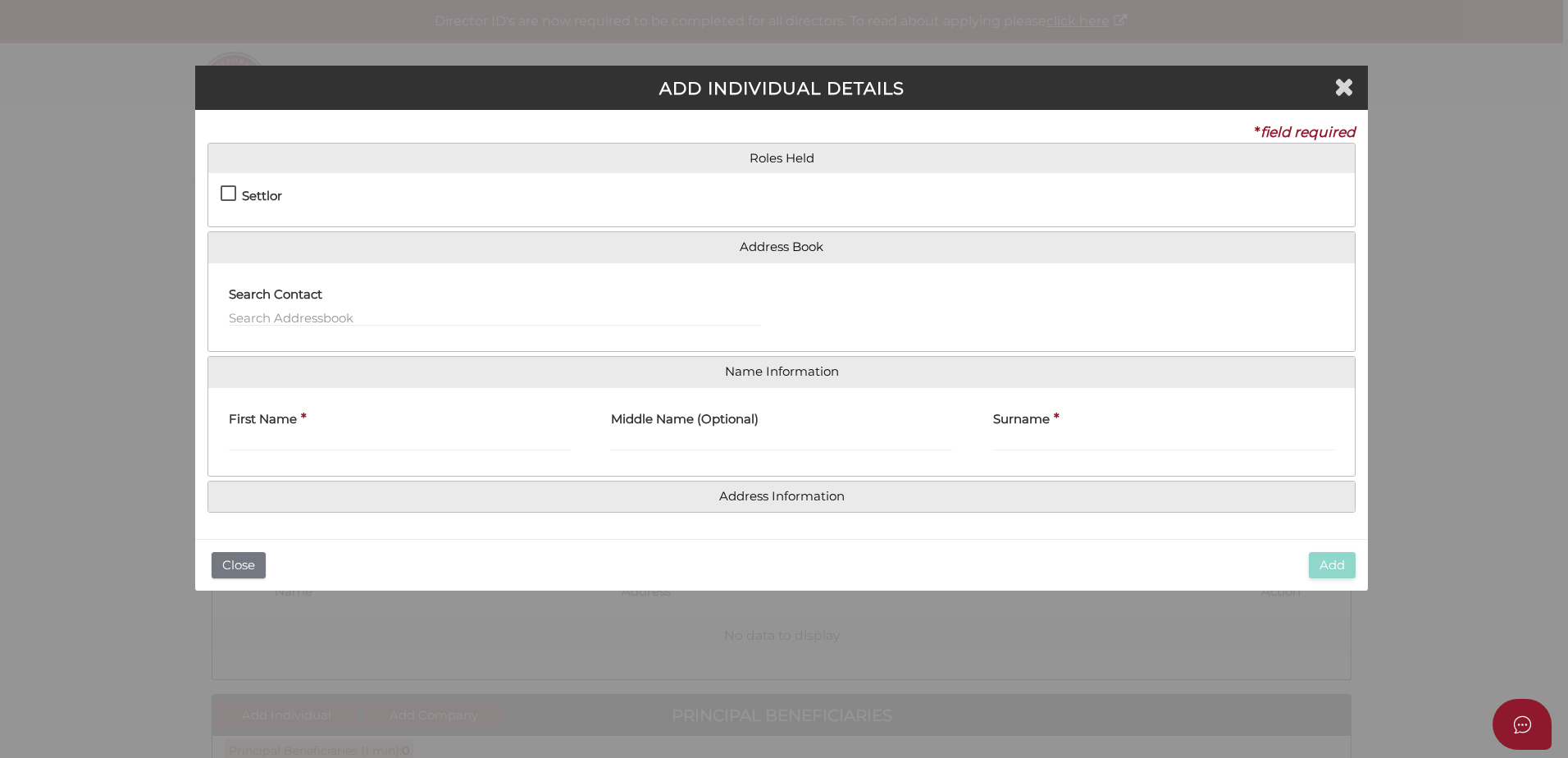
click at [309, 430] on div "First Name *" at bounding box center [399, 425] width 341 height 51
click at [303, 446] on input "First Name" at bounding box center [399, 442] width 341 height 18
type input "J"
type input "Jianle"
click at [1033, 432] on label "Surname" at bounding box center [1021, 417] width 56 height 34
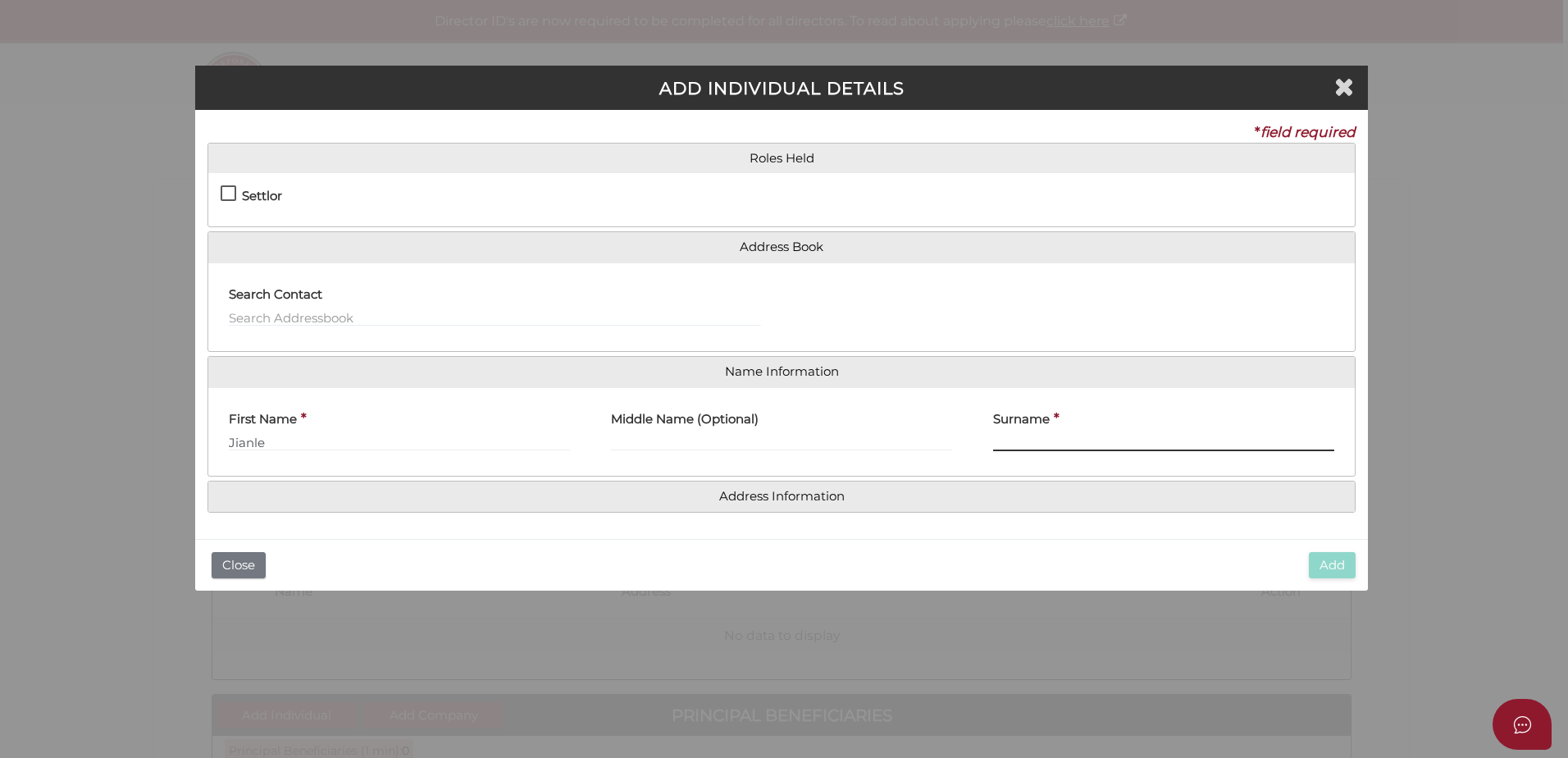
click at [1033, 433] on input "Surname" at bounding box center [1163, 442] width 341 height 18
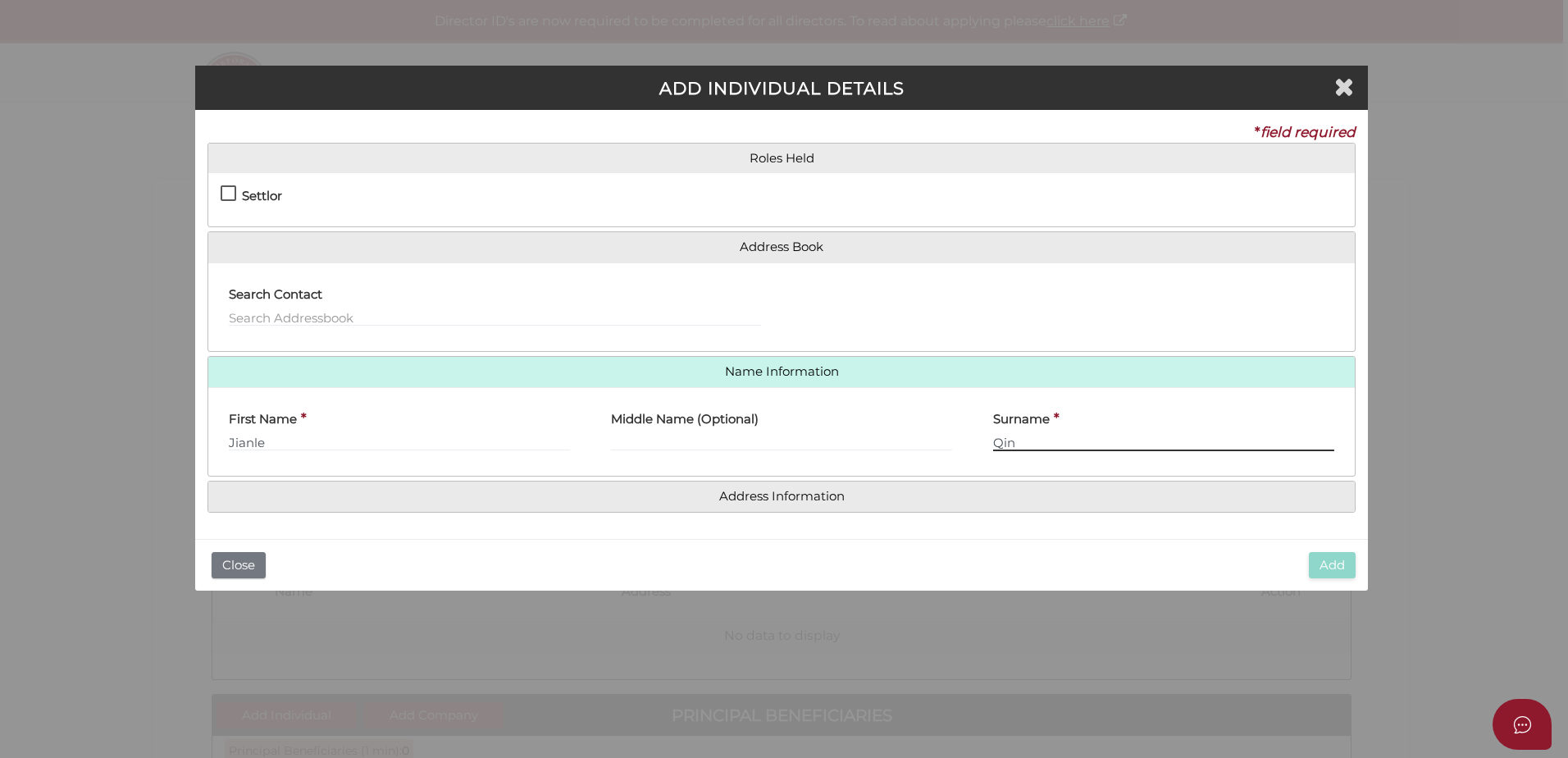
type input "Qin"
click at [268, 196] on h4 "Settlor" at bounding box center [262, 196] width 40 height 14
checkbox input "true"
type input "10"
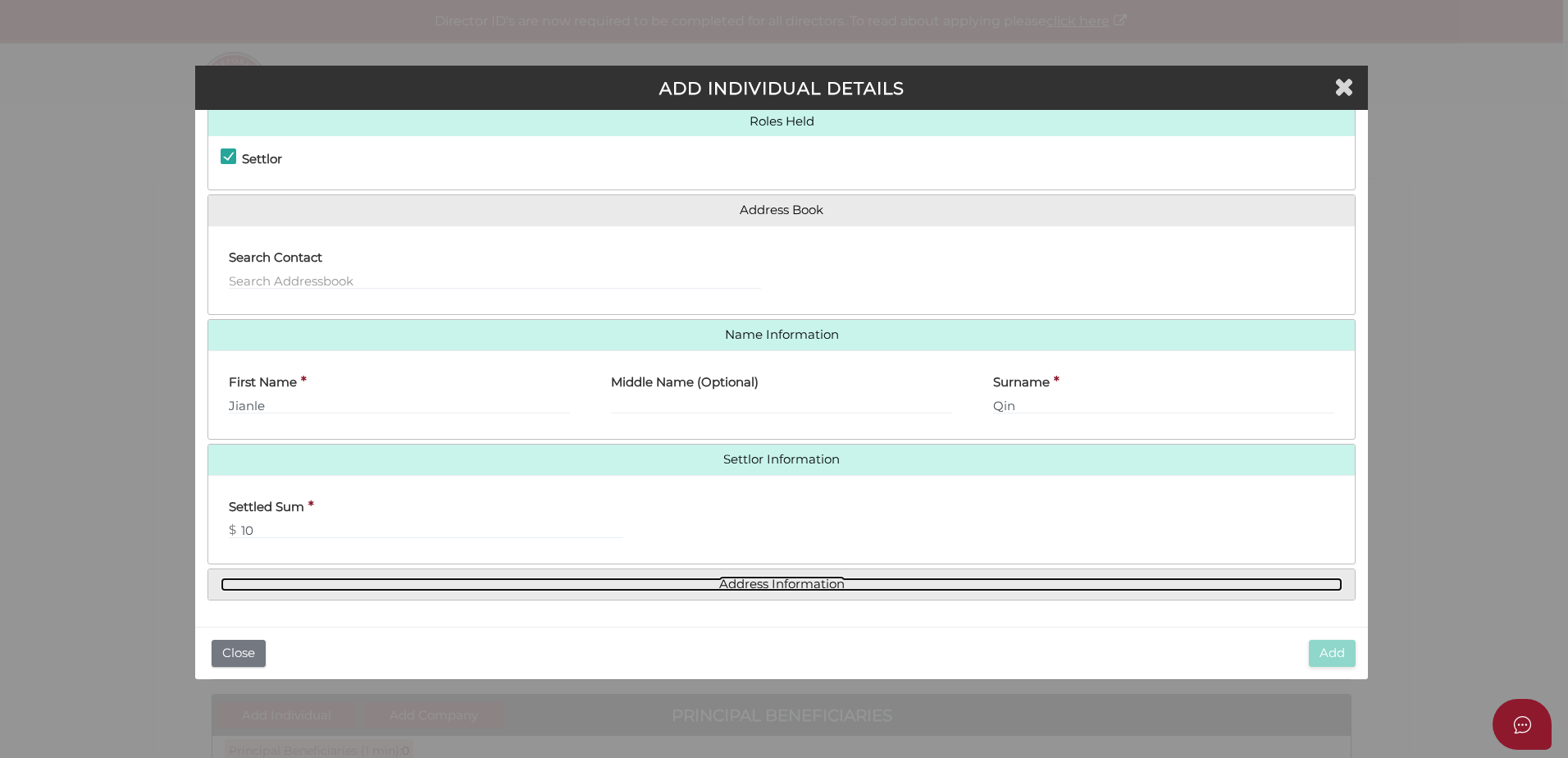
click at [801, 584] on link "Address Information" at bounding box center [781, 584] width 1122 height 14
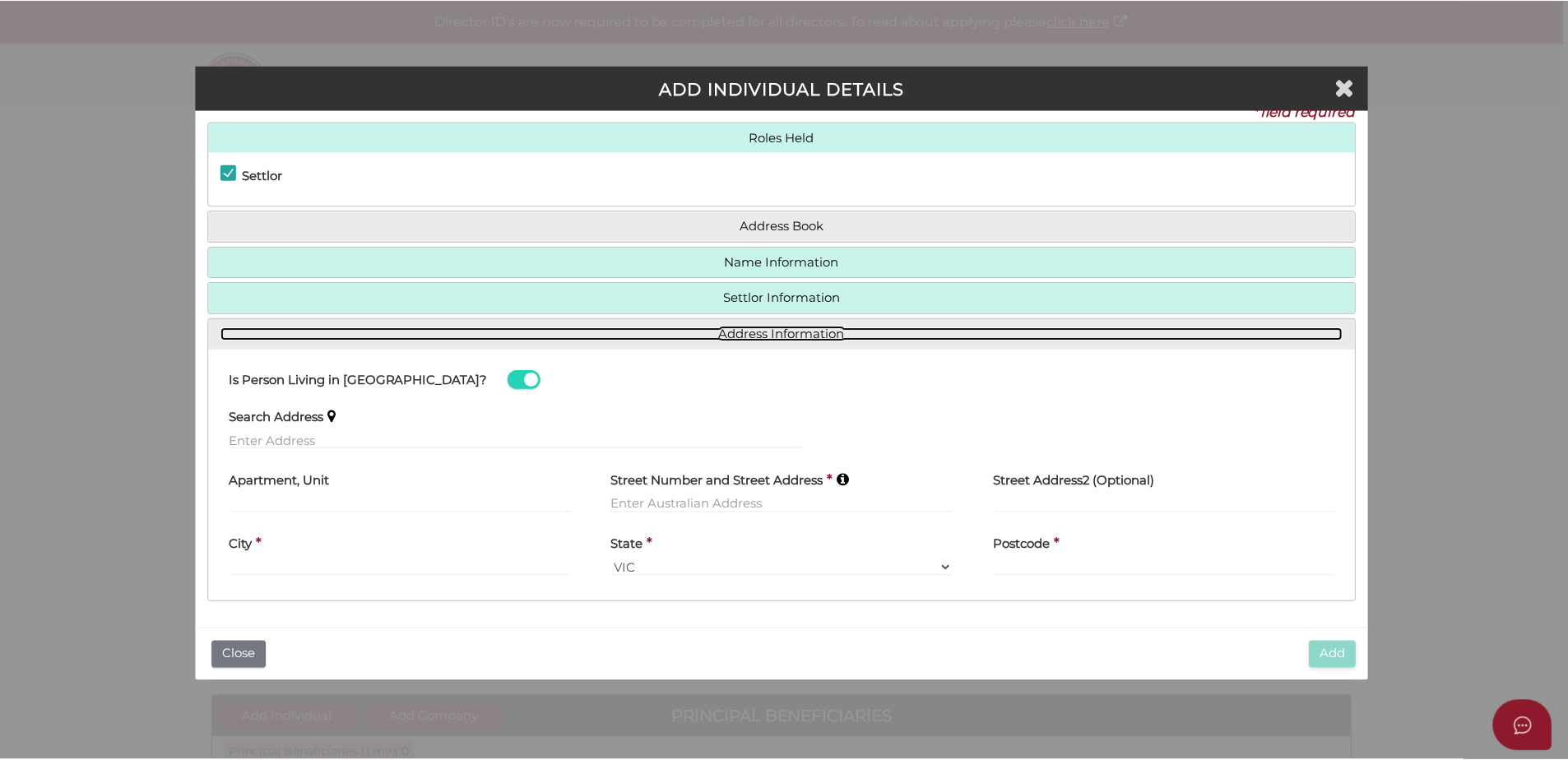
scroll to position [22, 0]
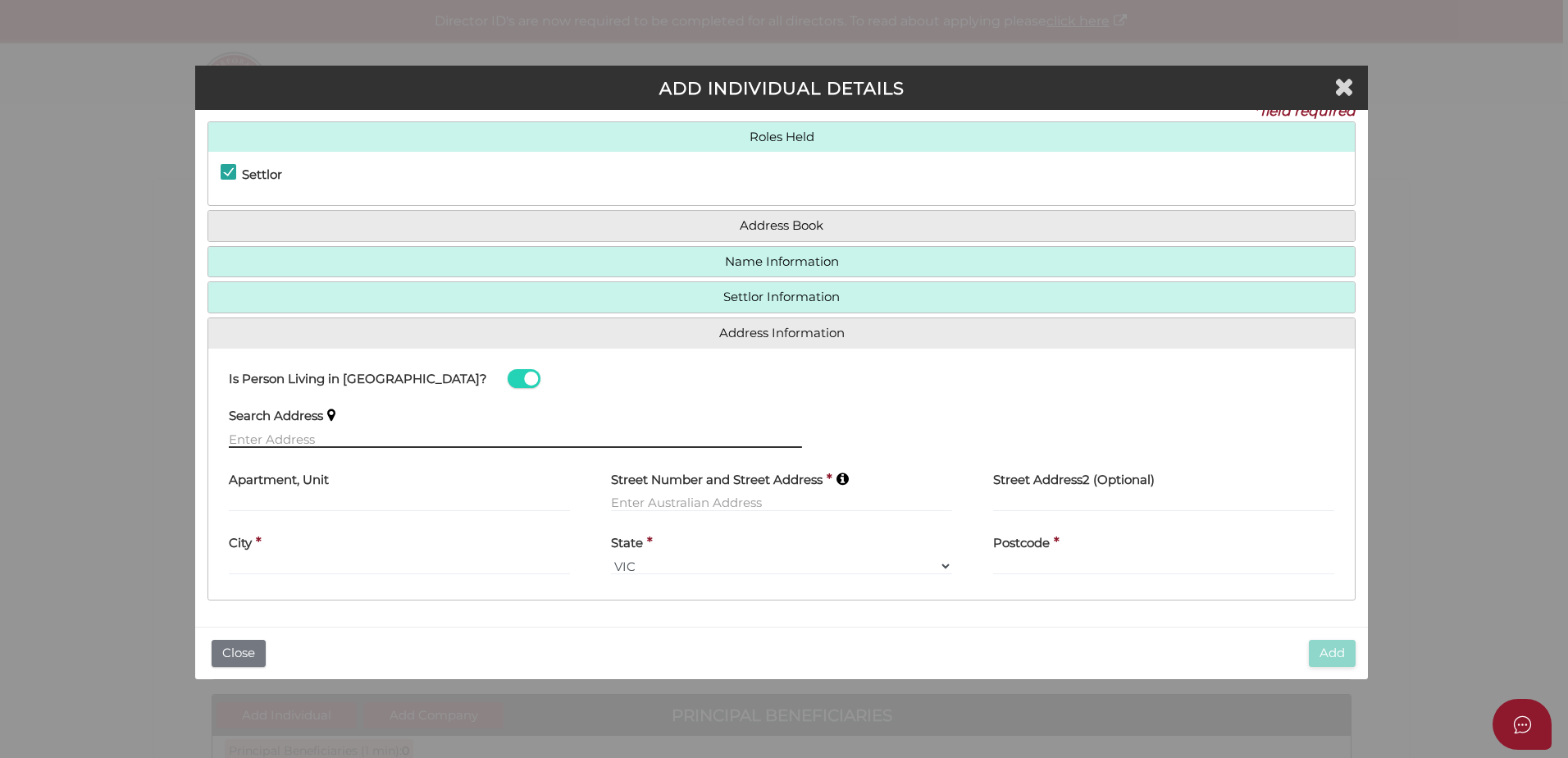
click at [315, 444] on input "text" at bounding box center [515, 438] width 573 height 18
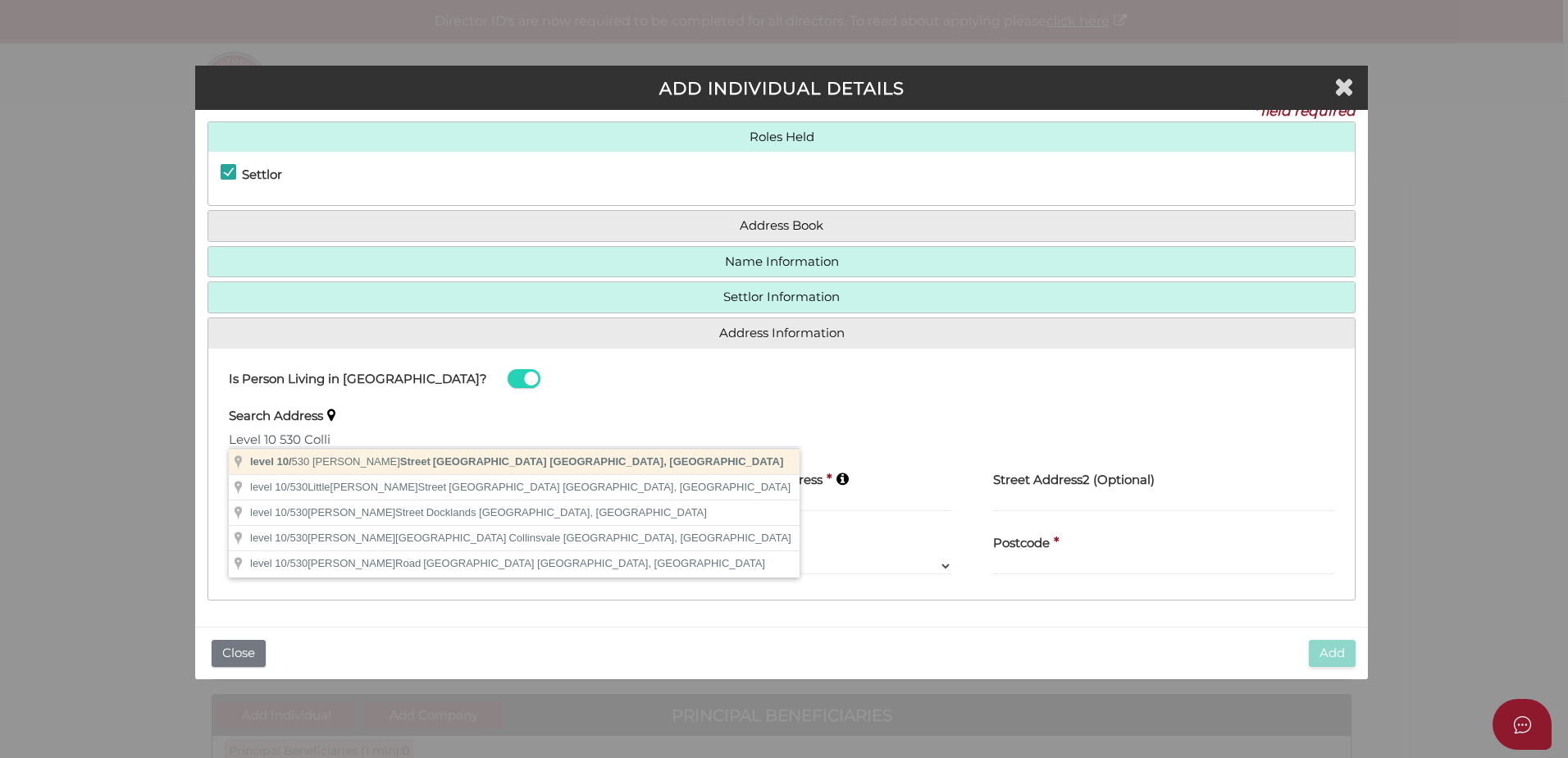
type input "level 10/530 Collins Street, Melbourne VIC, Australia"
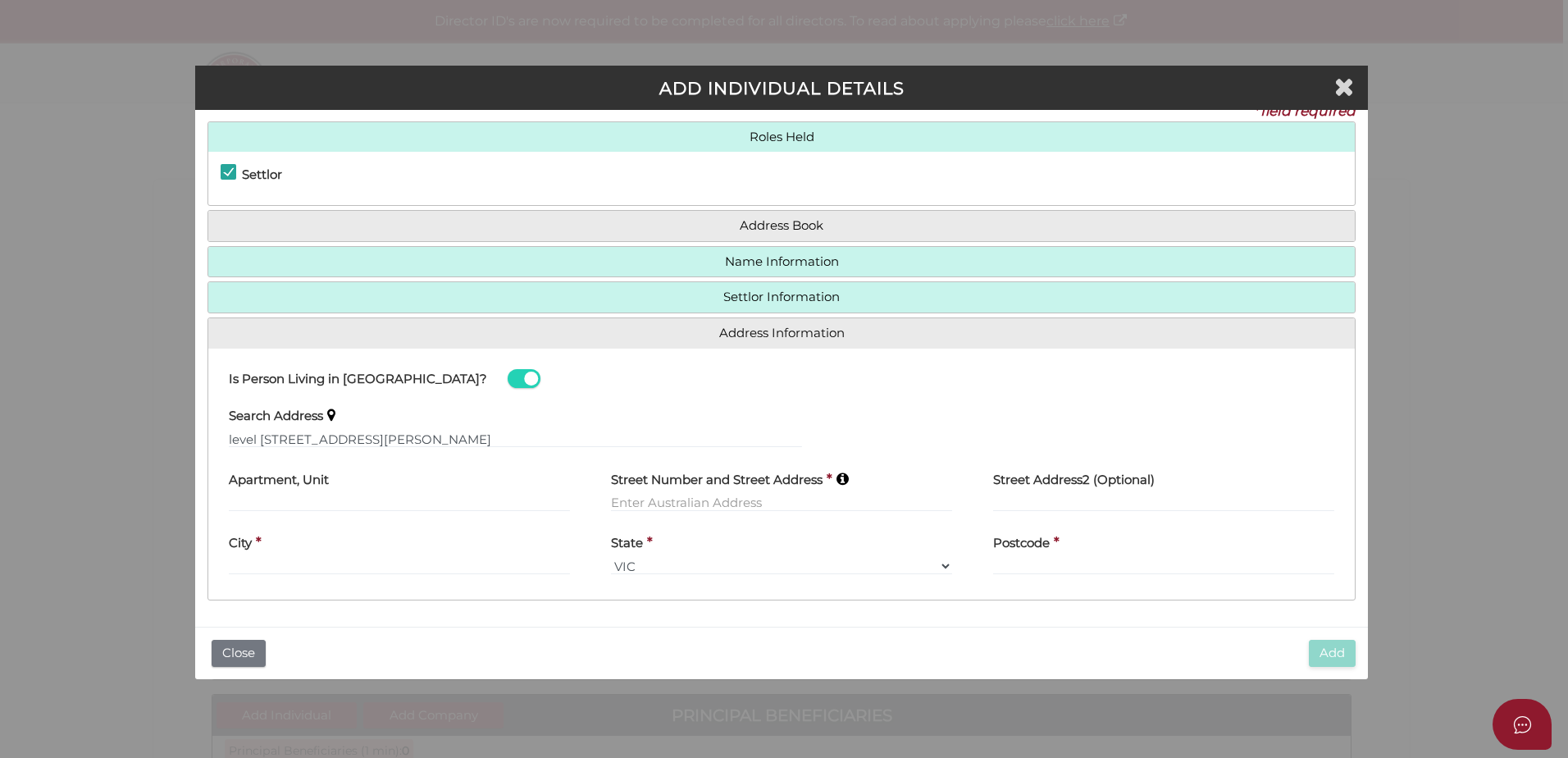
type input "level 10"
type input "530 Collins Street"
type input "Melbourne"
select select "VIC"
type input "3000"
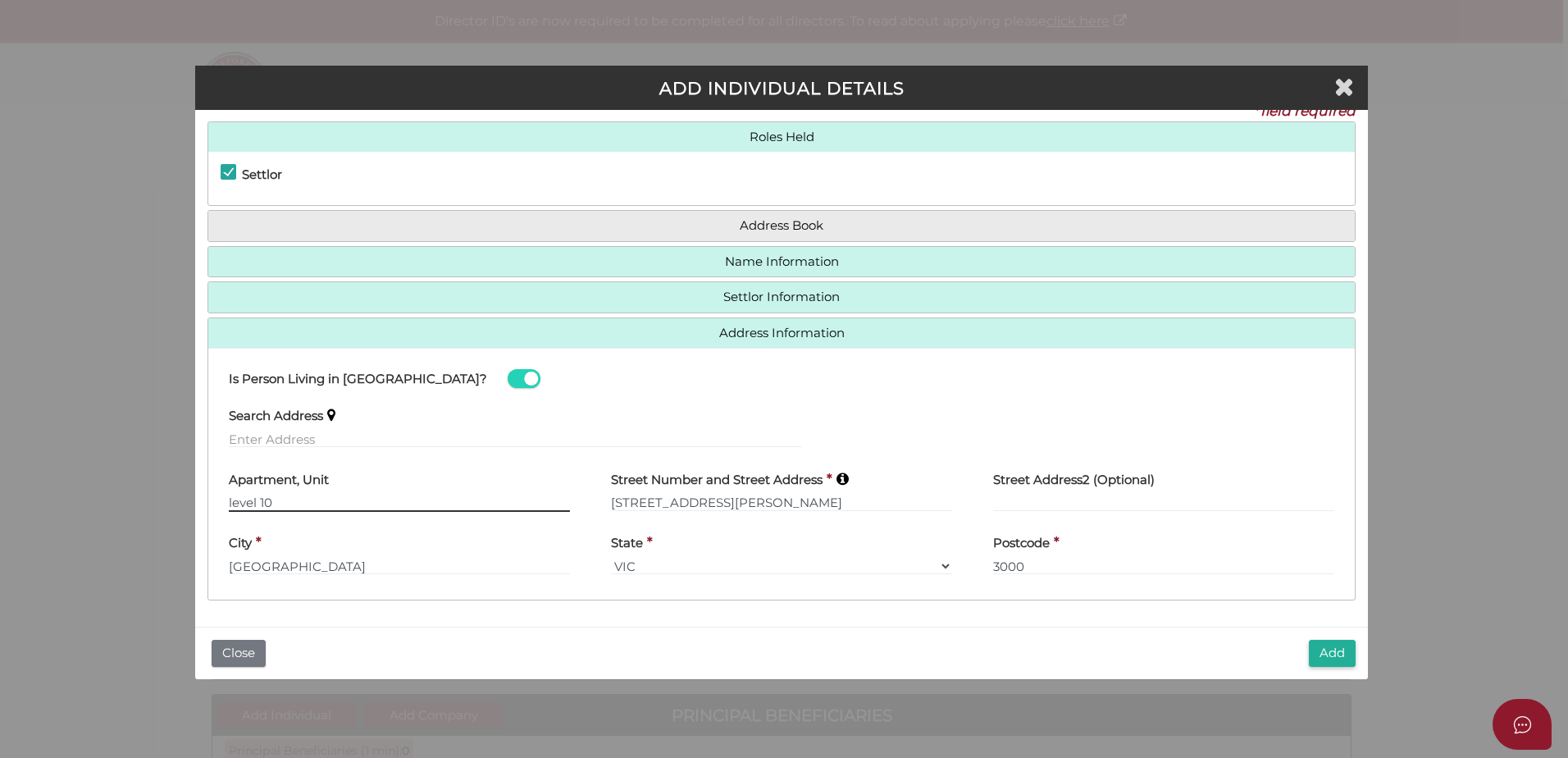
click at [239, 498] on input "level 10" at bounding box center [399, 503] width 341 height 18
click at [235, 501] on input "level 10" at bounding box center [399, 503] width 341 height 18
type input "Level 10"
click at [1318, 649] on button "Add" at bounding box center [1332, 653] width 47 height 27
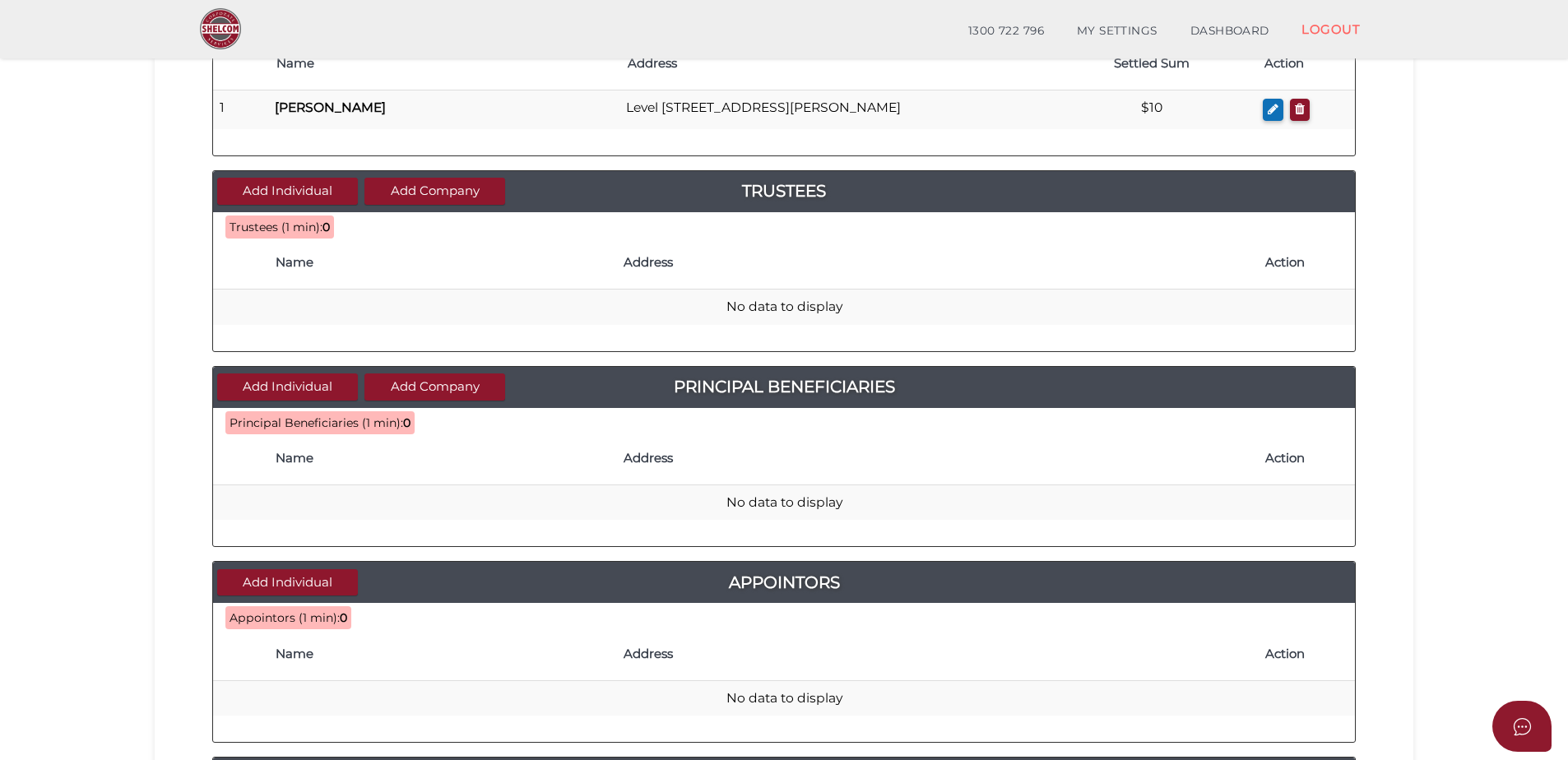
scroll to position [329, 0]
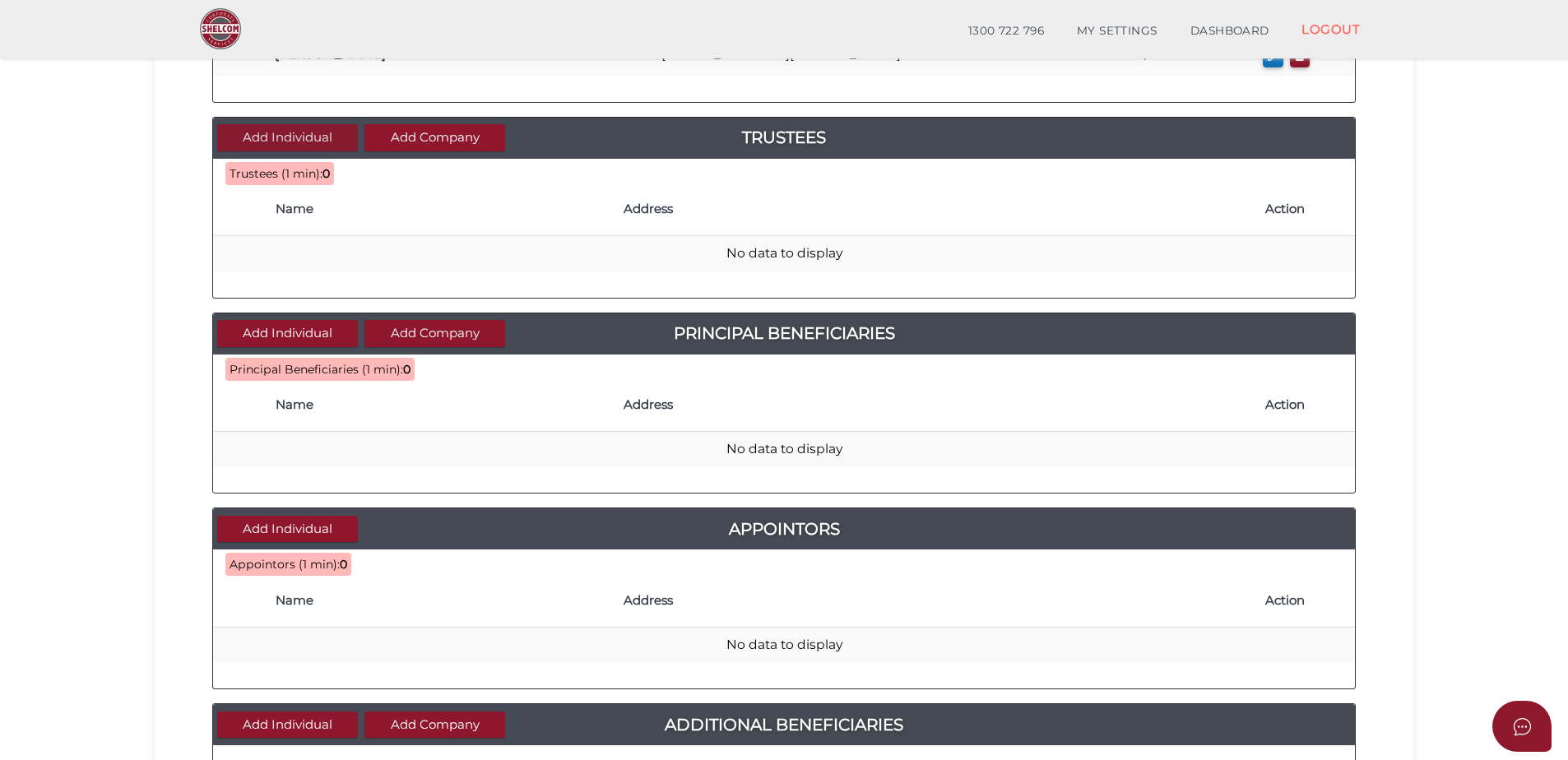
click at [261, 138] on button "Add Individual" at bounding box center [287, 138] width 140 height 27
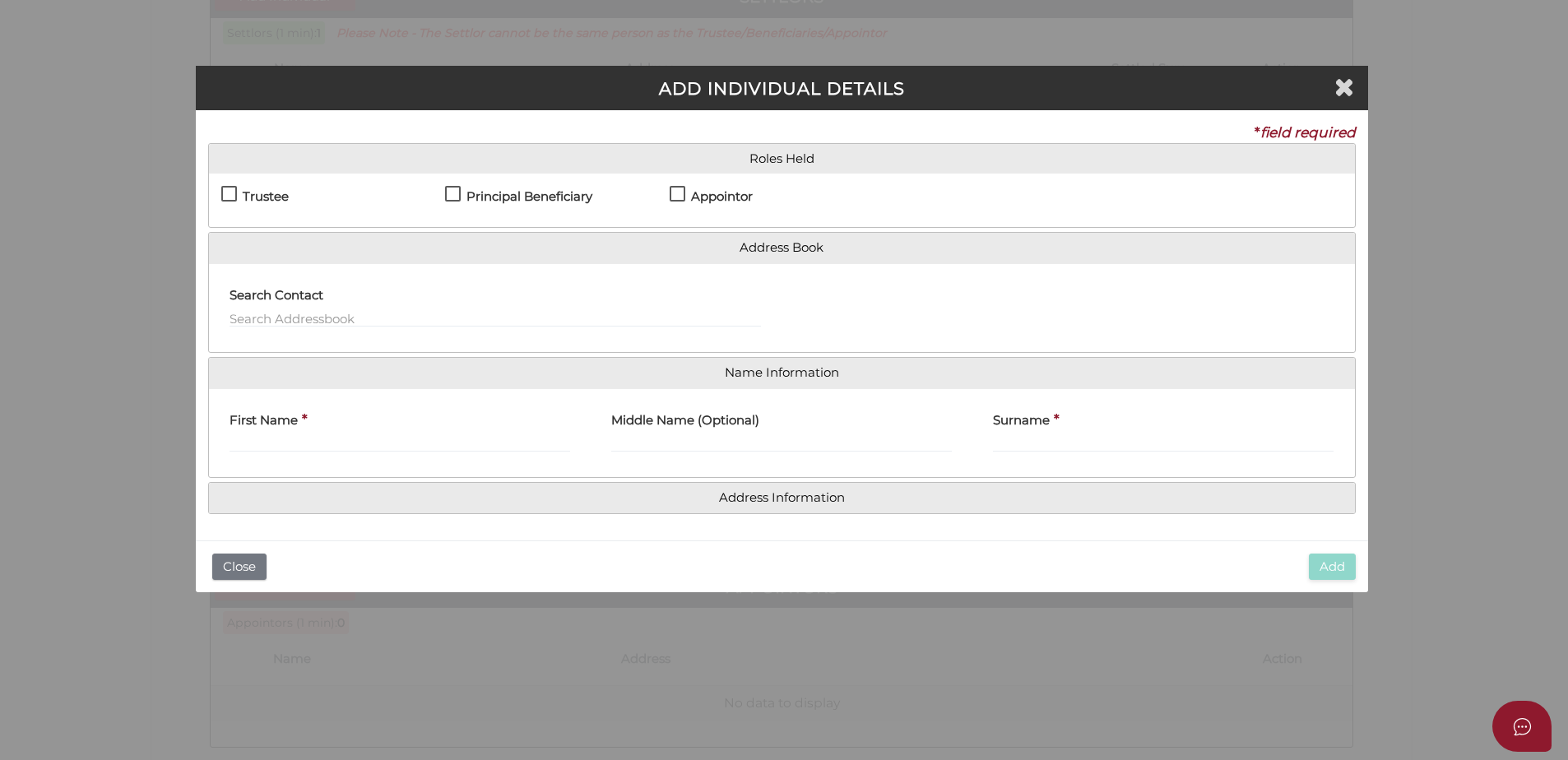
scroll to position [0, 0]
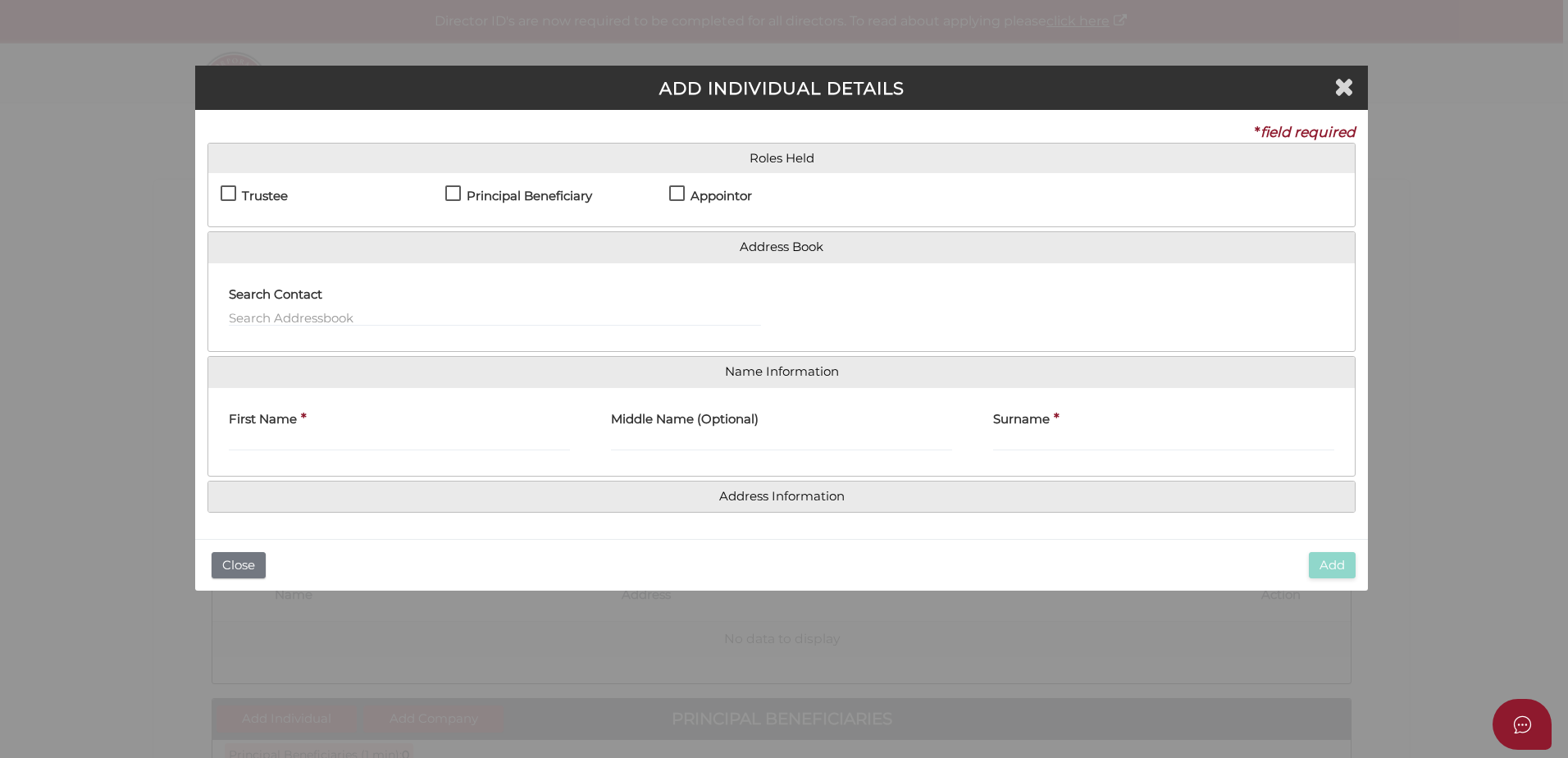
click at [281, 205] on label "Trustee" at bounding box center [254, 200] width 67 height 21
checkbox input "true"
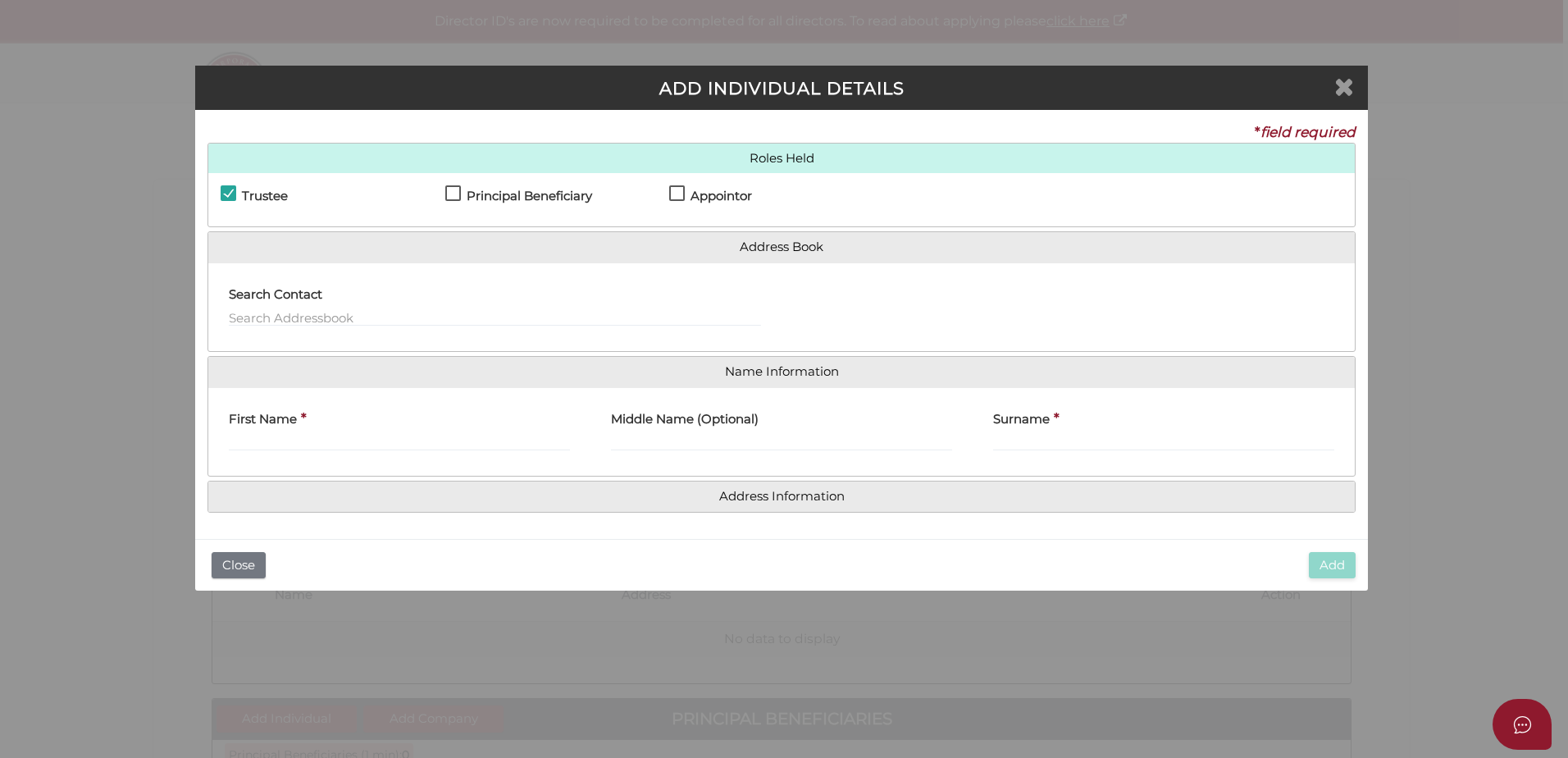
click at [1334, 87] on icon "Close" at bounding box center [1344, 86] width 20 height 24
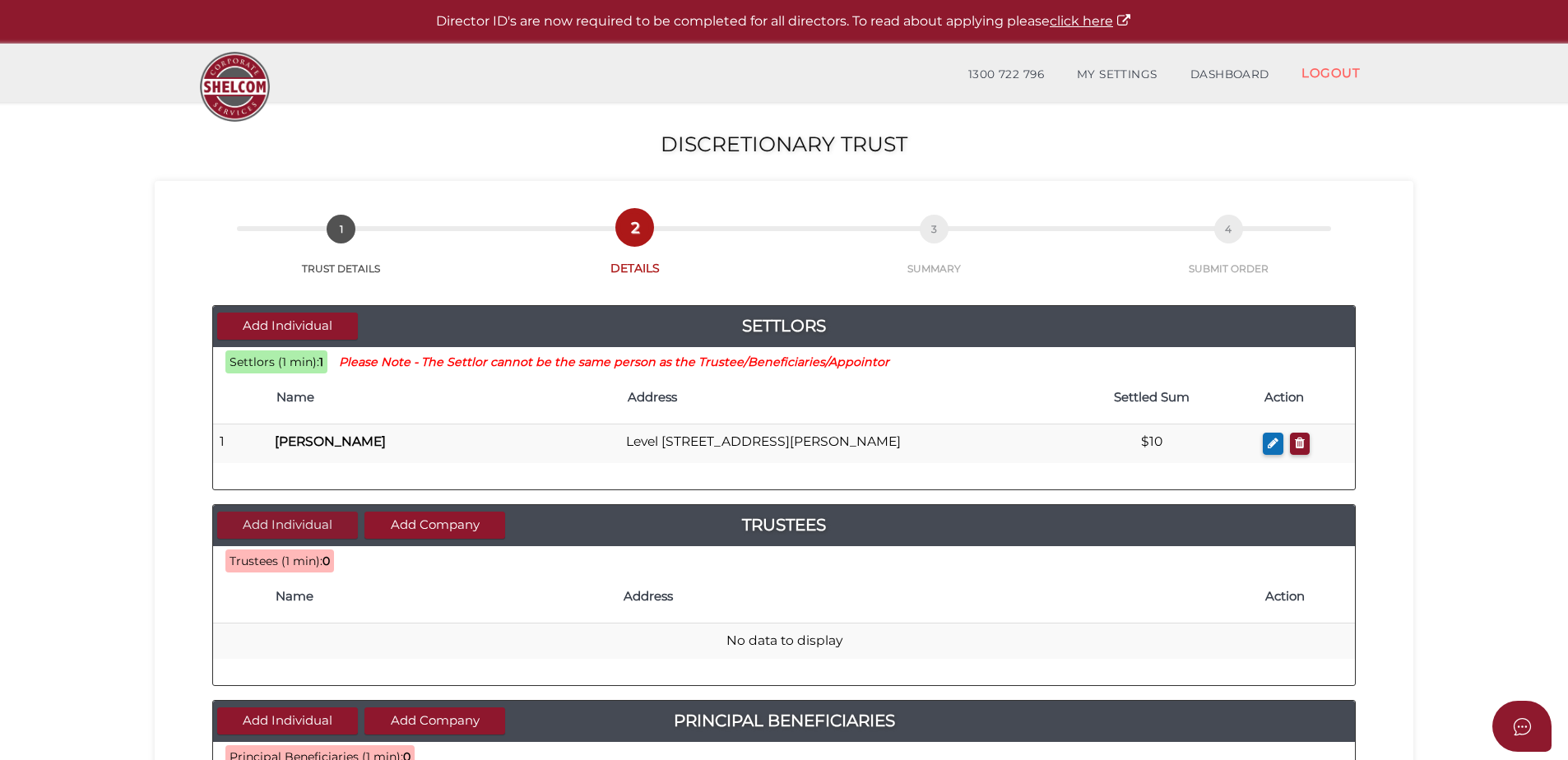
click at [265, 521] on button "Add Individual" at bounding box center [287, 524] width 140 height 27
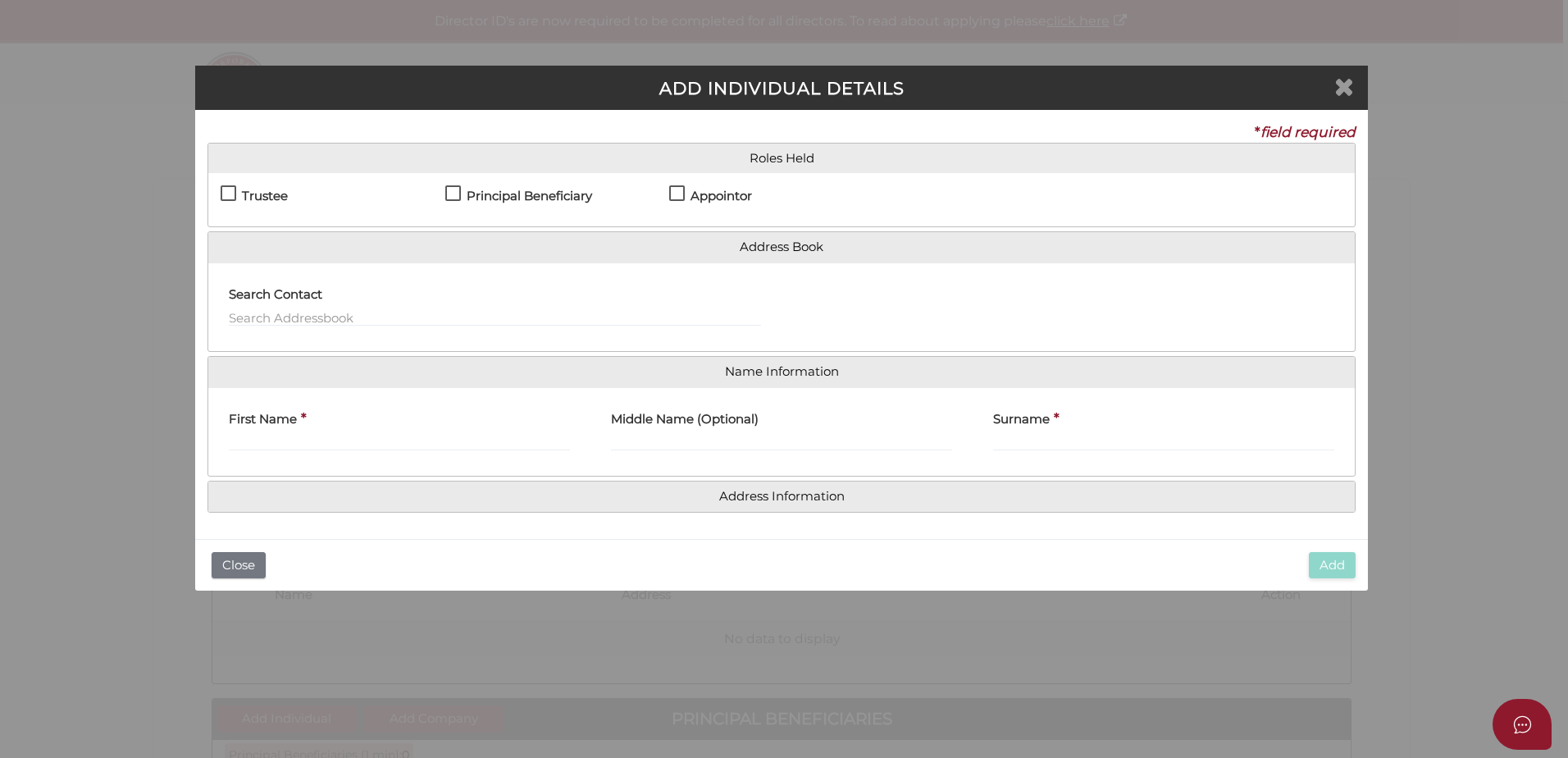
click at [1348, 81] on icon "Close" at bounding box center [1344, 86] width 20 height 24
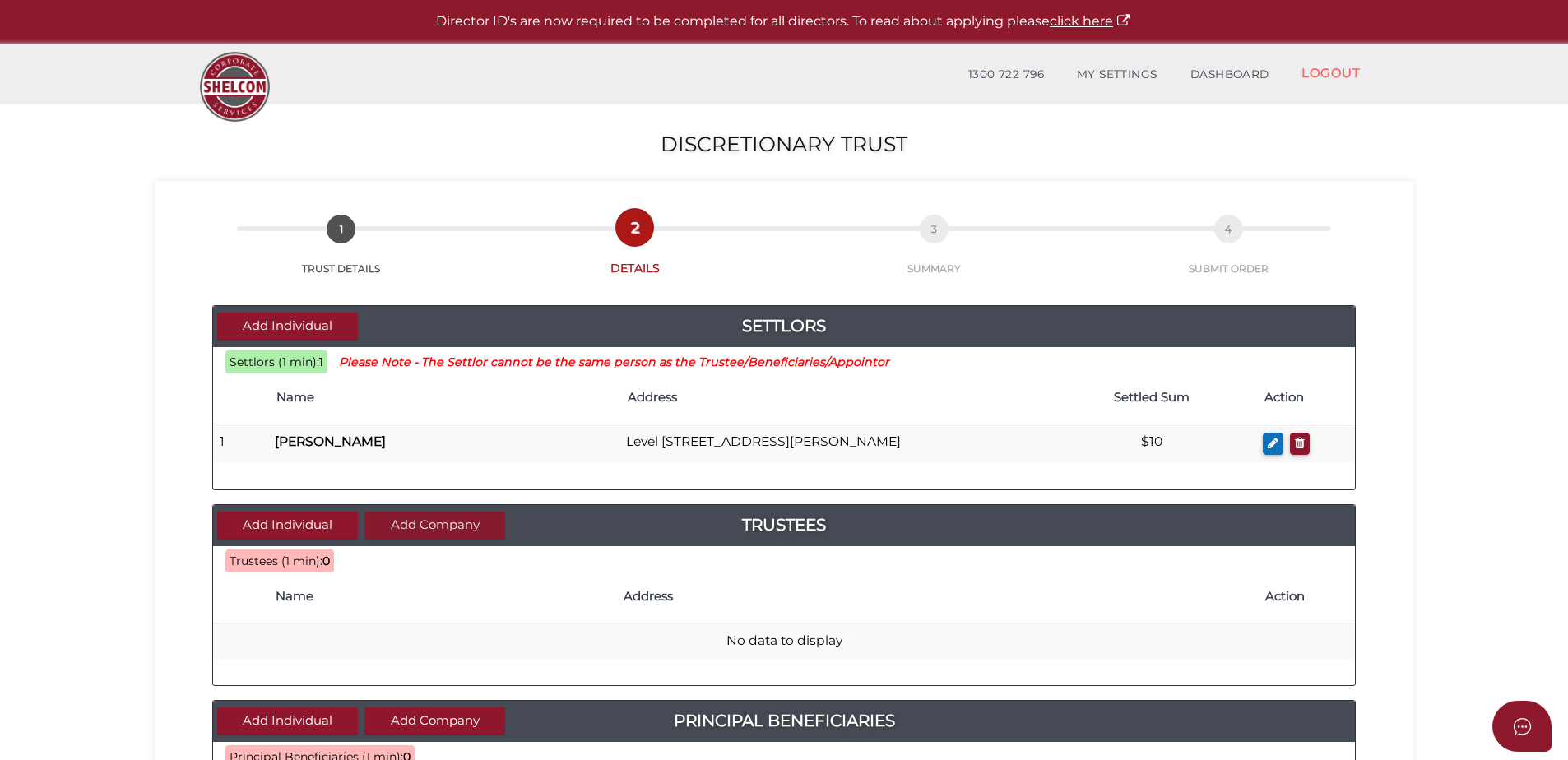
click at [453, 514] on button "Add Company" at bounding box center [434, 524] width 140 height 27
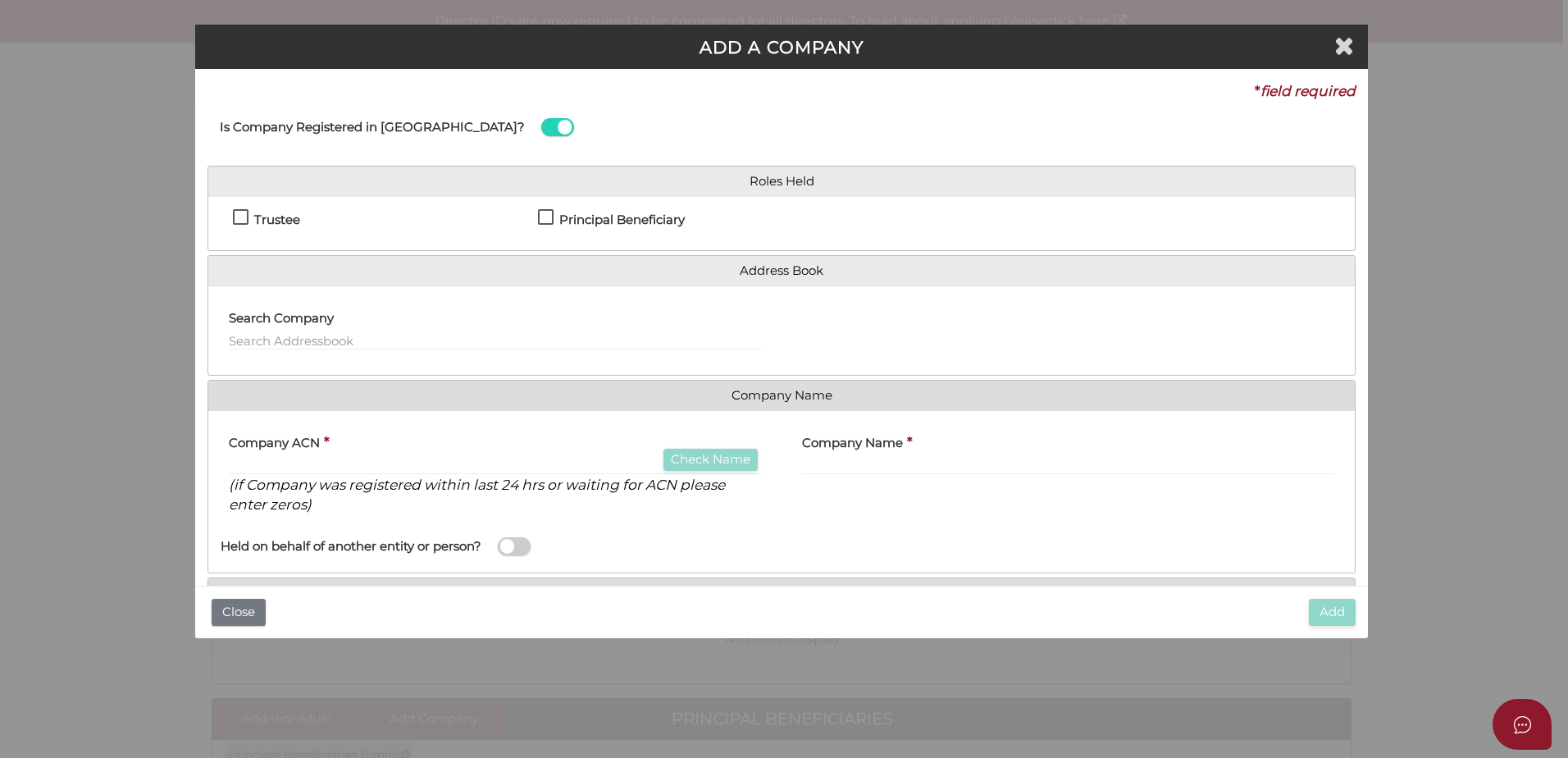
click at [260, 227] on h4 "Trustee" at bounding box center [277, 221] width 46 height 14
checkbox input "true"
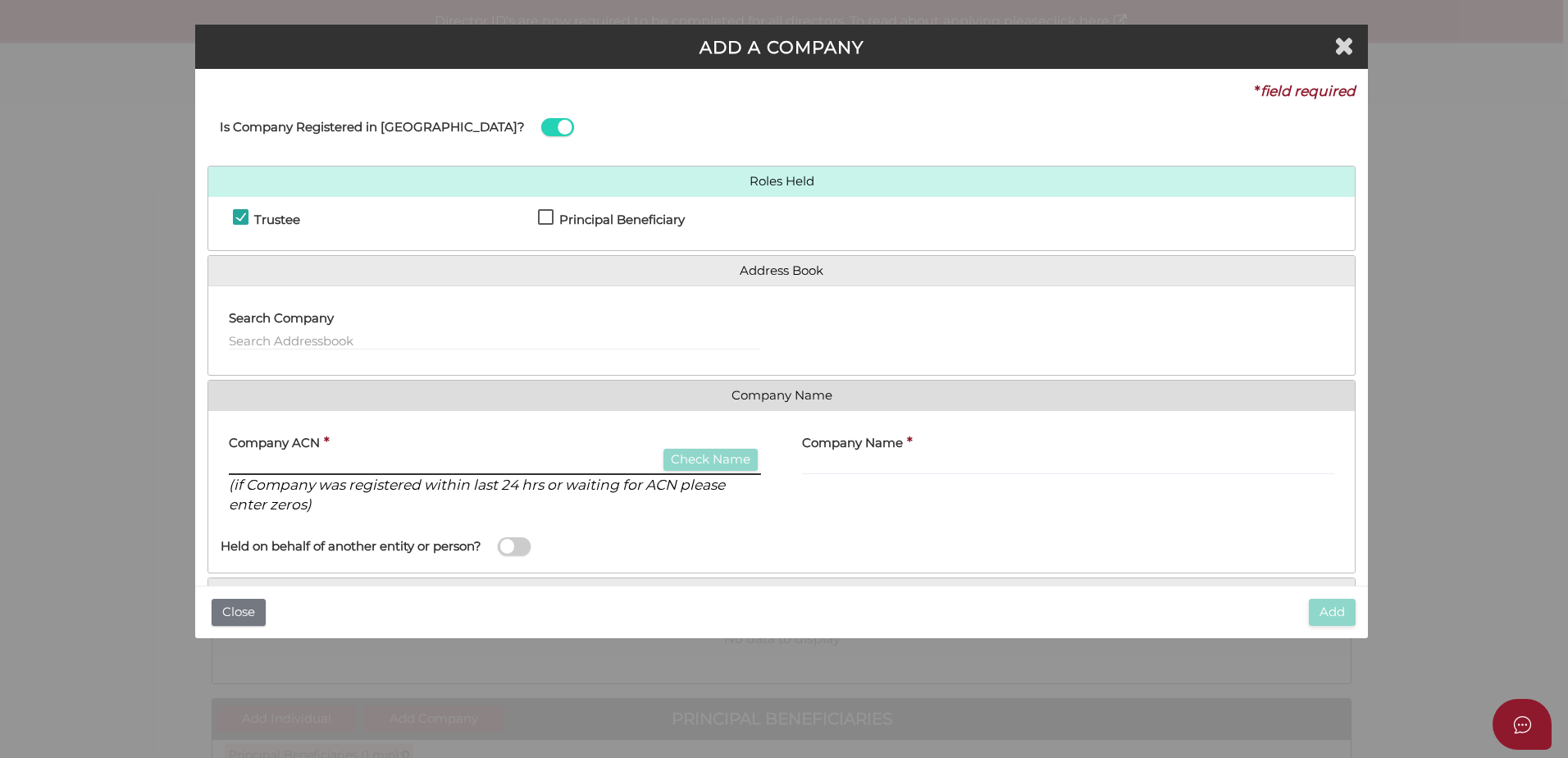
click at [547, 458] on input "text" at bounding box center [494, 465] width 532 height 18
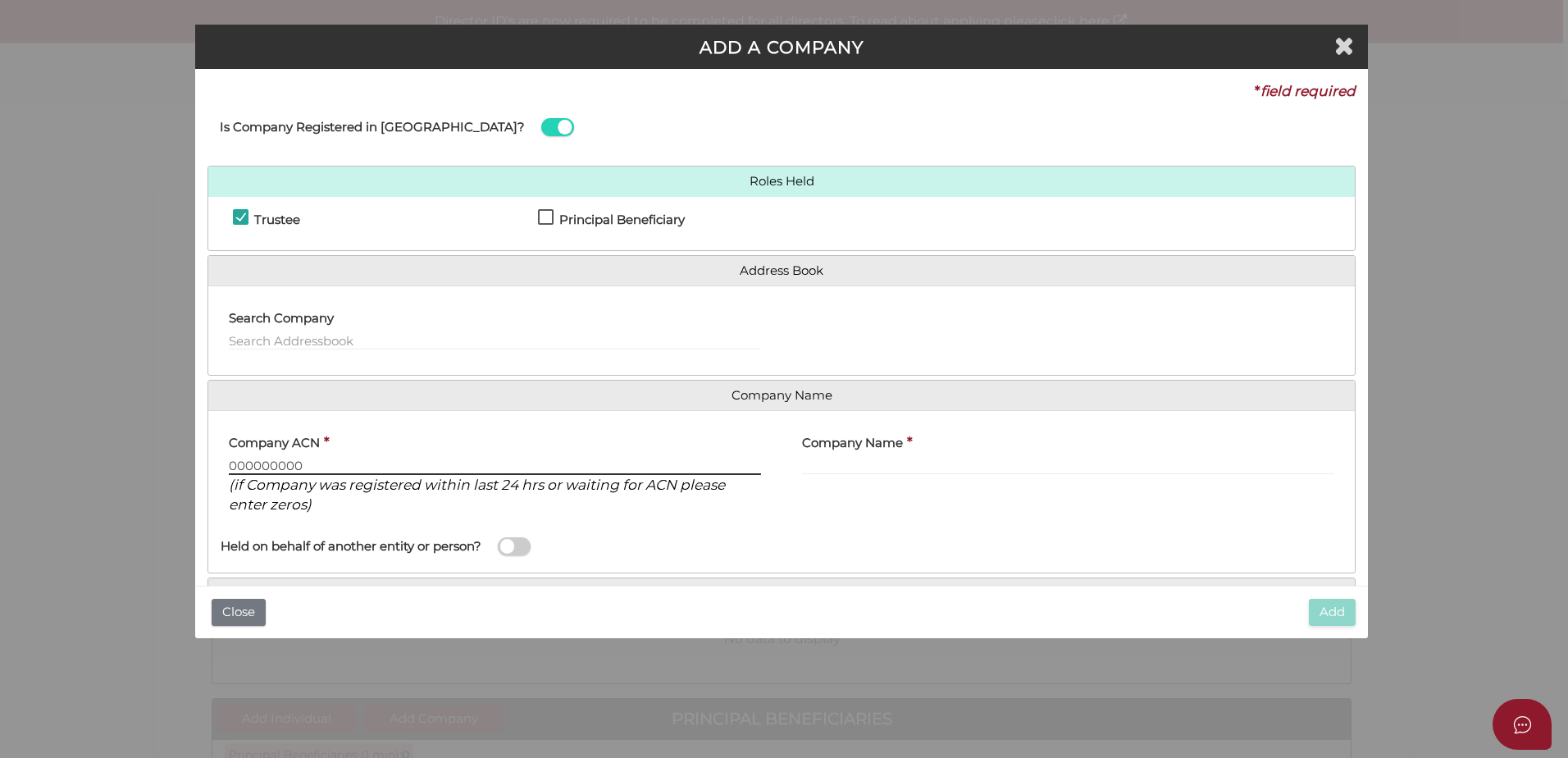
type input "000000000"
click at [927, 473] on input "text" at bounding box center [1068, 465] width 532 height 18
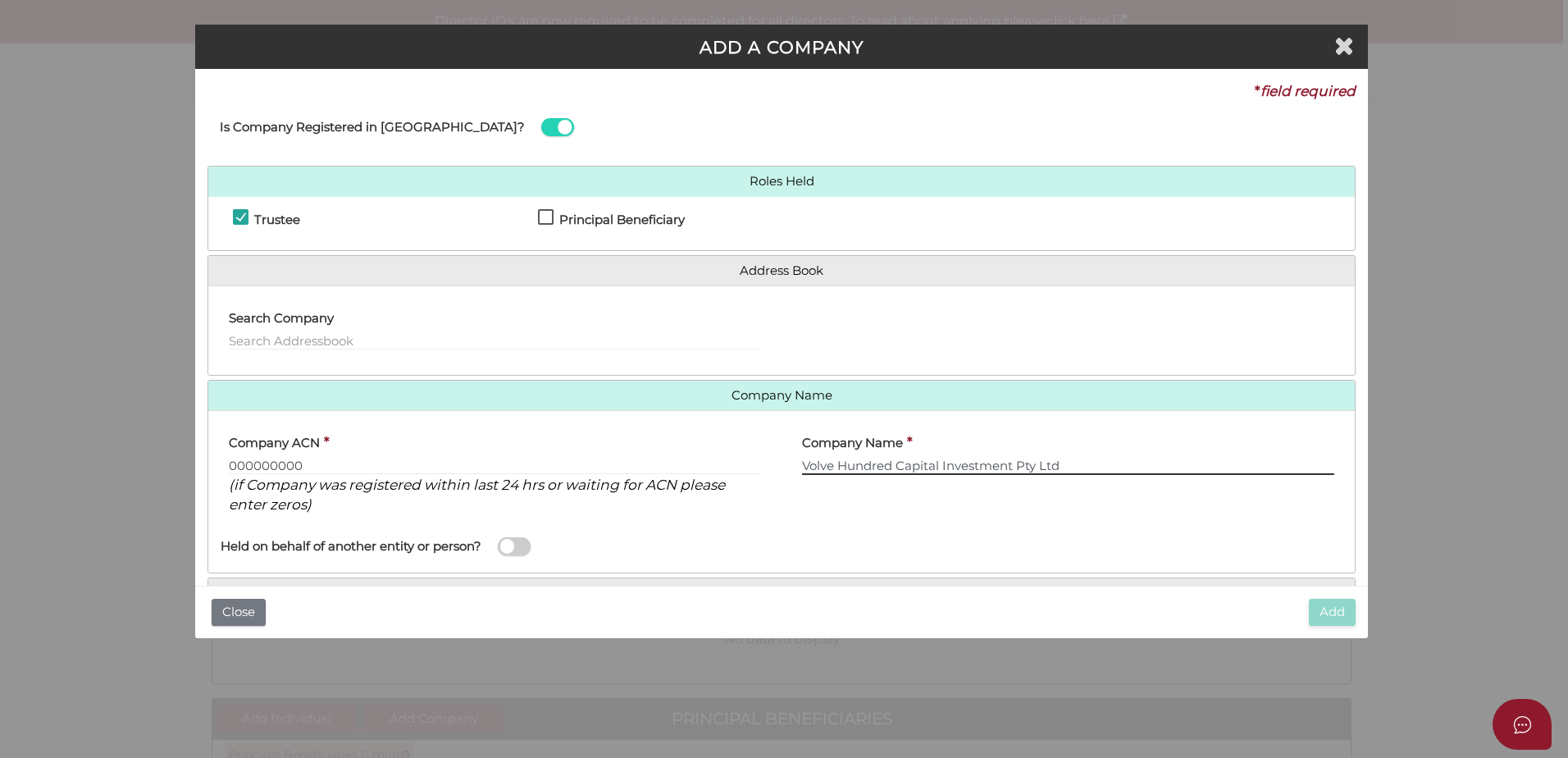
scroll to position [85, 0]
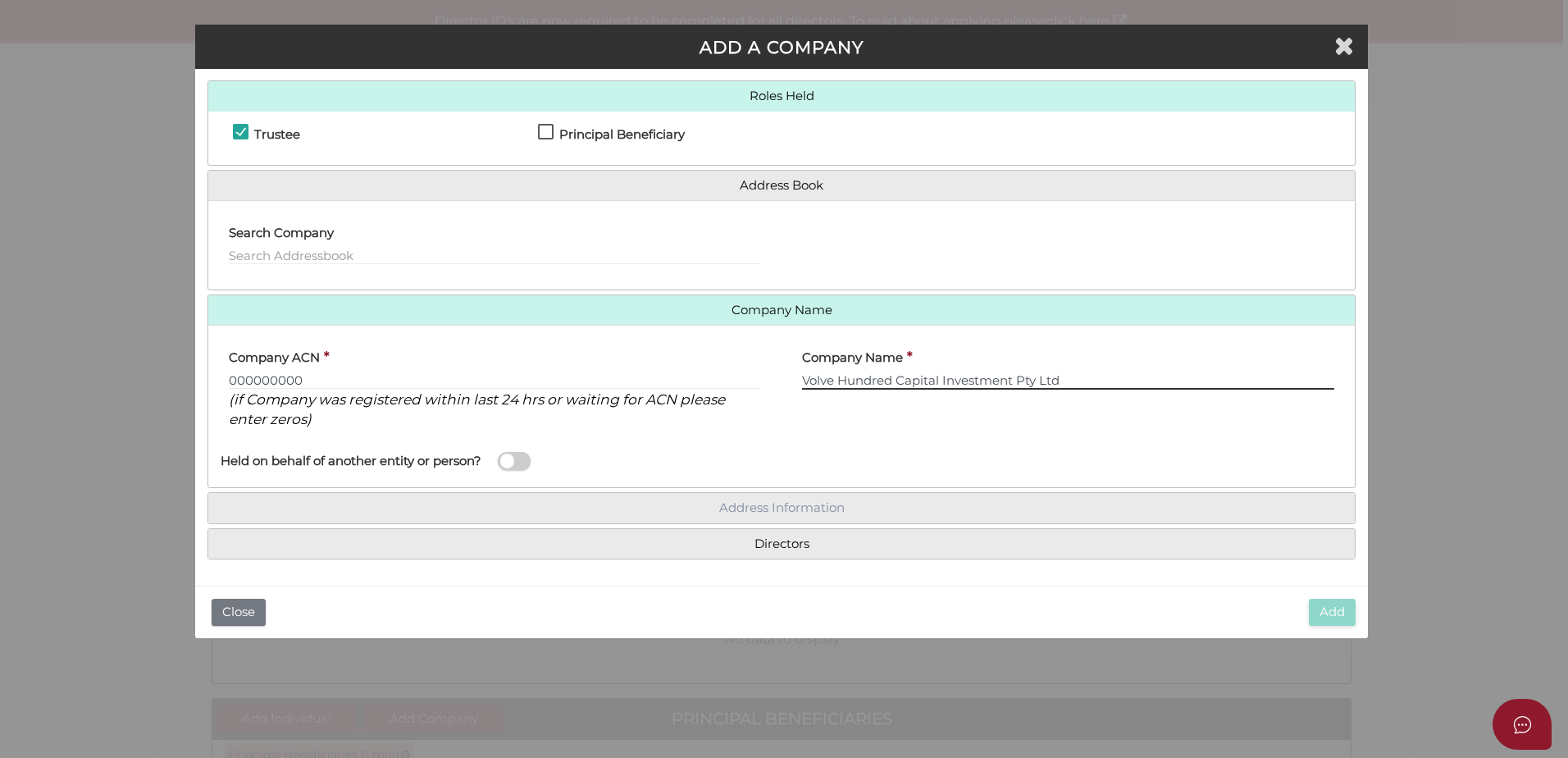
type input "Volve Hundred Capital Investment Pty Ltd"
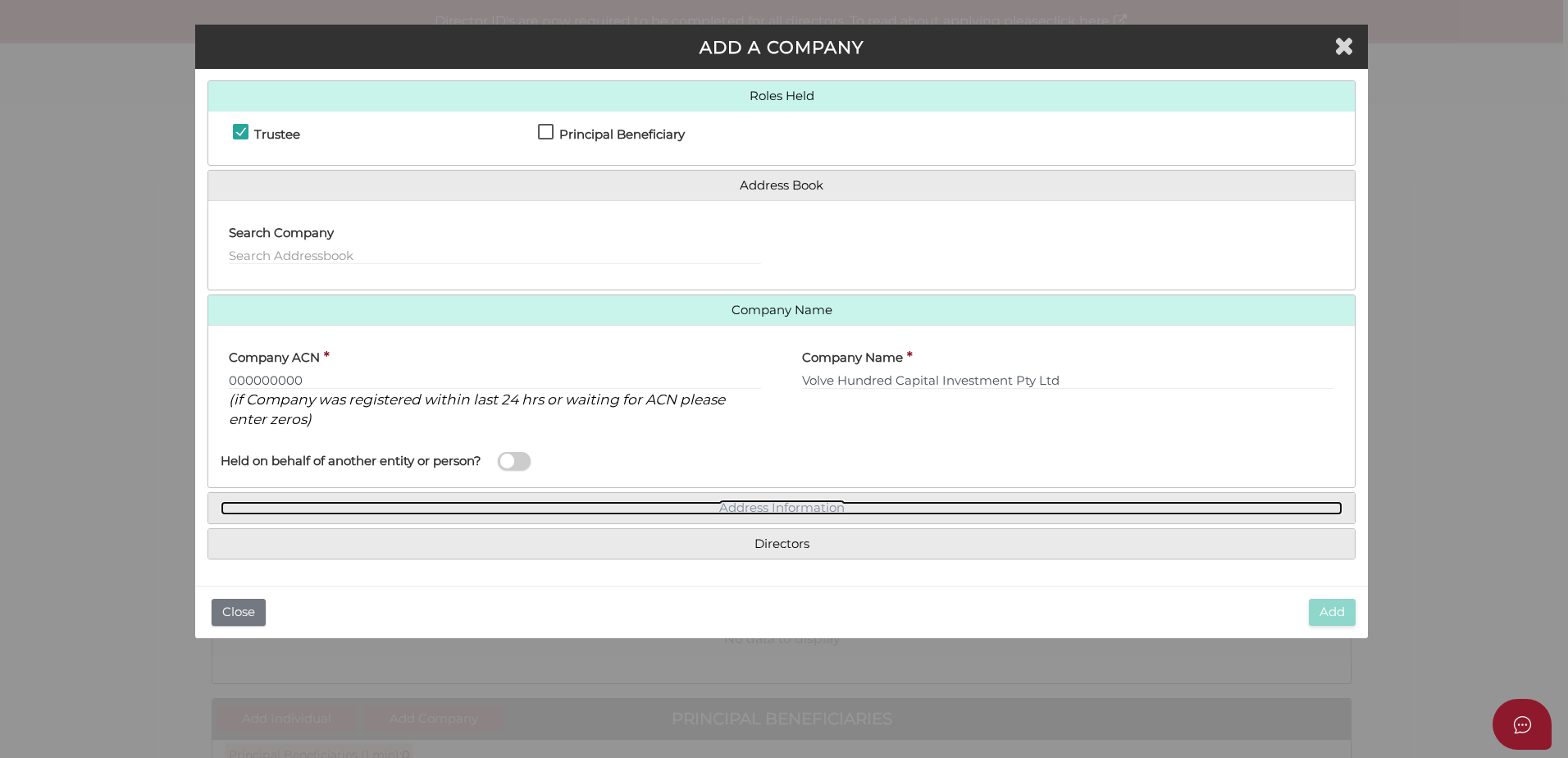
click at [804, 505] on link "Address Information" at bounding box center [781, 508] width 1122 height 14
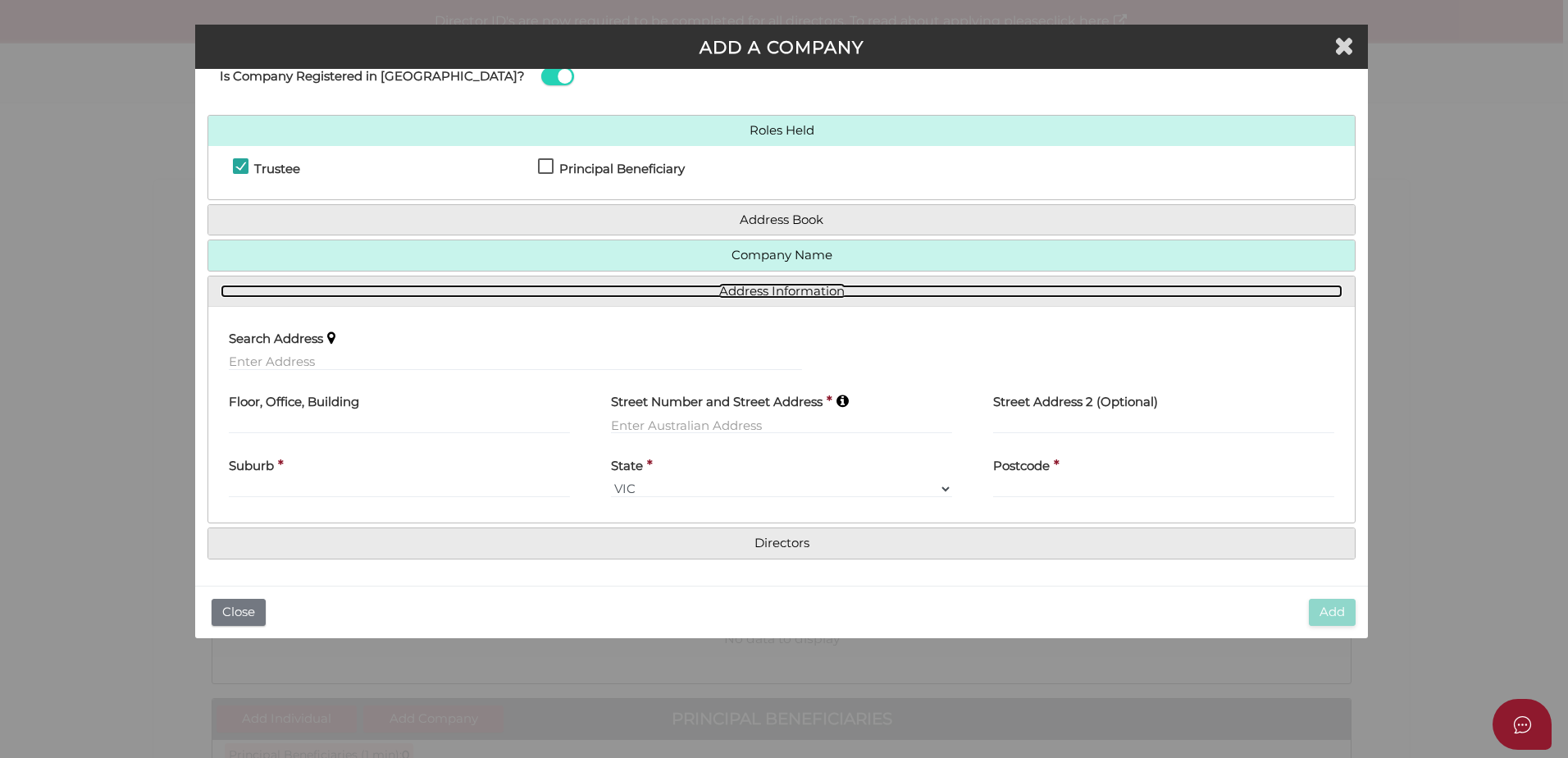
scroll to position [50, 0]
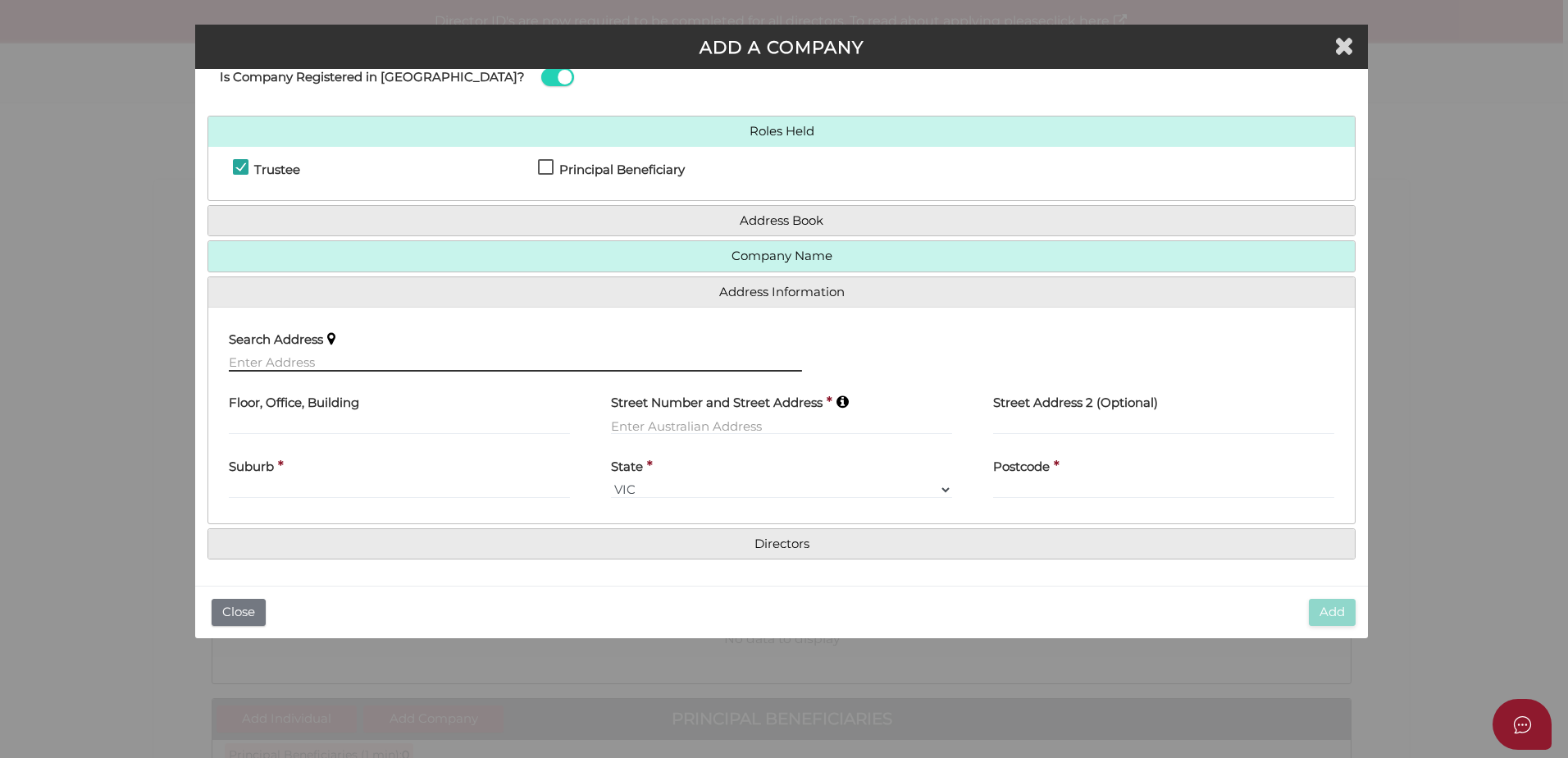
click at [391, 362] on input "text" at bounding box center [515, 362] width 573 height 18
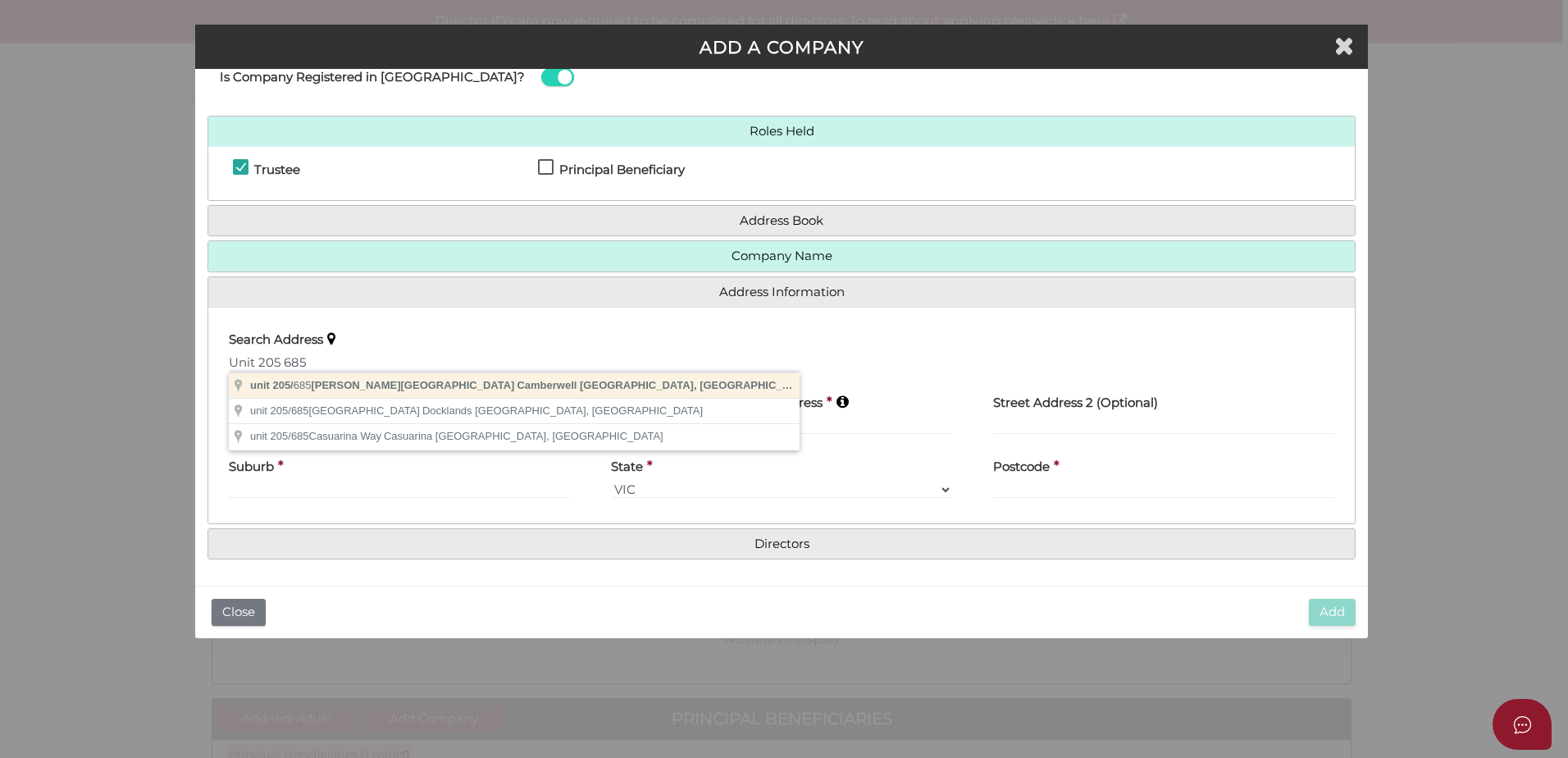
type input "unit 205/685 Burke Road, Camberwell VIC, Australia"
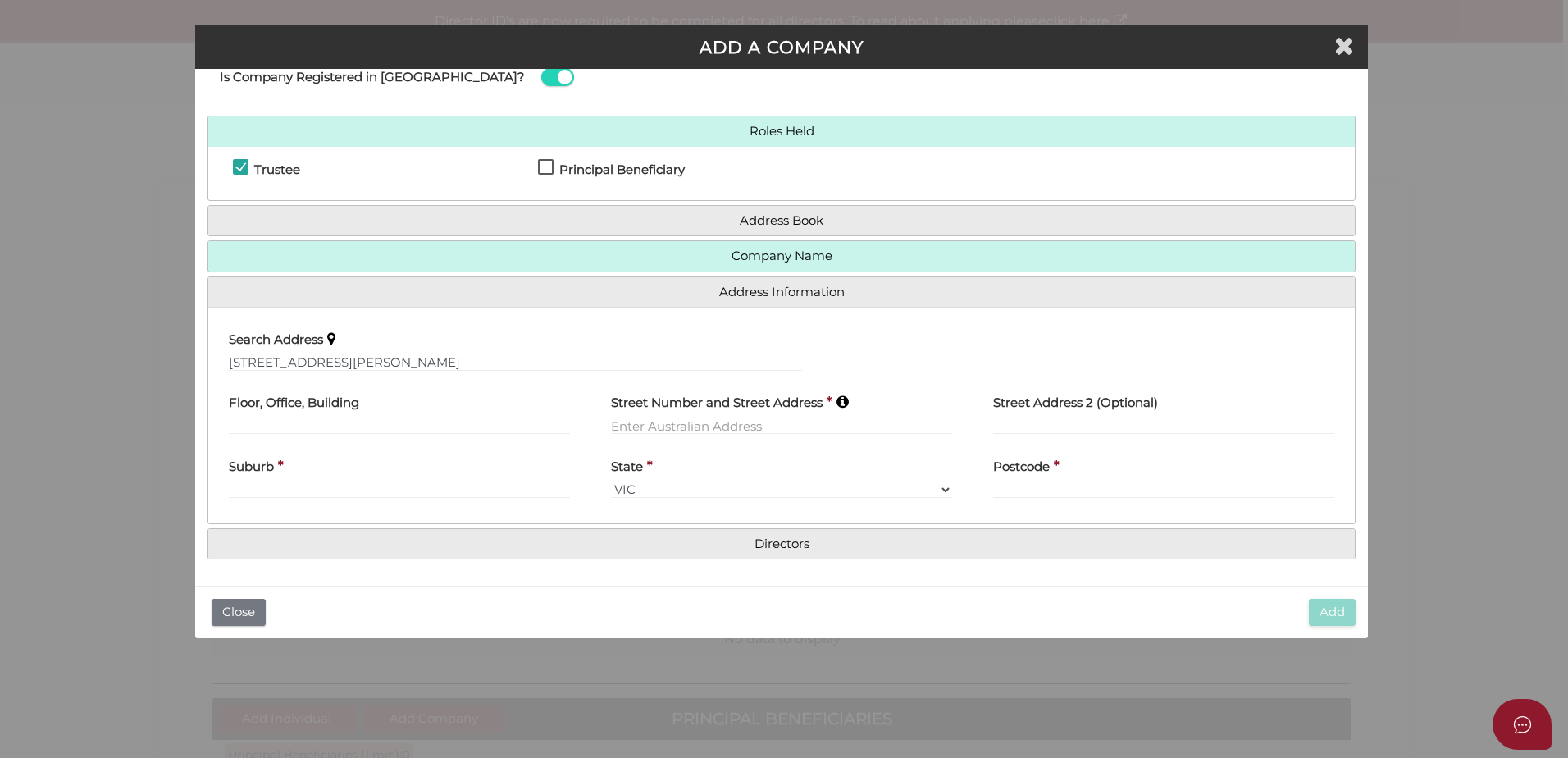
type input "unit 205"
type input "685 Burke Road"
type input "Camberwell"
select select "VIC"
type input "3124"
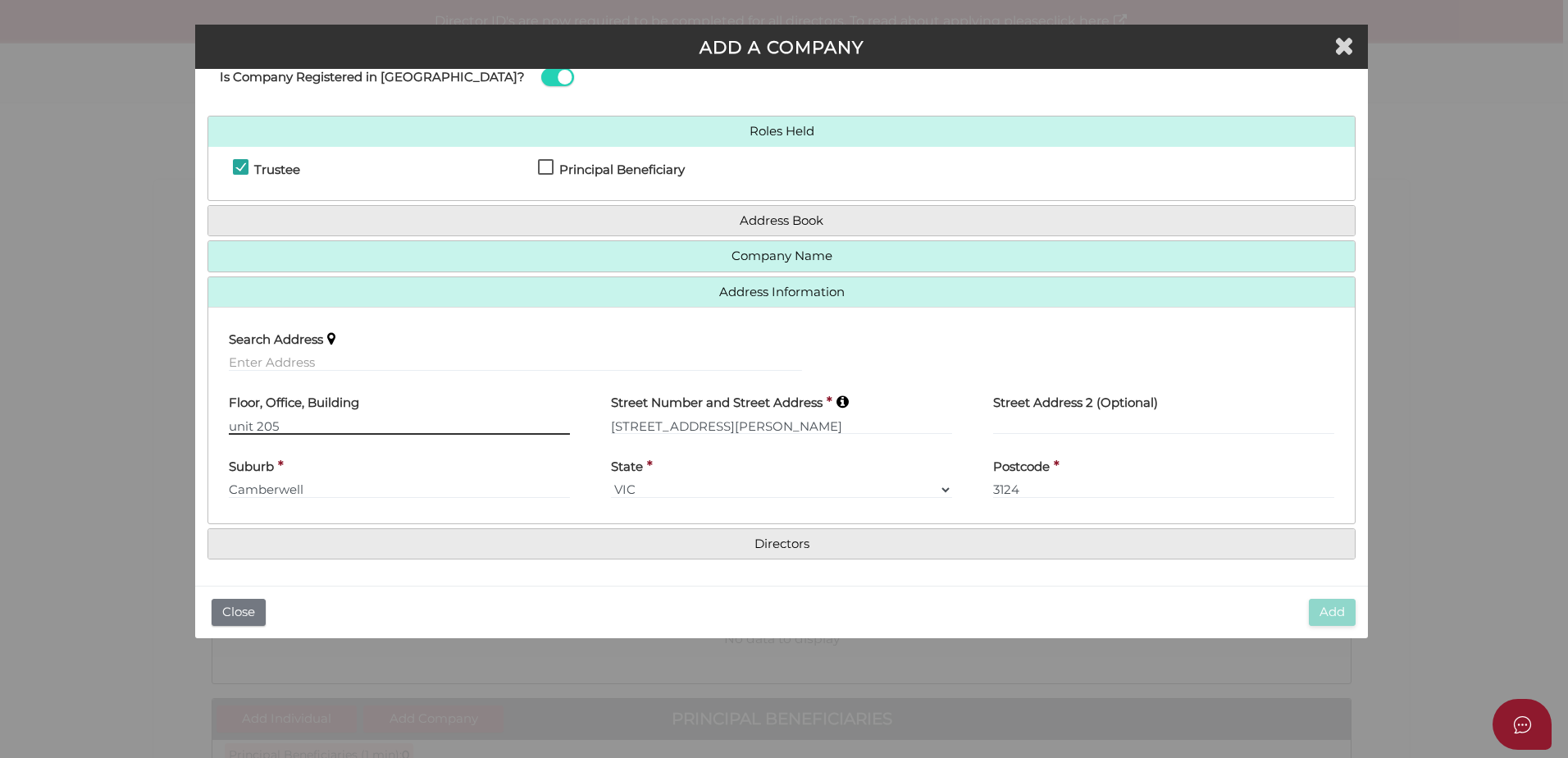
click at [231, 424] on input "unit 205" at bounding box center [399, 425] width 341 height 18
drag, startPoint x: 234, startPoint y: 425, endPoint x: 211, endPoint y: 429, distance: 23.3
click at [211, 429] on div "Floor, Office, Building unit 205" at bounding box center [399, 416] width 382 height 64
type input "Unit 205"
click at [804, 552] on h4 "Directors" at bounding box center [781, 544] width 1146 height 30
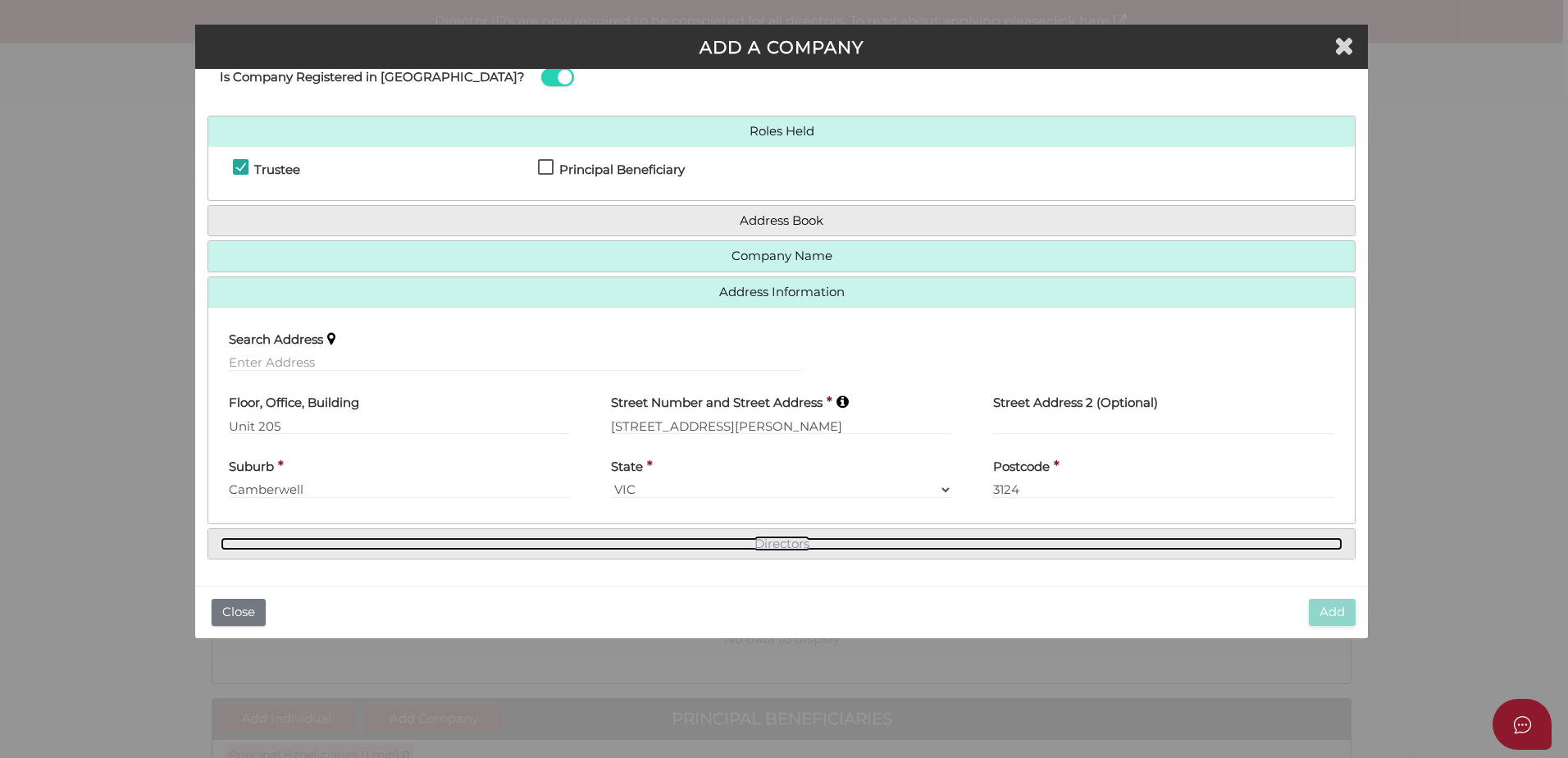
click at [806, 541] on link "Directors" at bounding box center [781, 544] width 1122 height 14
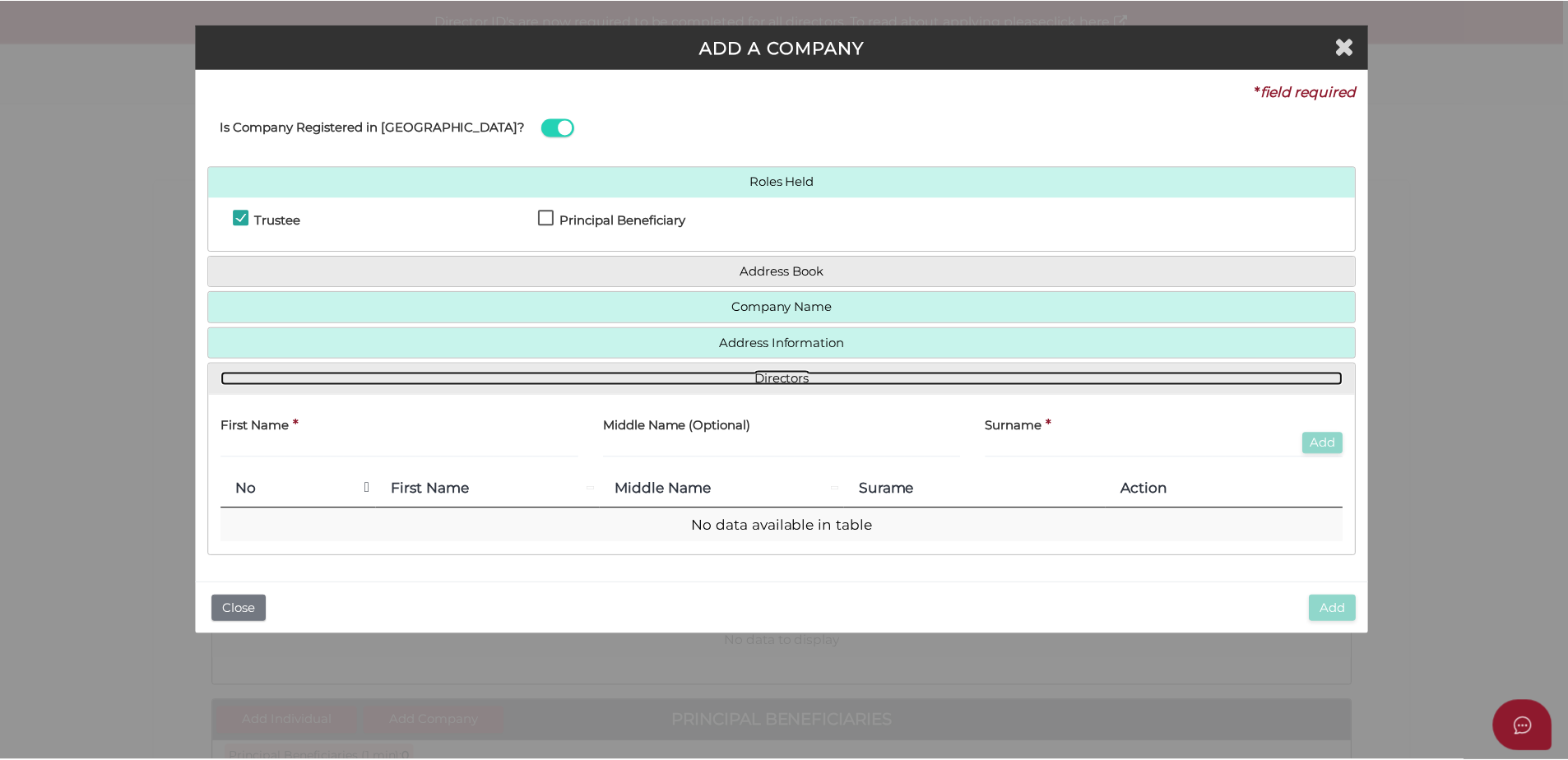
scroll to position [0, 0]
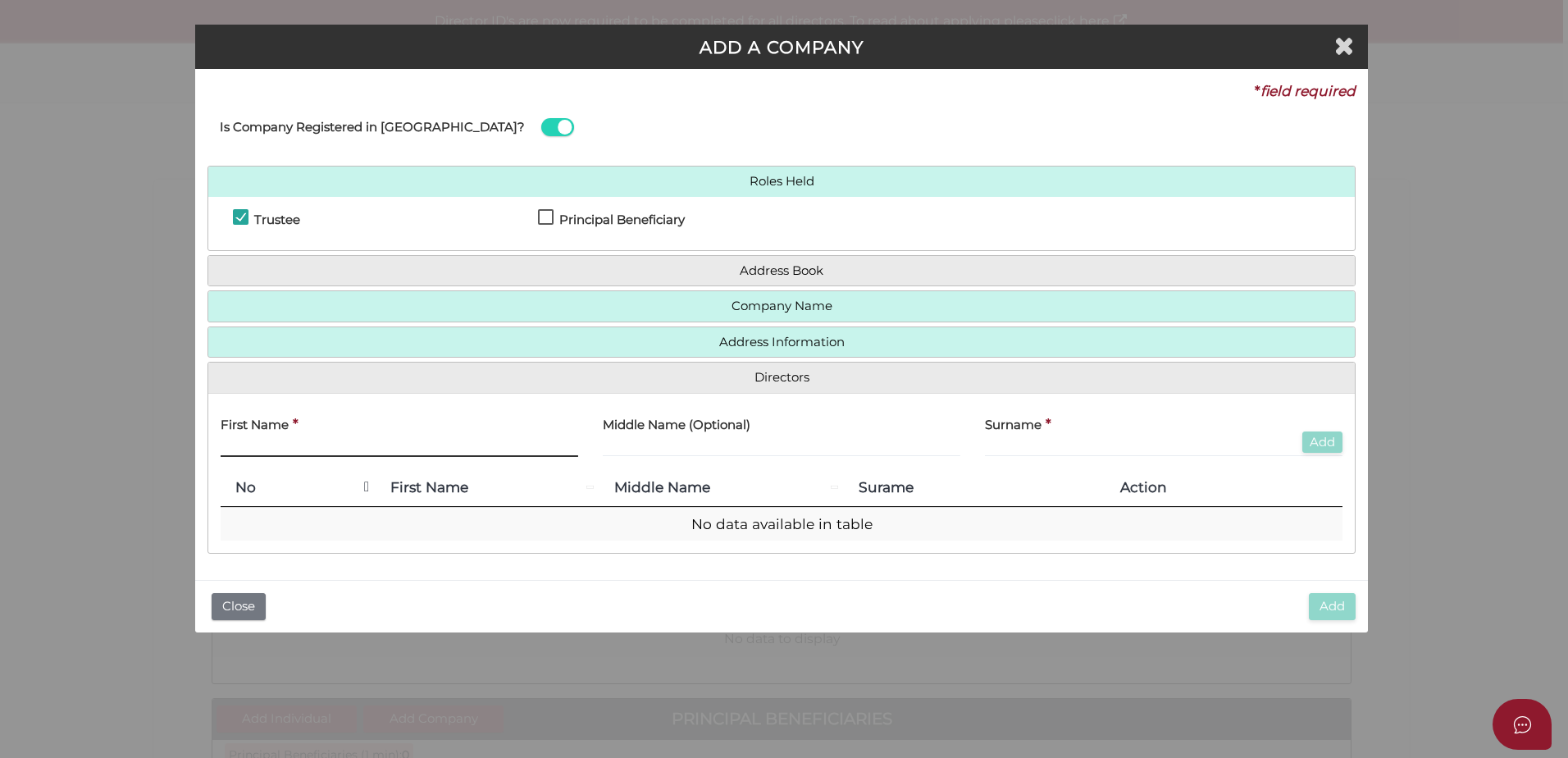
click at [376, 449] on input "text" at bounding box center [399, 447] width 358 height 18
click at [311, 448] on input "text" at bounding box center [399, 447] width 358 height 18
type input "Yuxi"
click at [1100, 447] on input "text" at bounding box center [1163, 447] width 358 height 18
type input "Yang"
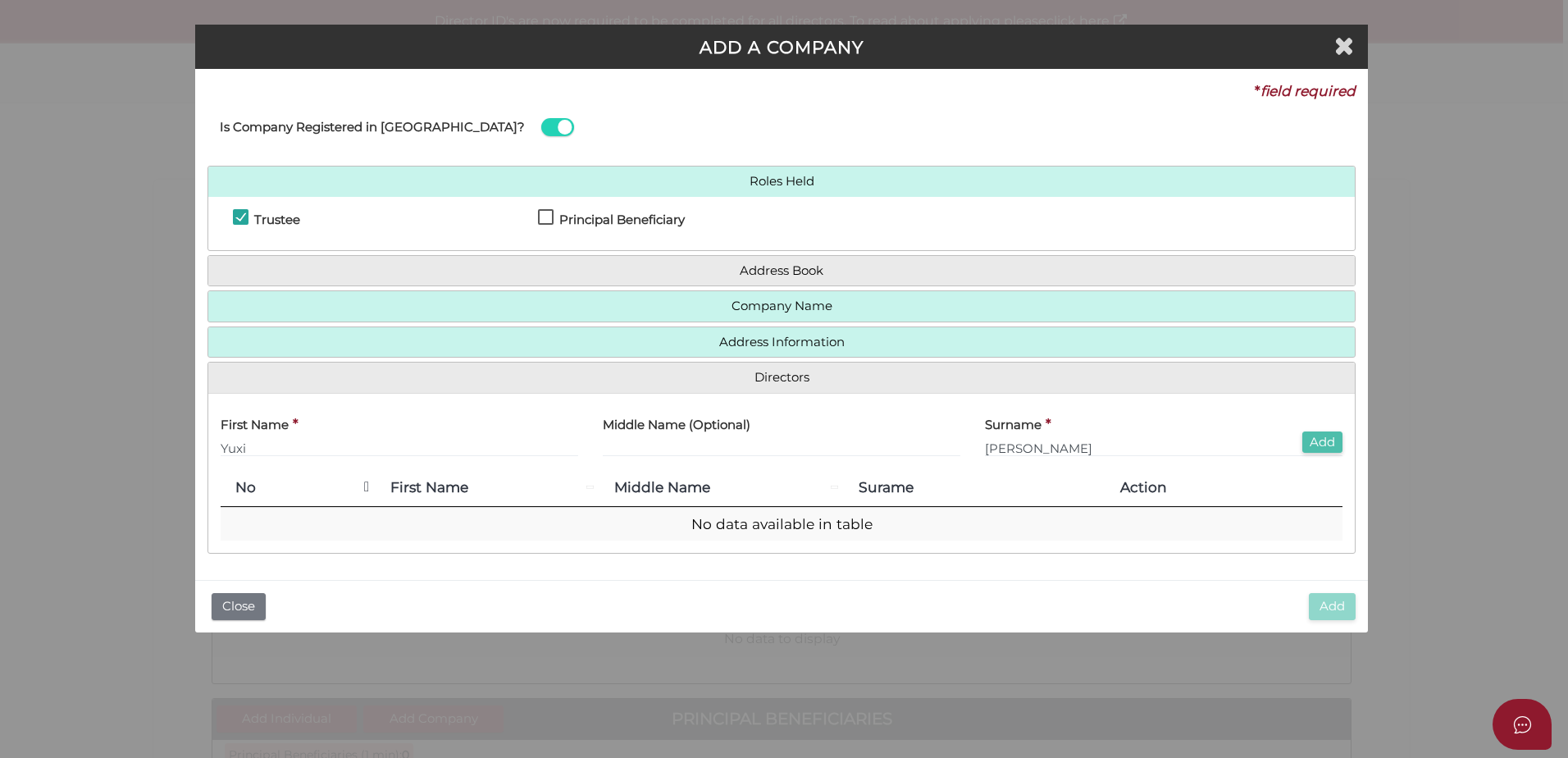
click at [1328, 441] on button "Add" at bounding box center [1322, 442] width 40 height 22
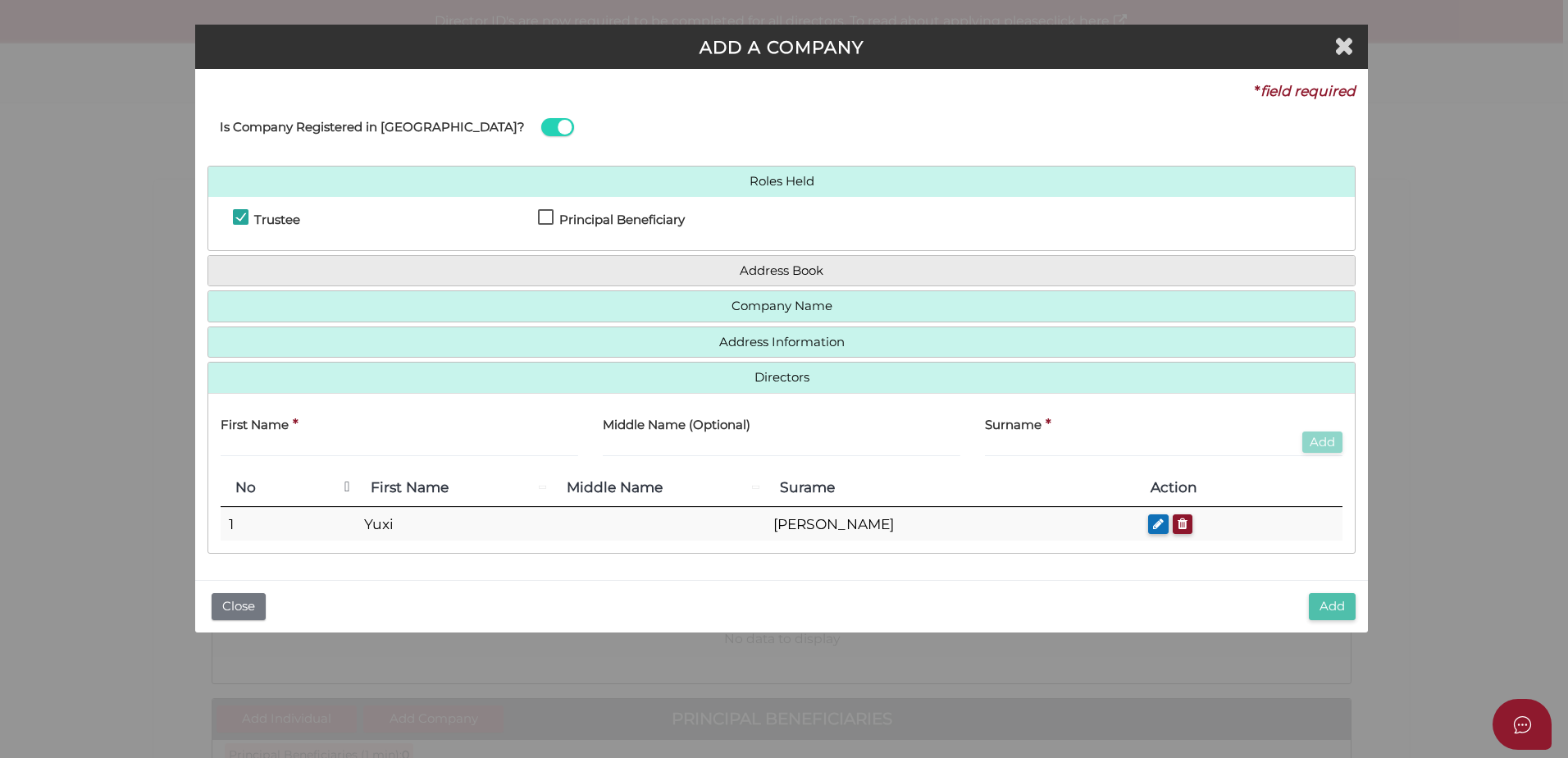
click at [1320, 607] on button "Add" at bounding box center [1332, 606] width 47 height 27
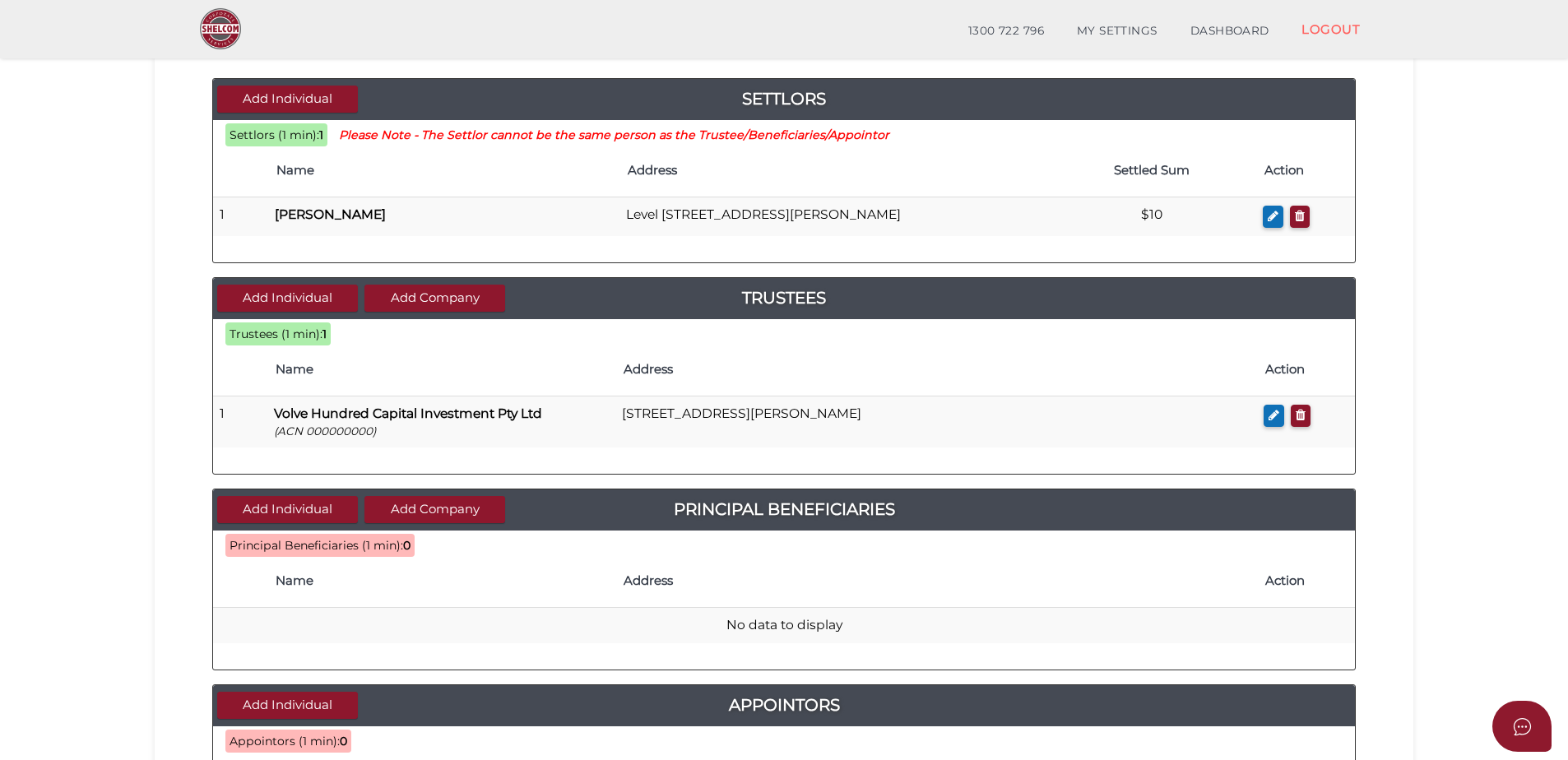
scroll to position [329, 0]
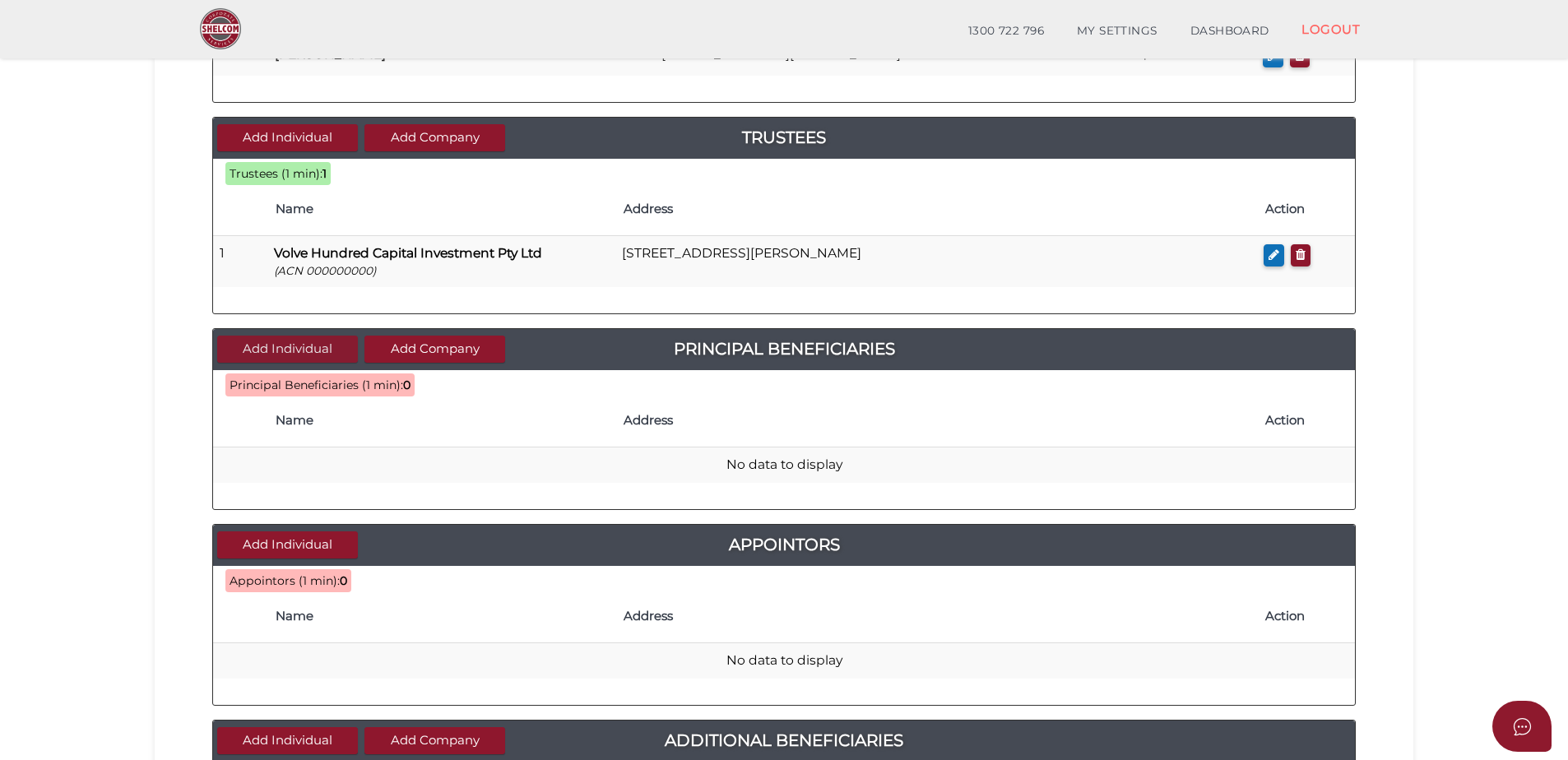
click at [312, 342] on button "Add Individual" at bounding box center [287, 348] width 140 height 27
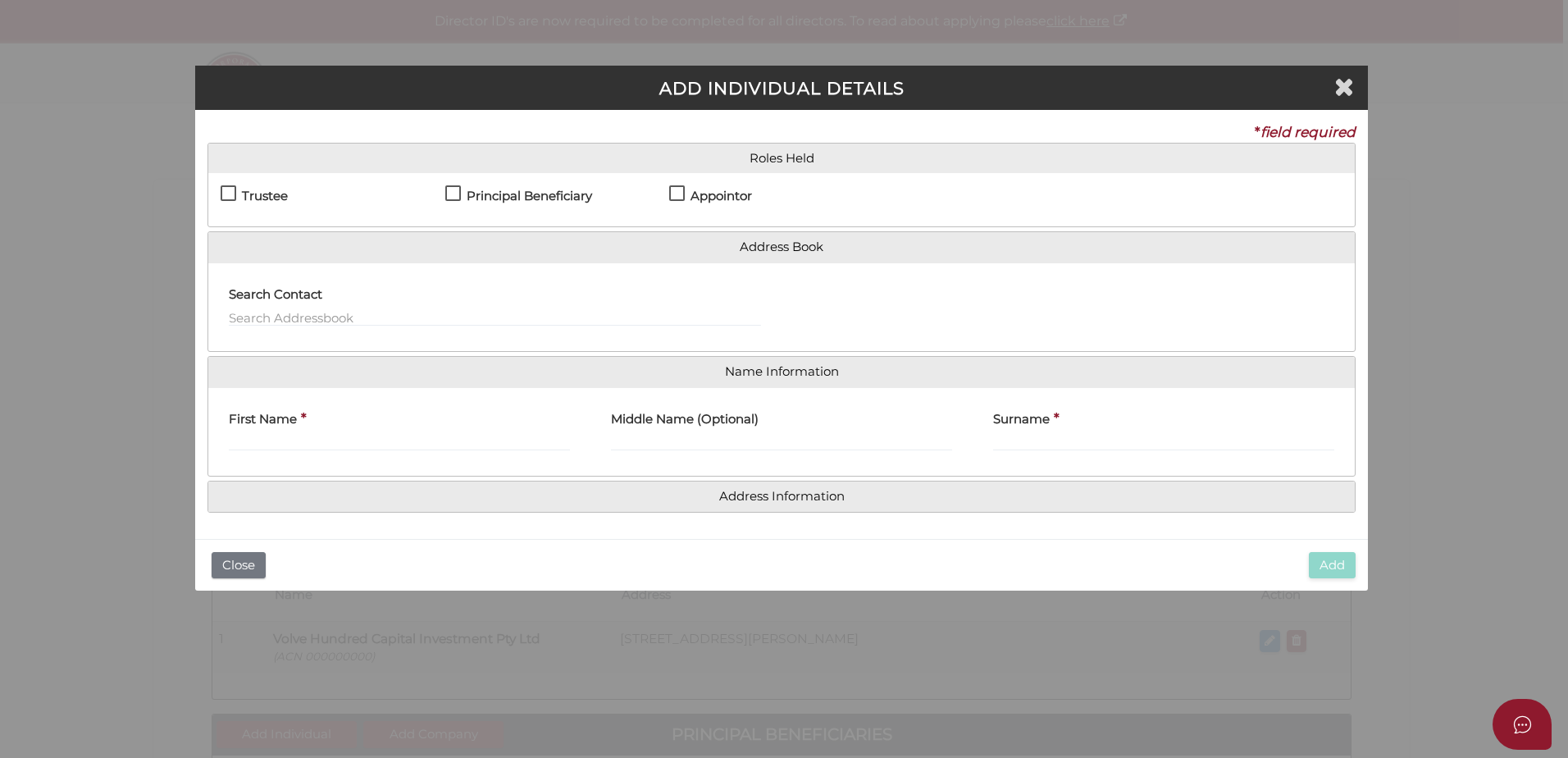
click at [667, 199] on div "Principal Beneficiary" at bounding box center [557, 199] width 225 height 29
click at [676, 193] on label "Appointor" at bounding box center [710, 200] width 82 height 21
checkbox input "true"
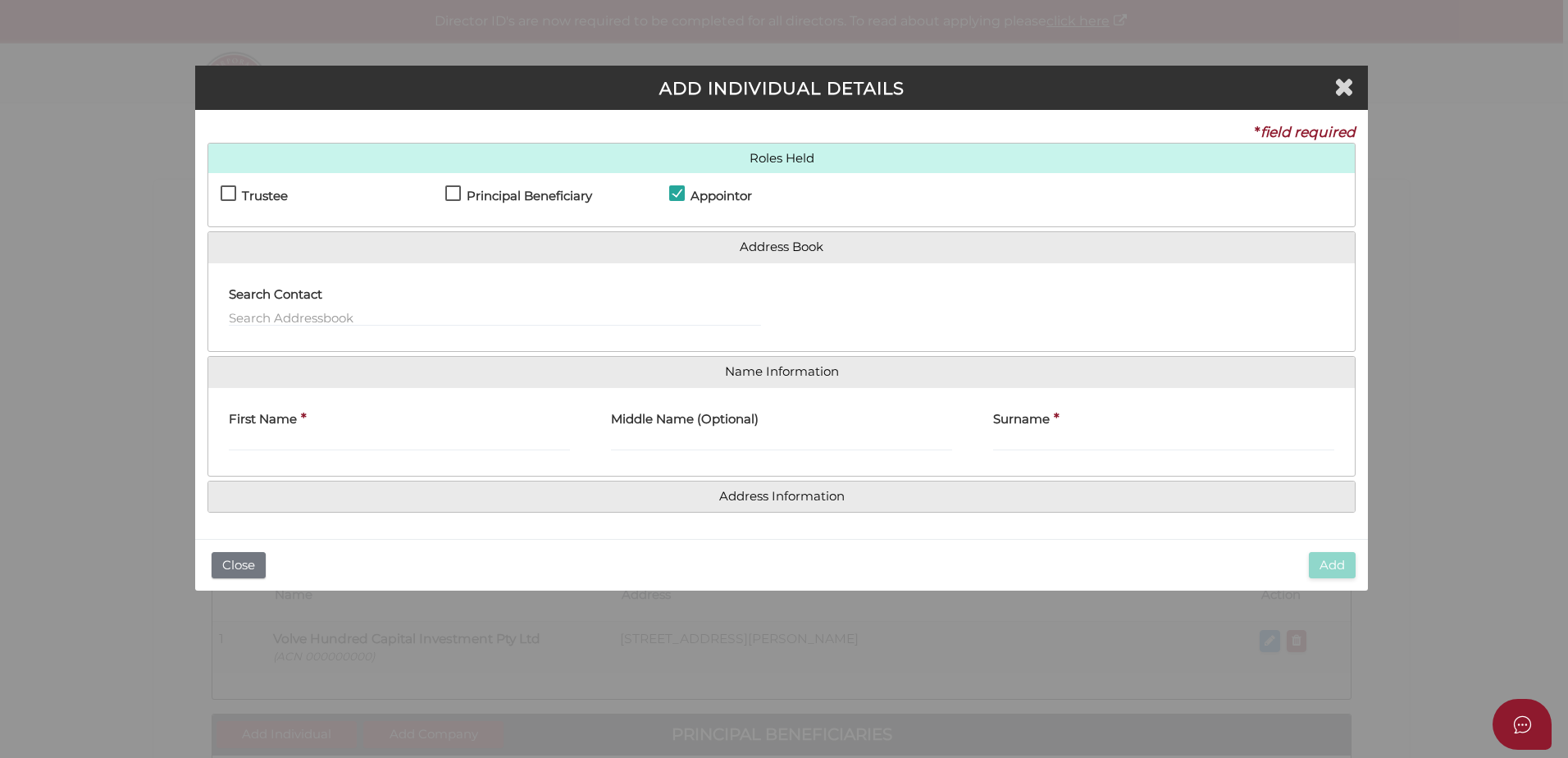
click at [558, 197] on h4 "Principal Beneficiary" at bounding box center [529, 196] width 125 height 14
checkbox input "true"
click at [434, 446] on input "First Name" at bounding box center [399, 442] width 341 height 18
type input "Yuxi"
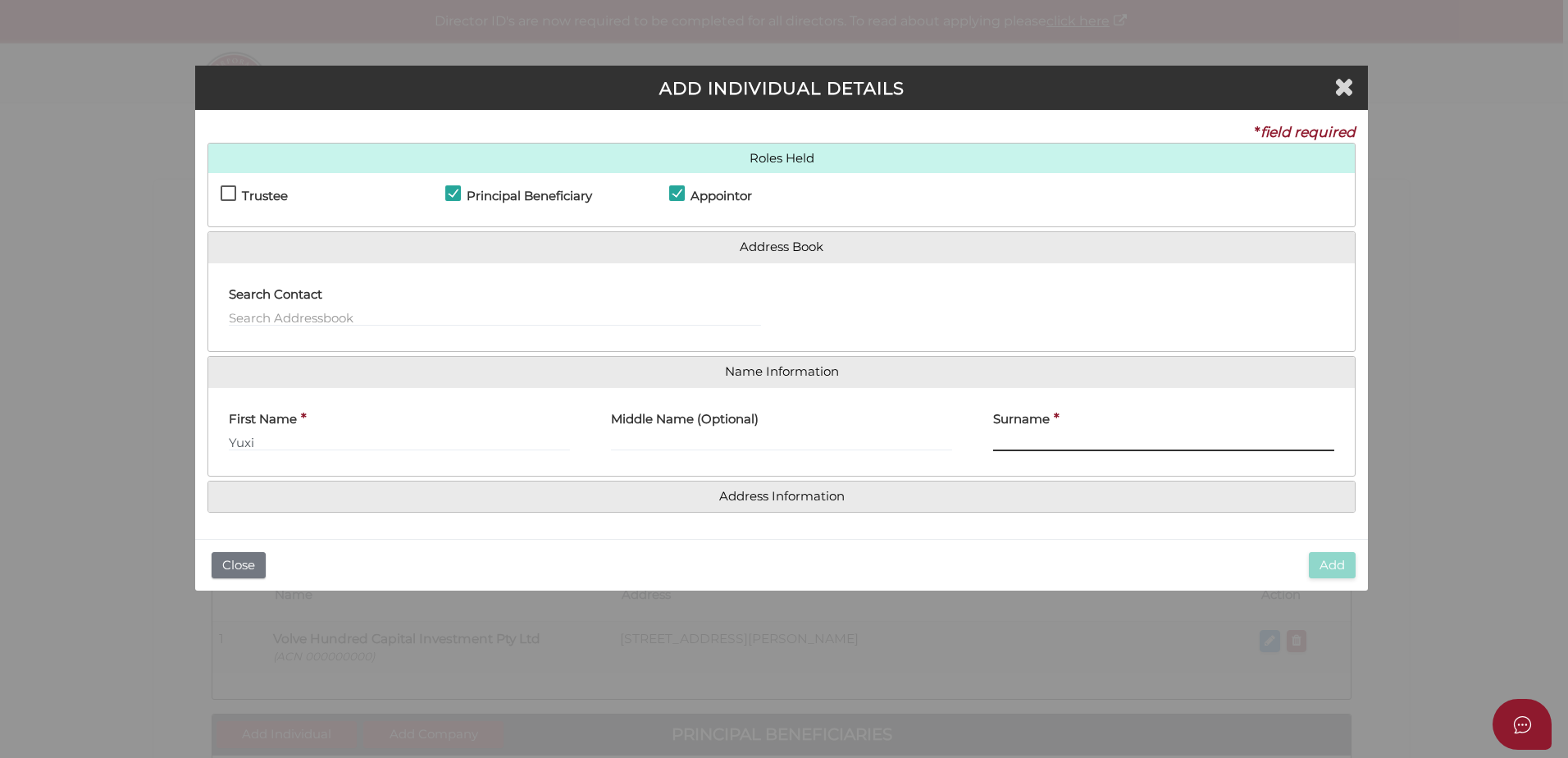
click at [1001, 445] on input "Surname" at bounding box center [1163, 442] width 341 height 18
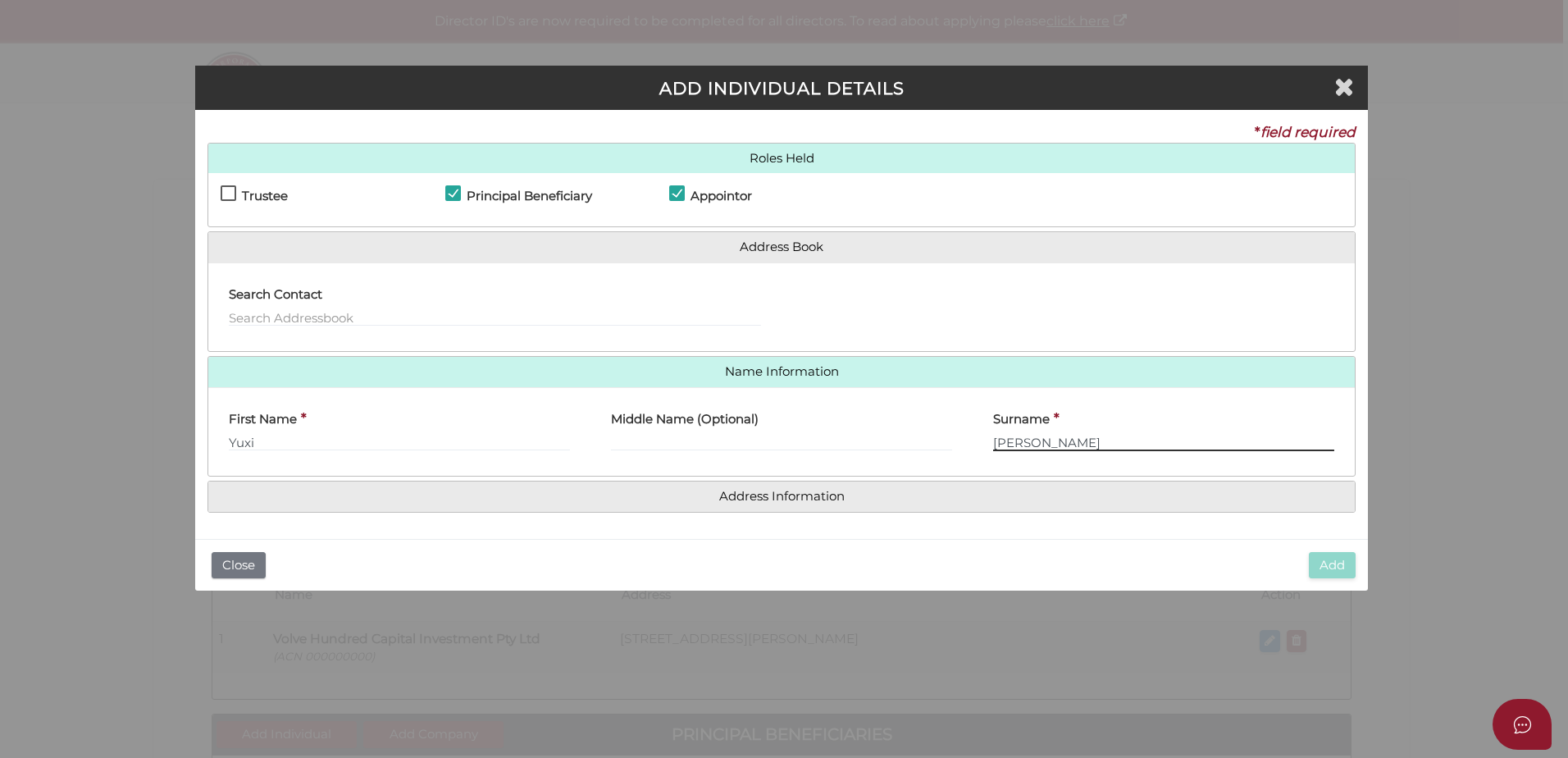
type input "Yang"
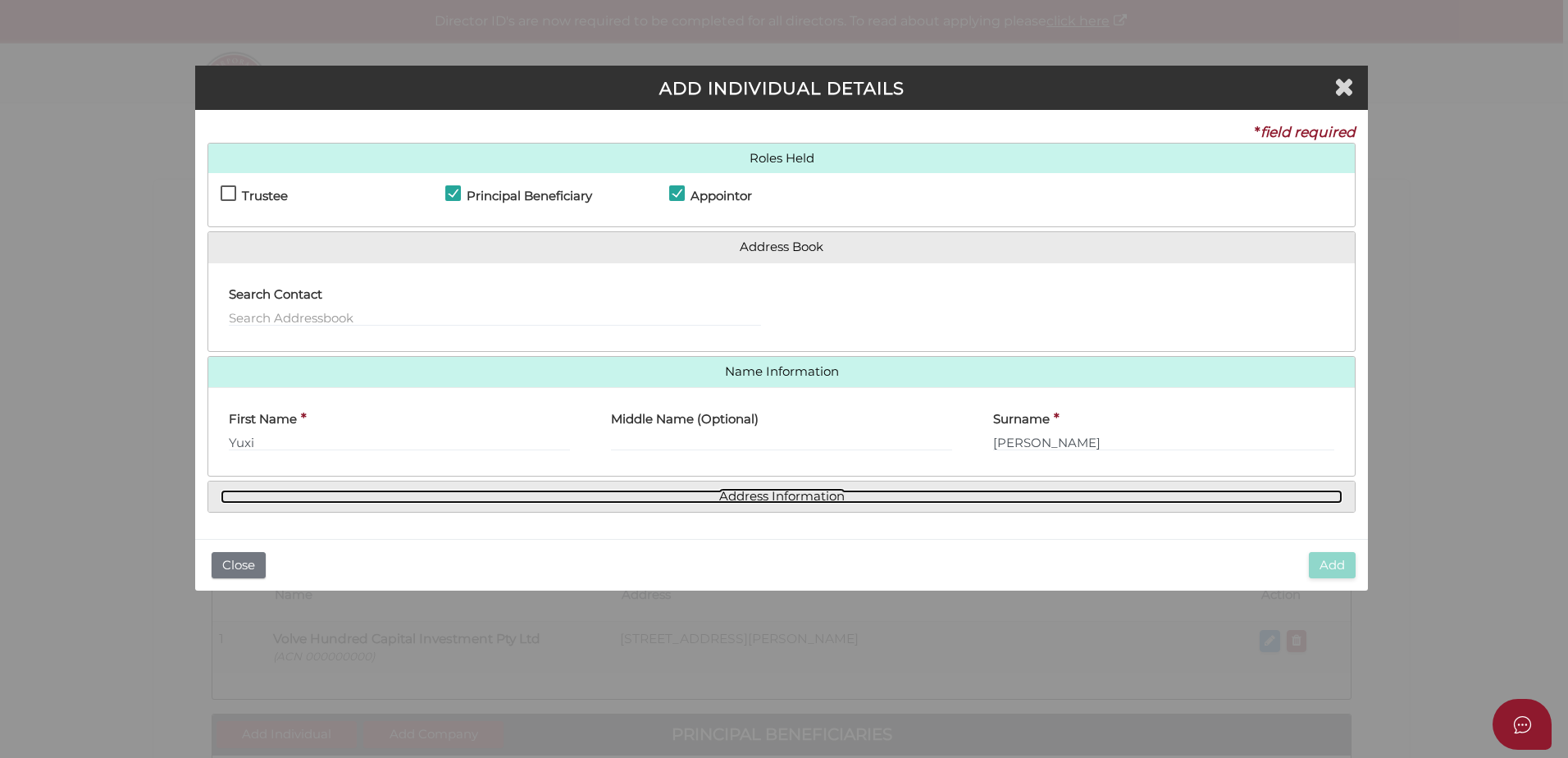
click at [840, 493] on link "Address Information" at bounding box center [781, 497] width 1122 height 14
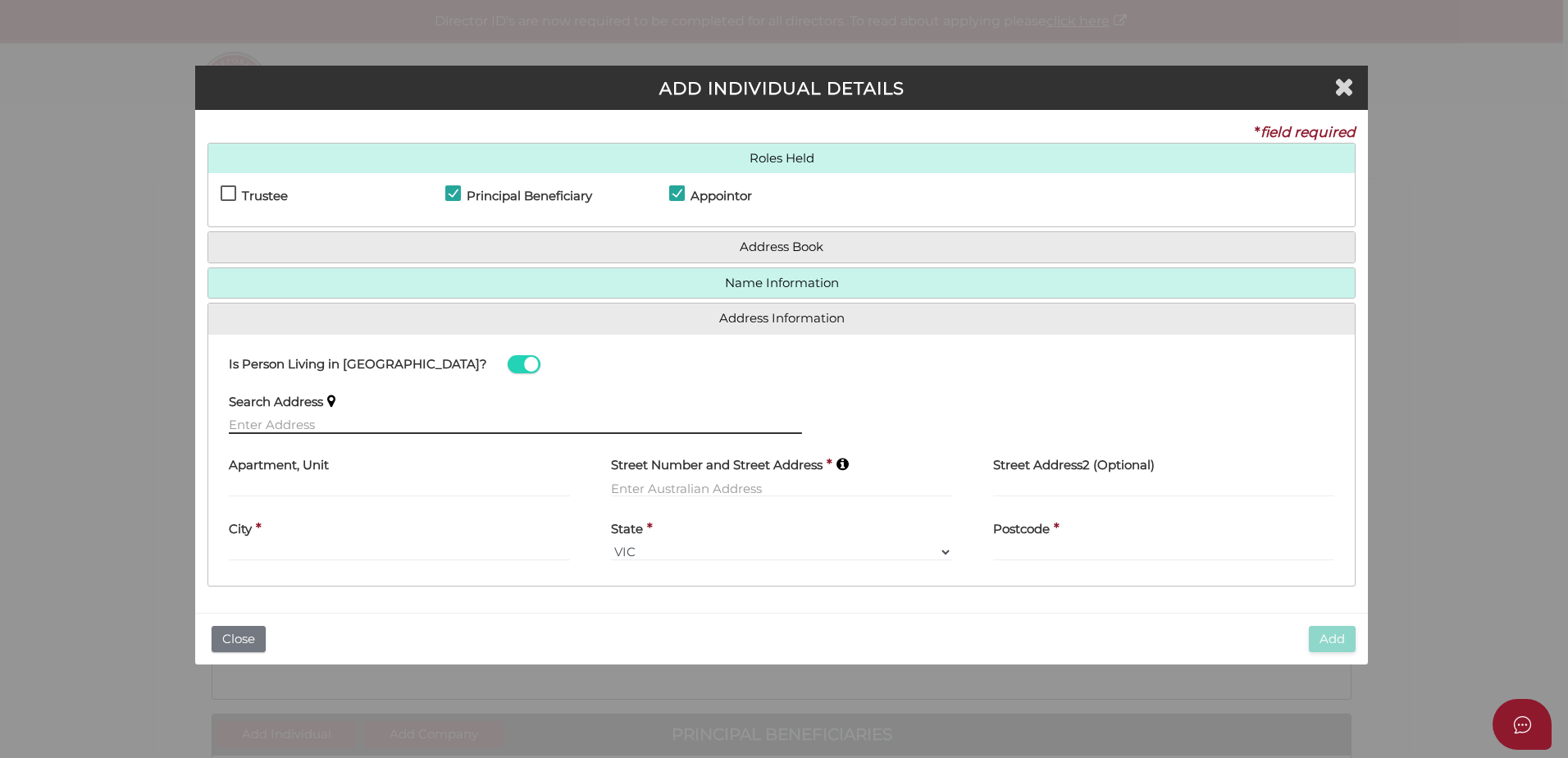
click at [367, 420] on input "text" at bounding box center [515, 425] width 573 height 18
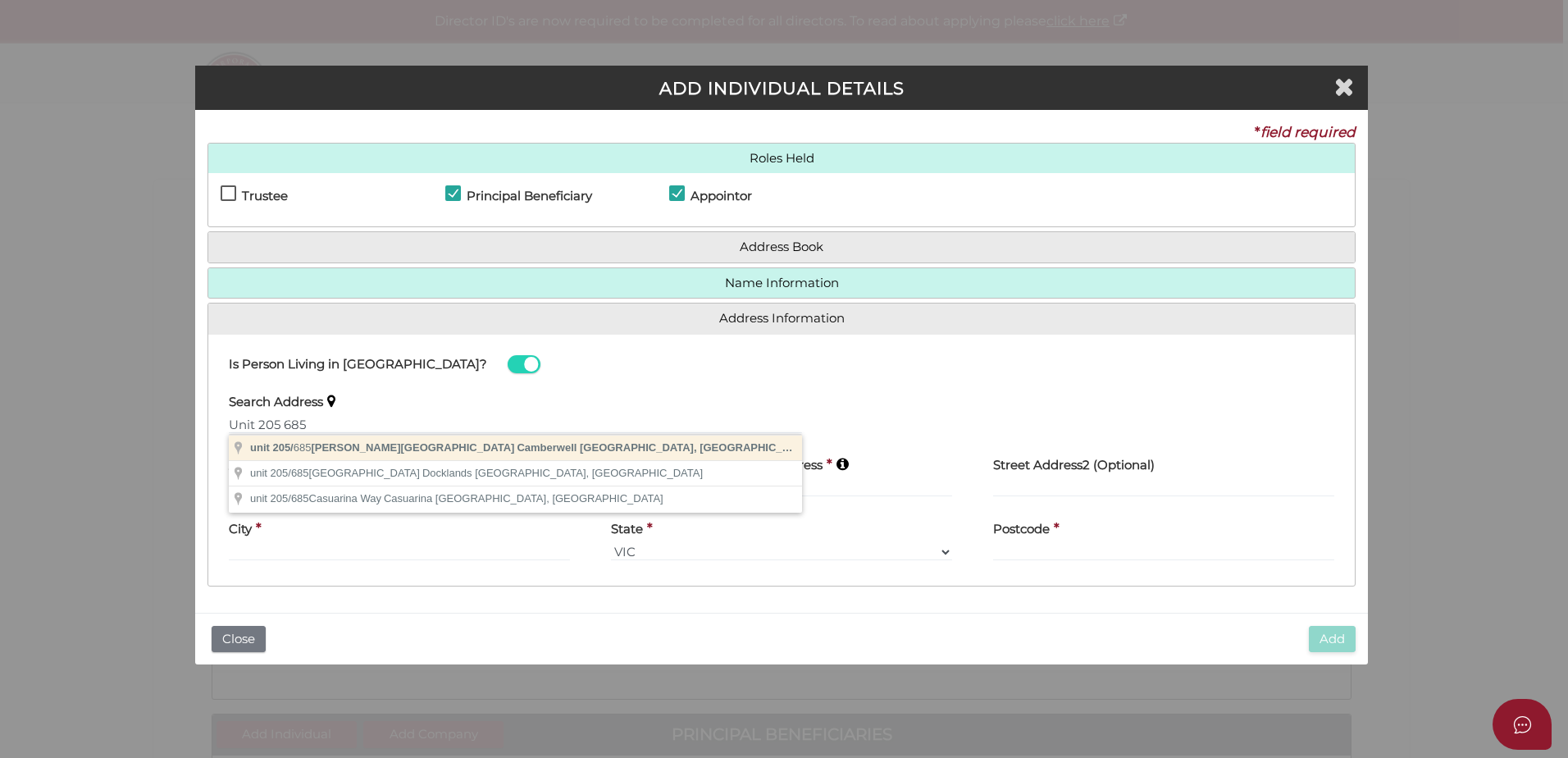
type input "unit 205/685 Burke Road, Camberwell VIC, Australia"
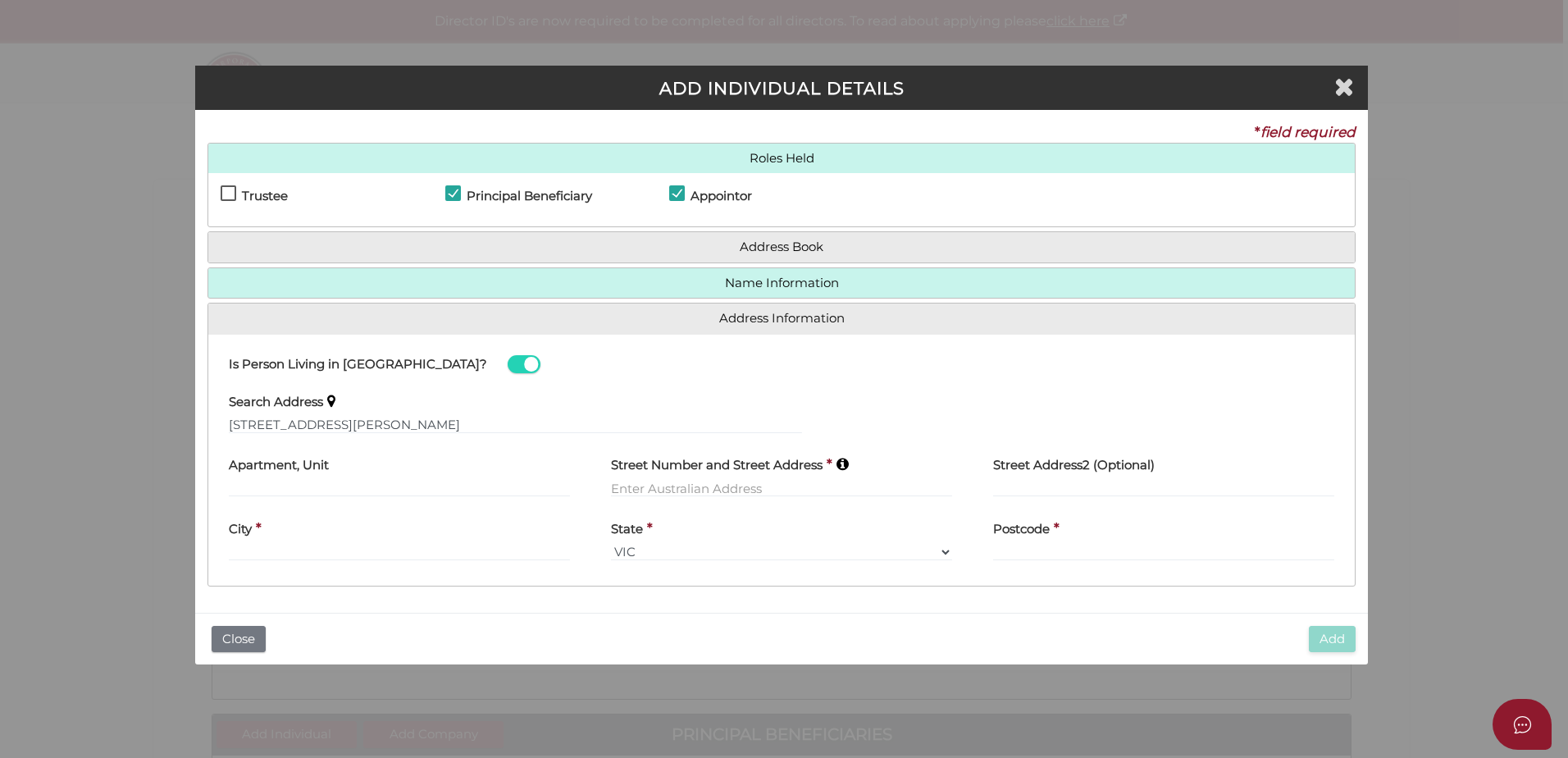
type input "unit 205"
type input "685 Burke Road"
type input "Camberwell"
select select "VIC"
type input "3124"
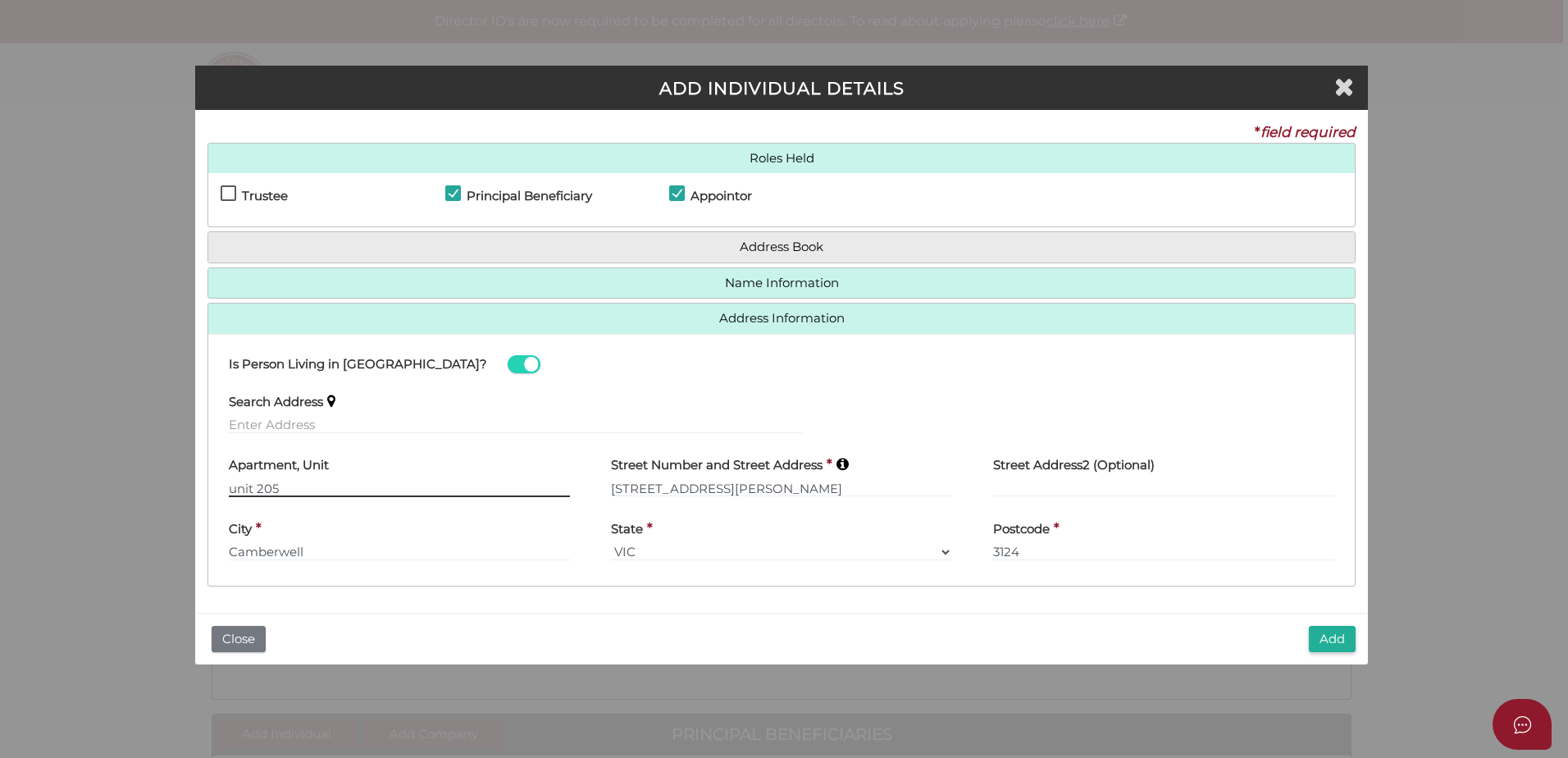
drag, startPoint x: 238, startPoint y: 489, endPoint x: 216, endPoint y: 490, distance: 22.0
click at [216, 490] on div "Apartment, Unit unit 205" at bounding box center [399, 478] width 382 height 64
type input "Unit 205"
click at [1334, 642] on button "Add" at bounding box center [1332, 639] width 47 height 27
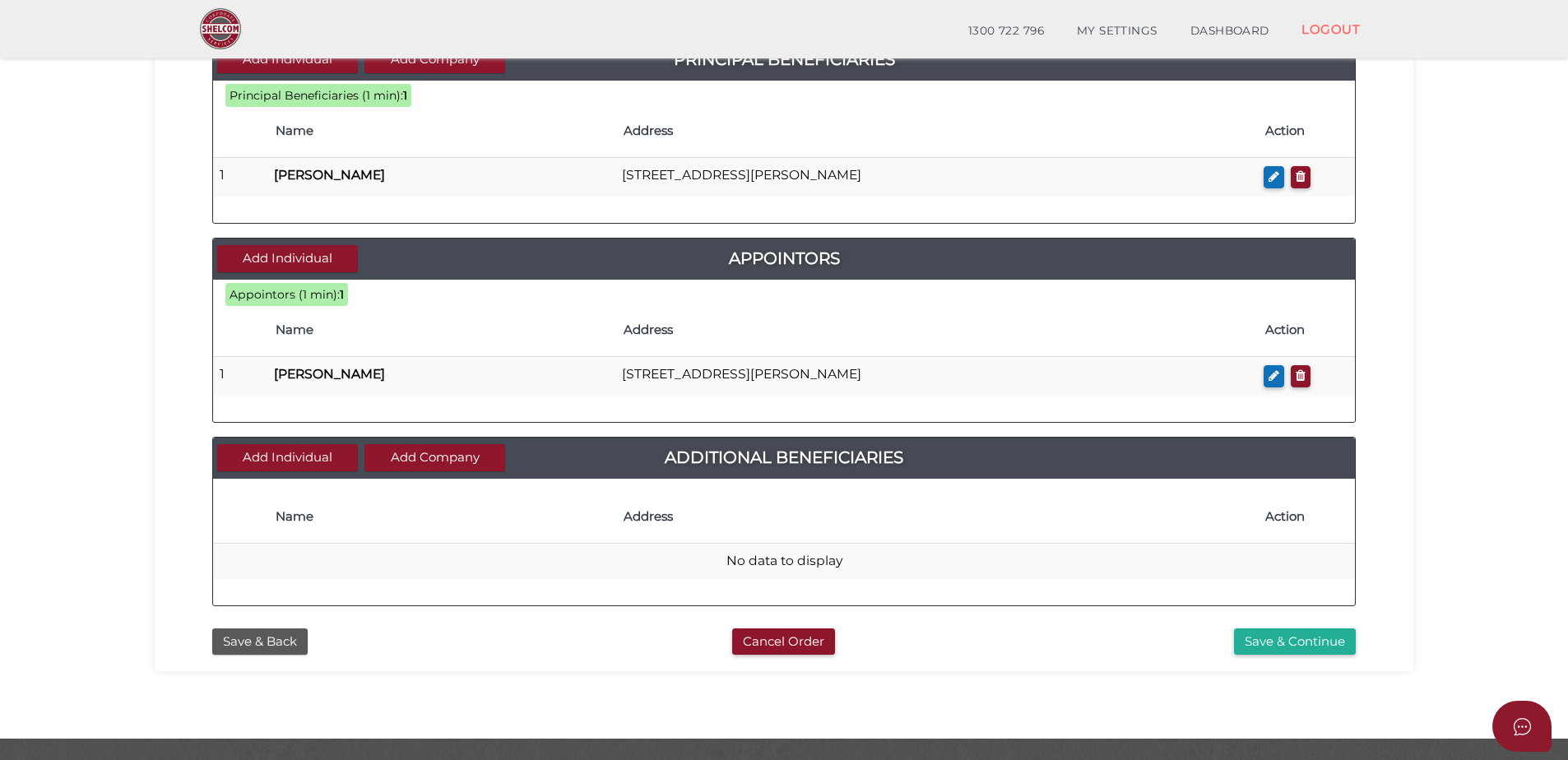
scroll to position [660, 0]
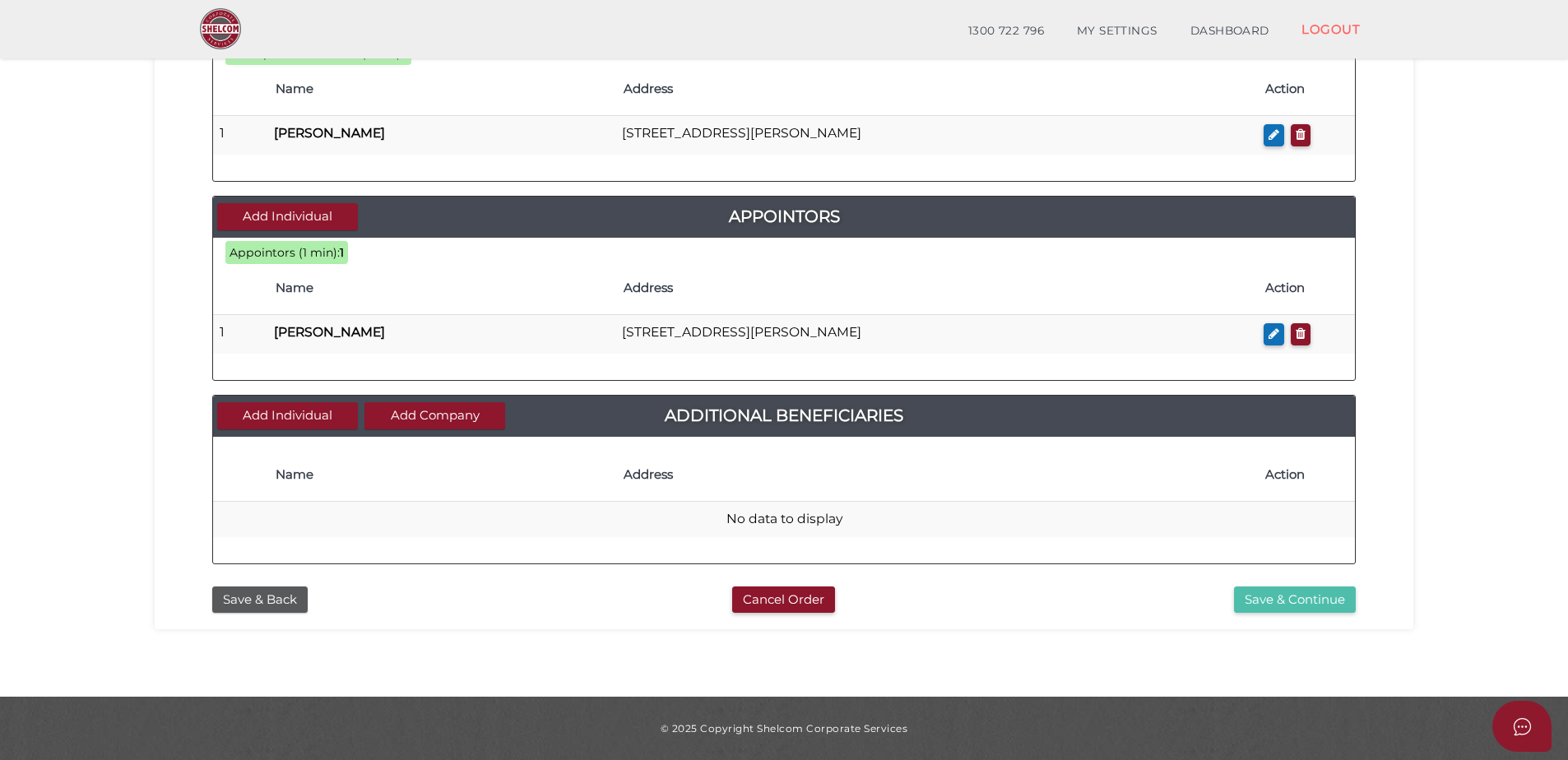
click at [1276, 601] on button "Save & Continue" at bounding box center [1295, 599] width 122 height 27
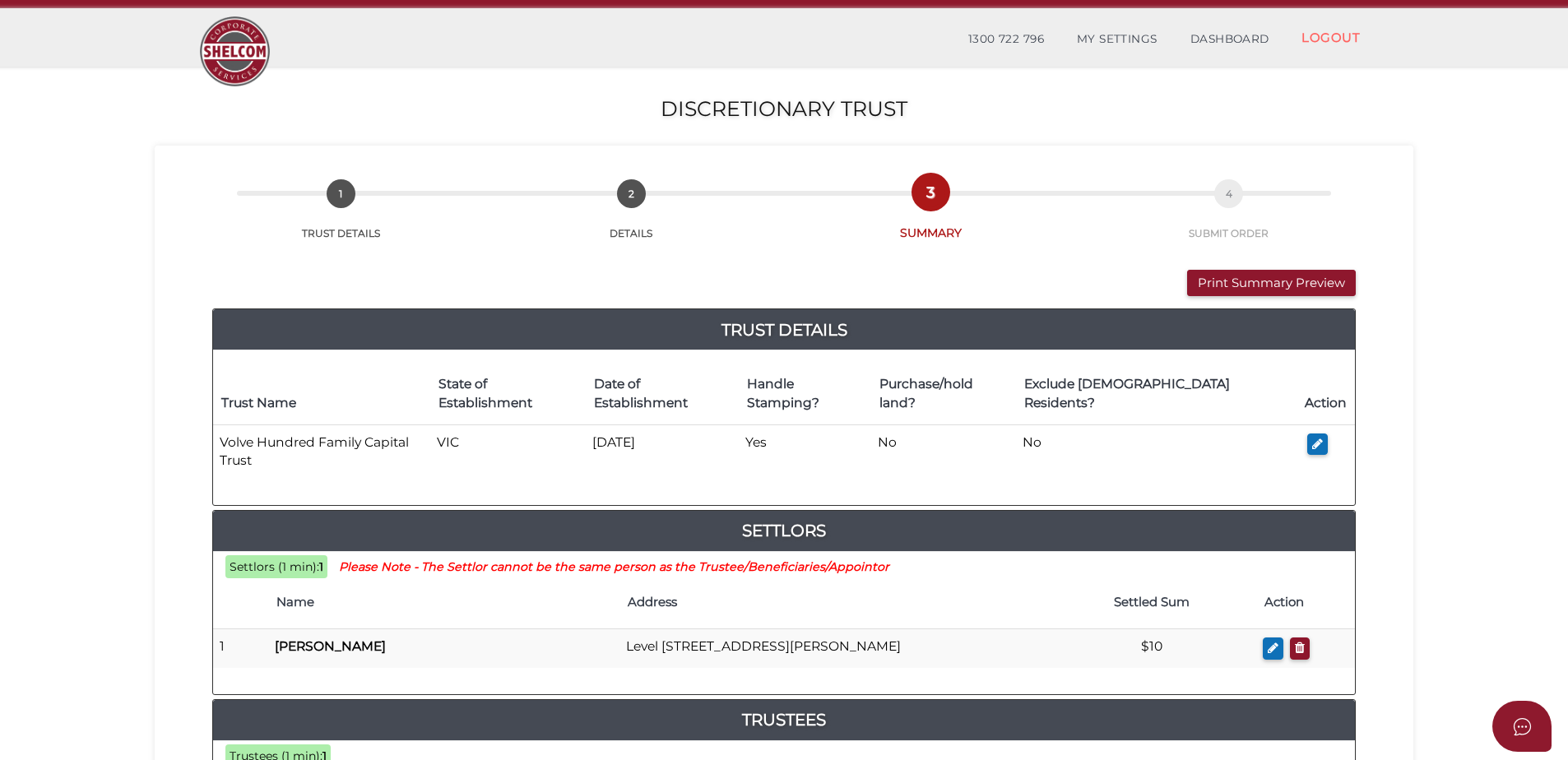
scroll to position [2, 0]
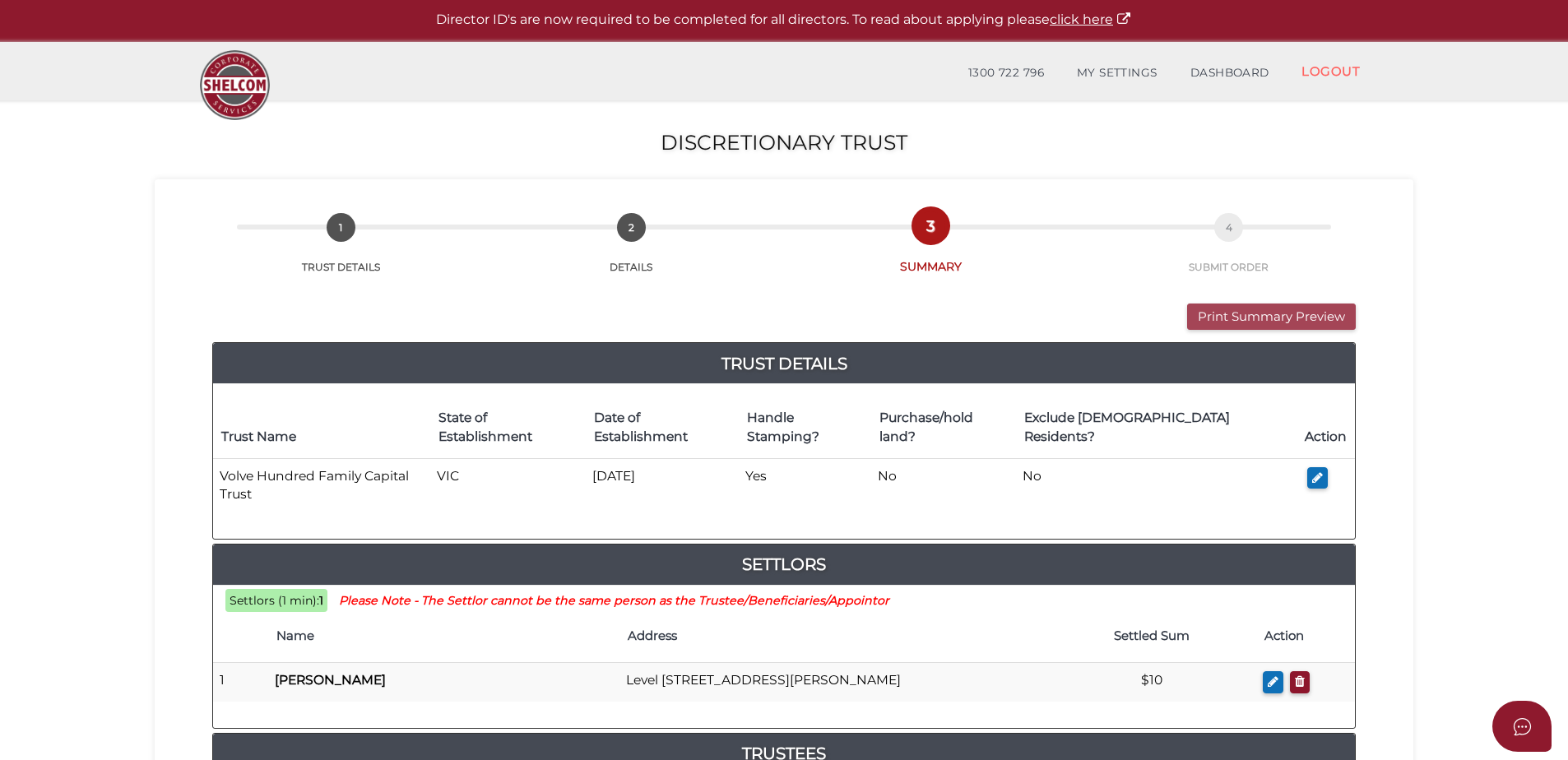
click at [1257, 319] on button "Print Summary Preview" at bounding box center [1272, 316] width 169 height 27
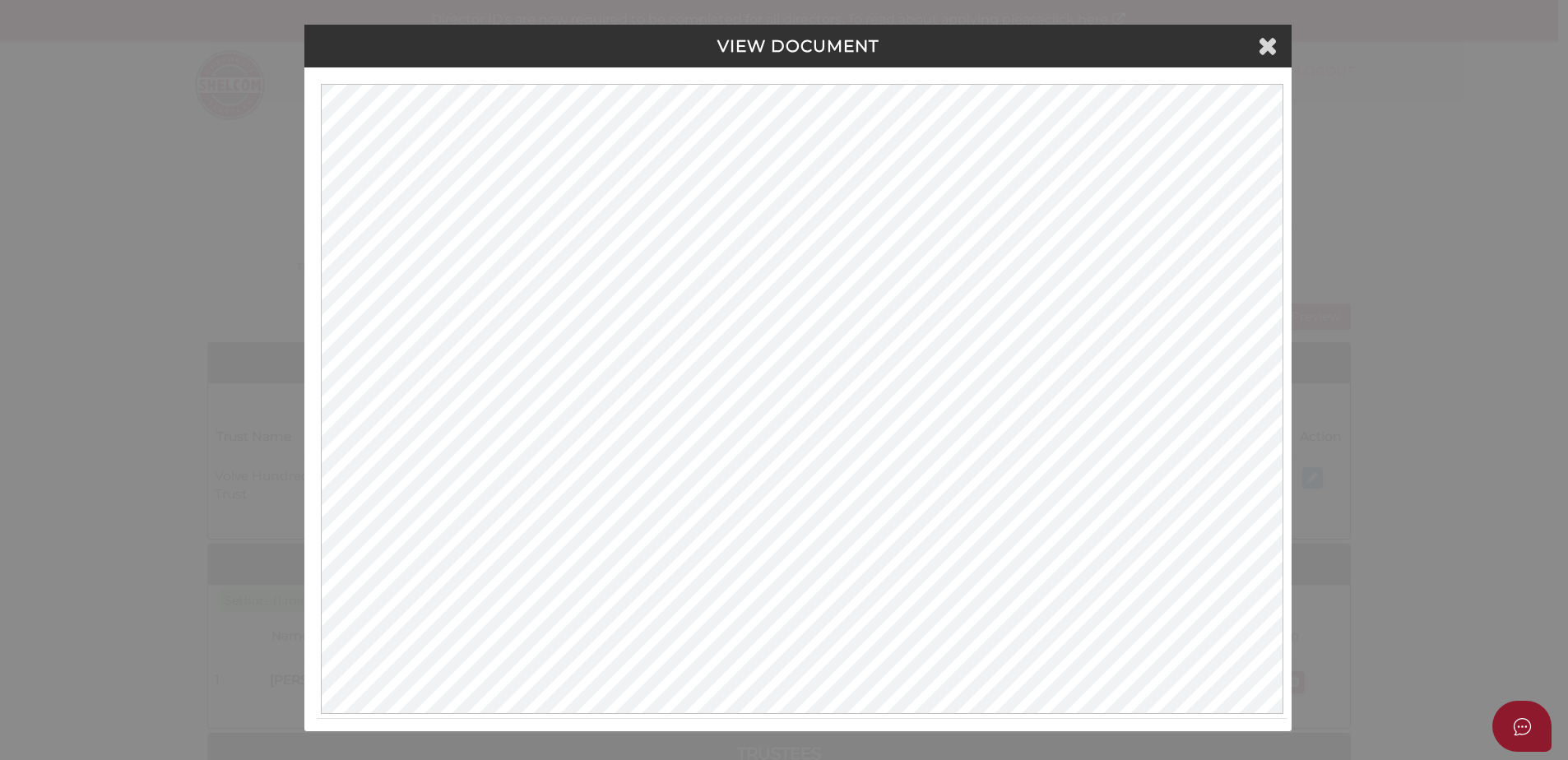
scroll to position [0, 0]
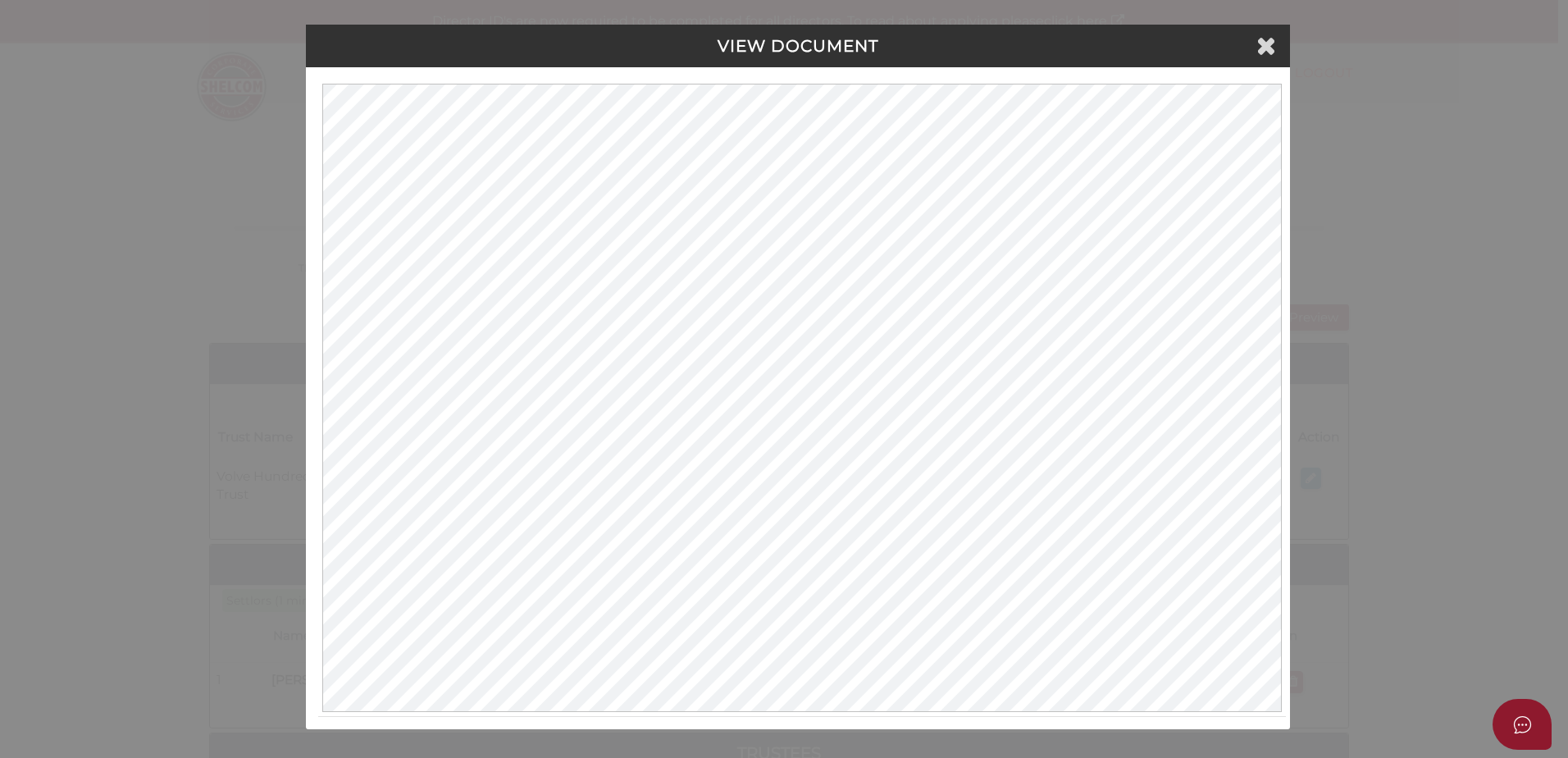
click at [1286, 38] on div "VIEW DOCUMENT" at bounding box center [797, 45] width 984 height 43
click at [1275, 43] on icon at bounding box center [1266, 45] width 20 height 24
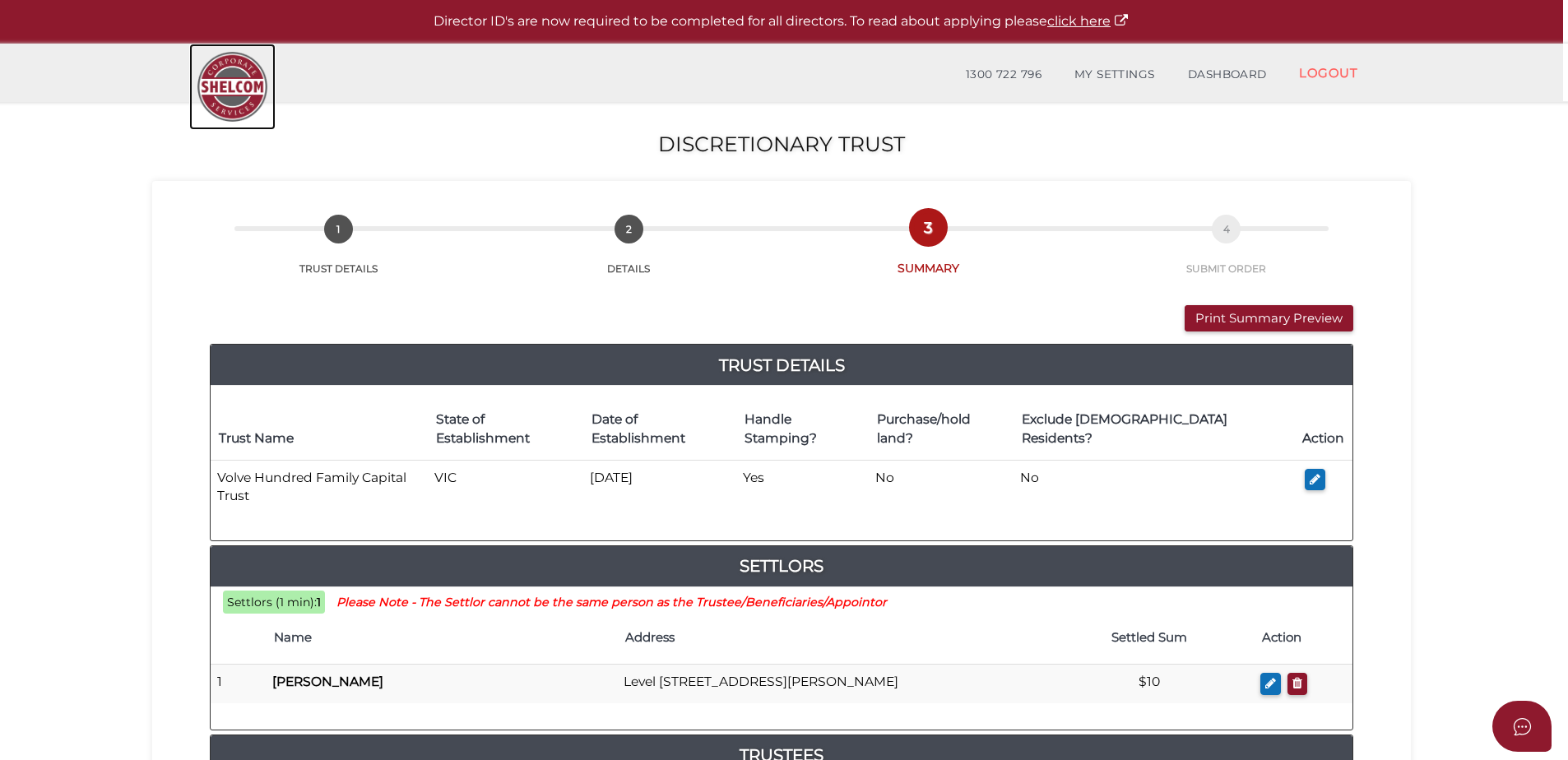
click at [219, 95] on img at bounding box center [232, 86] width 86 height 86
